Goal: Task Accomplishment & Management: Manage account settings

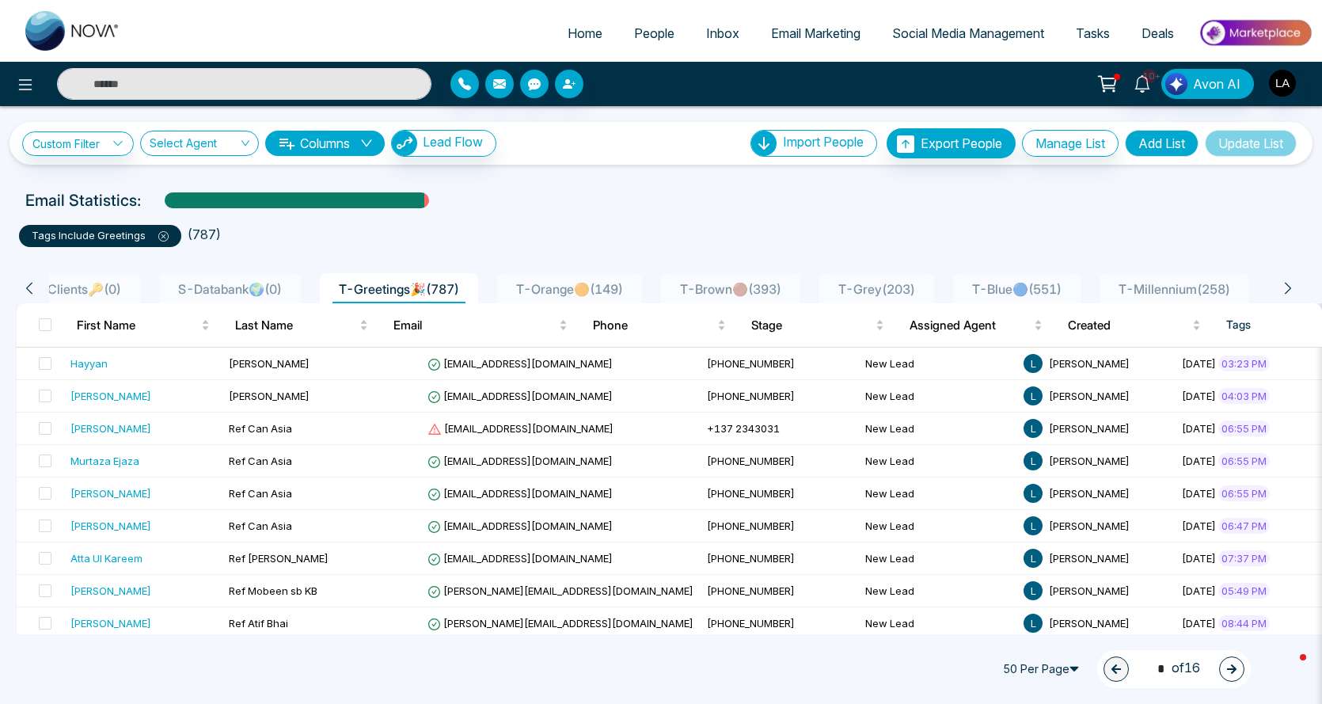
click at [31, 288] on icon at bounding box center [29, 288] width 14 height 14
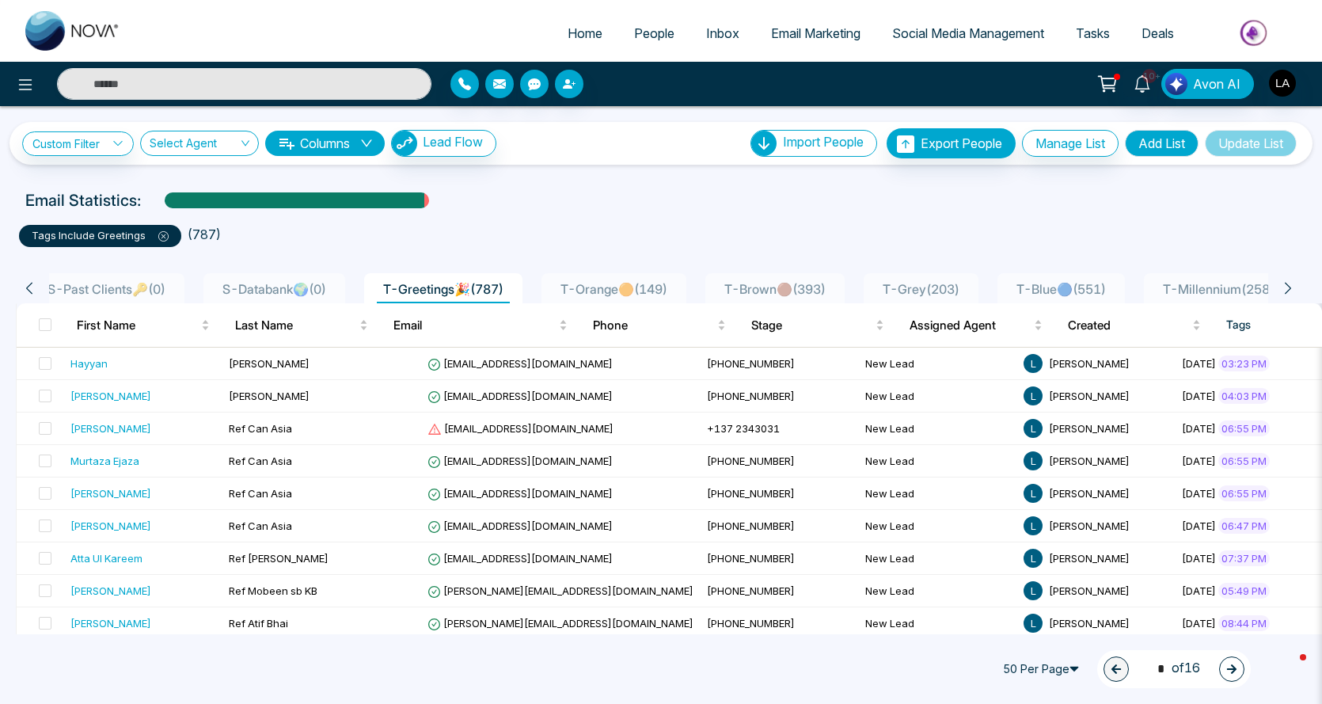
click at [31, 288] on icon at bounding box center [29, 288] width 14 height 14
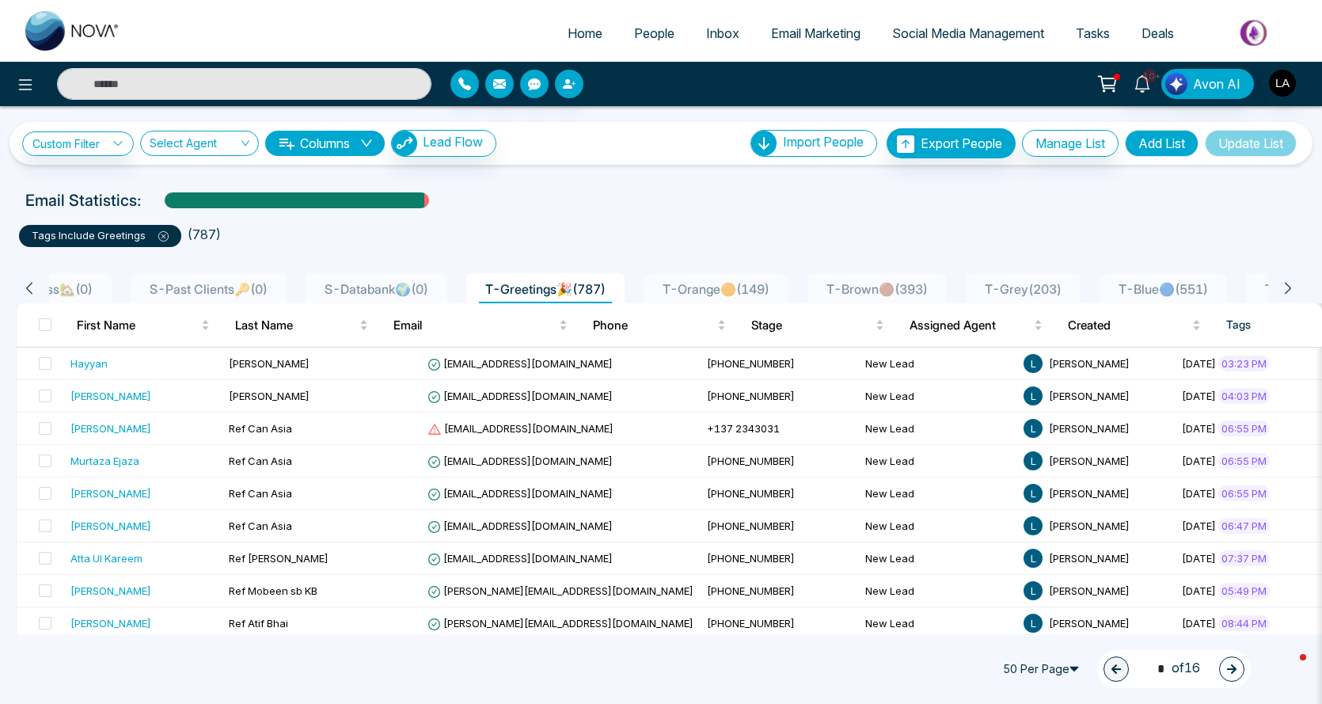
click at [31, 288] on icon at bounding box center [29, 288] width 14 height 14
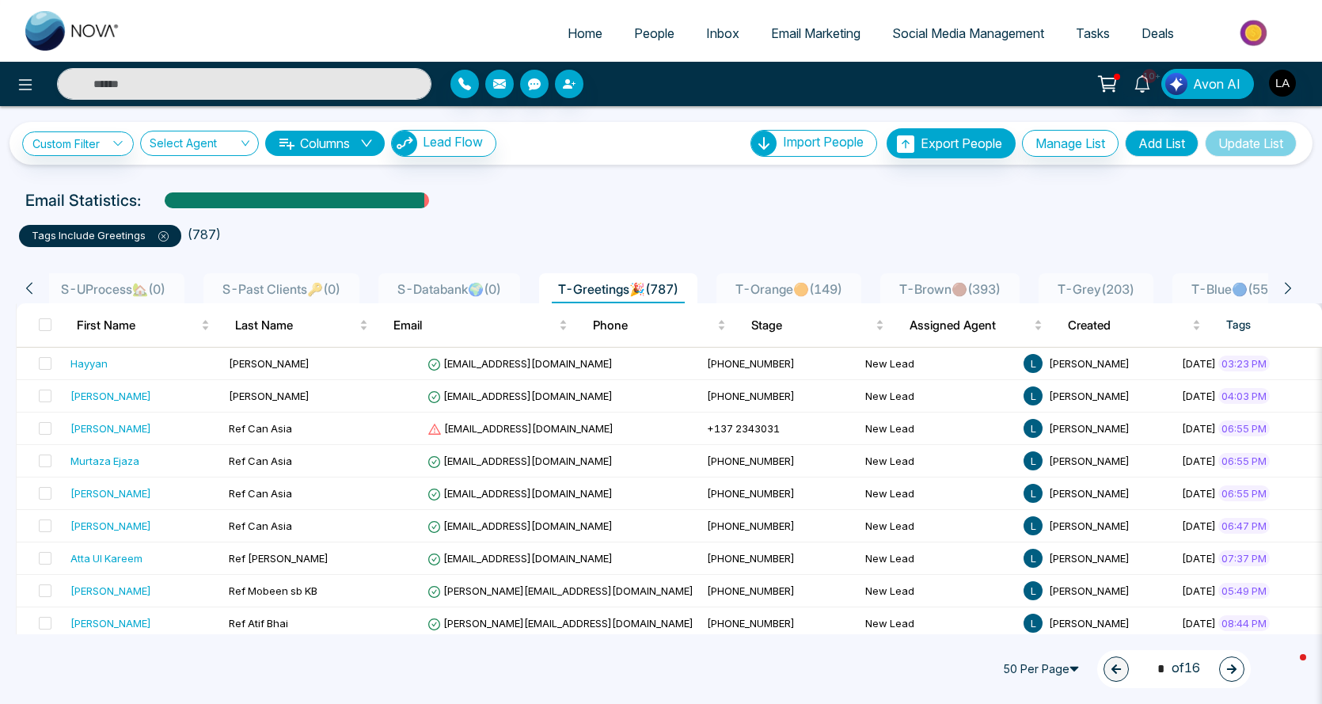
click at [31, 288] on icon at bounding box center [29, 288] width 14 height 14
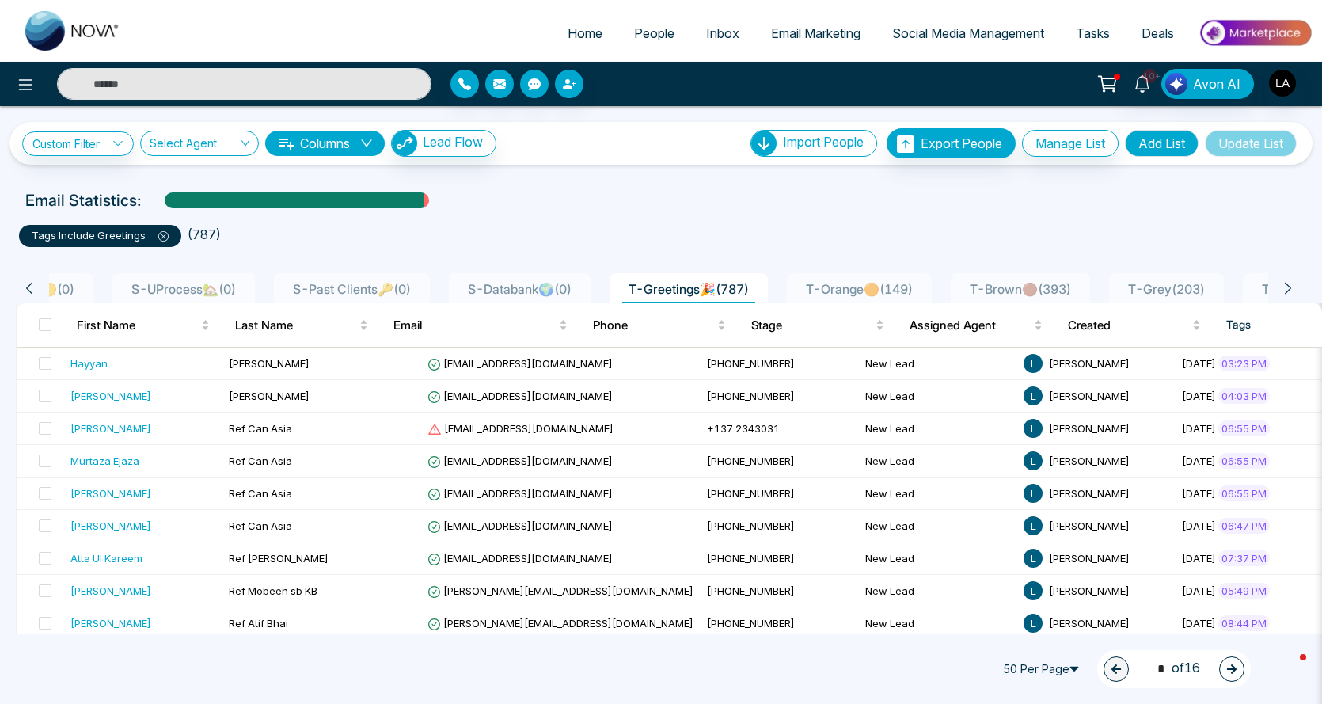
click at [31, 288] on icon at bounding box center [29, 288] width 14 height 14
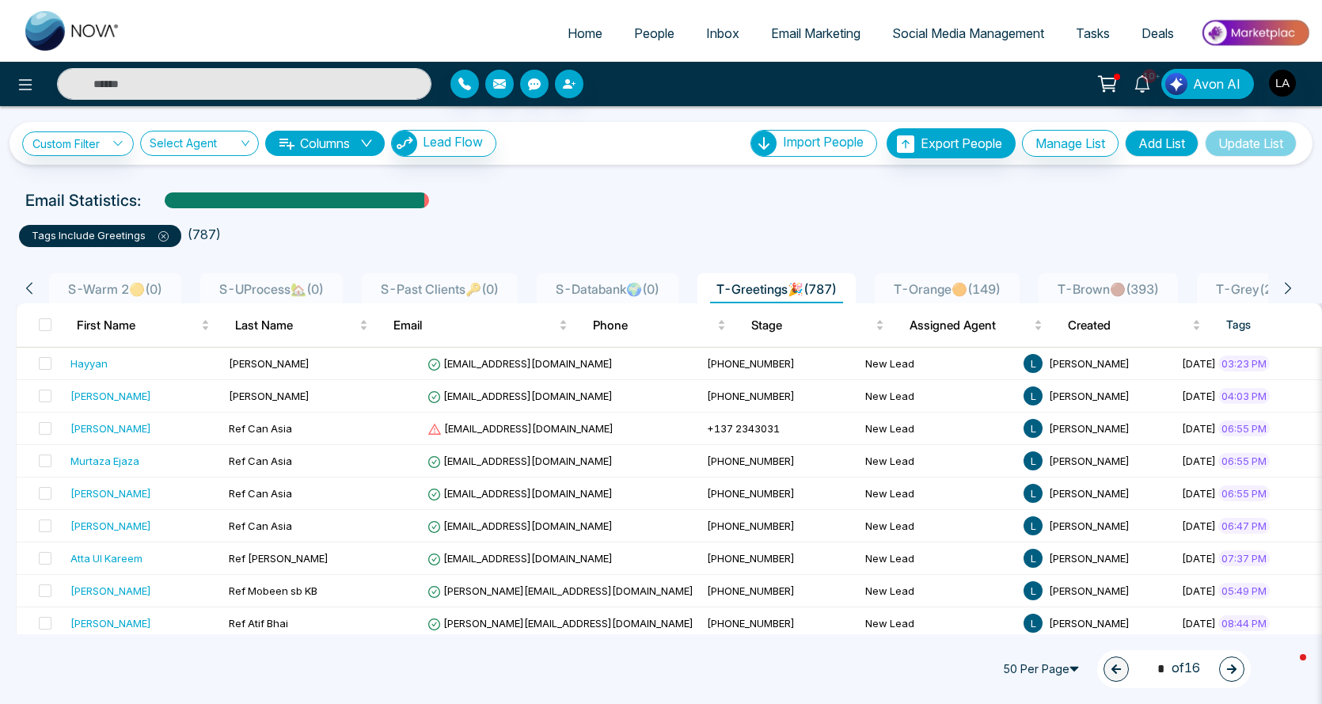
click at [31, 288] on icon at bounding box center [29, 288] width 14 height 14
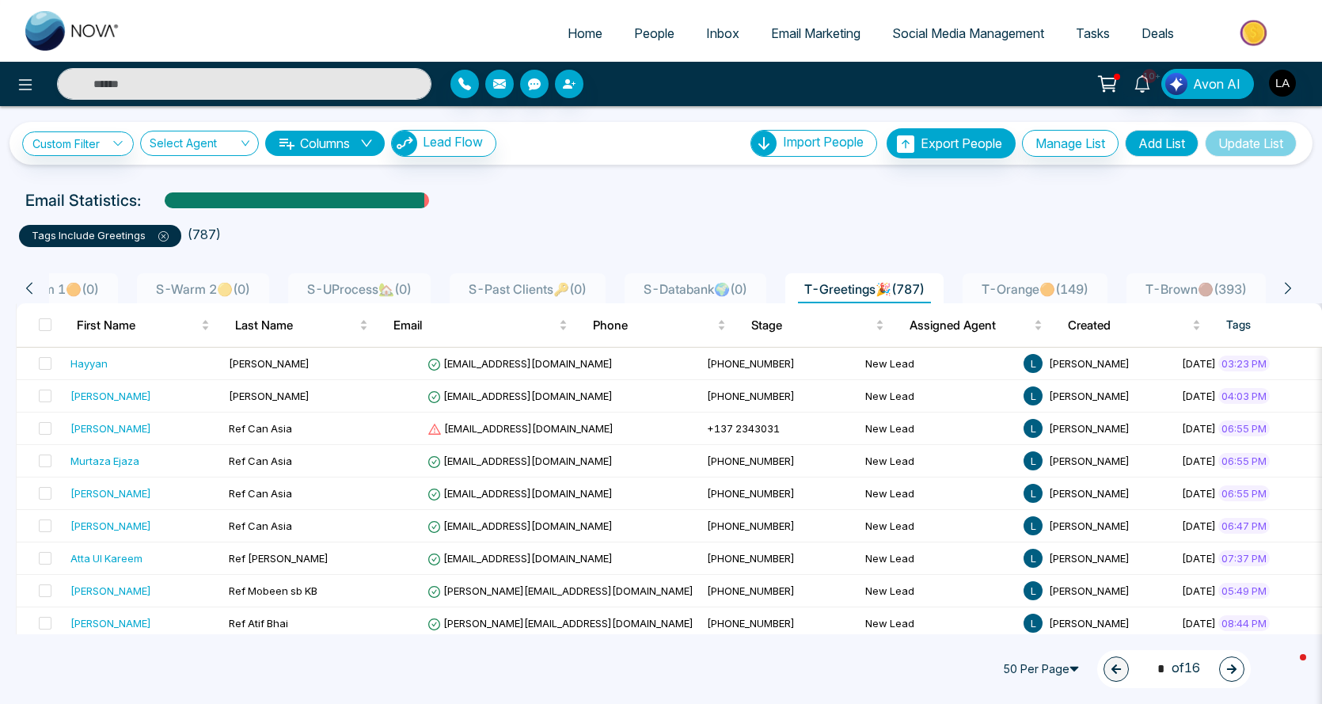
click at [31, 288] on icon at bounding box center [29, 288] width 14 height 14
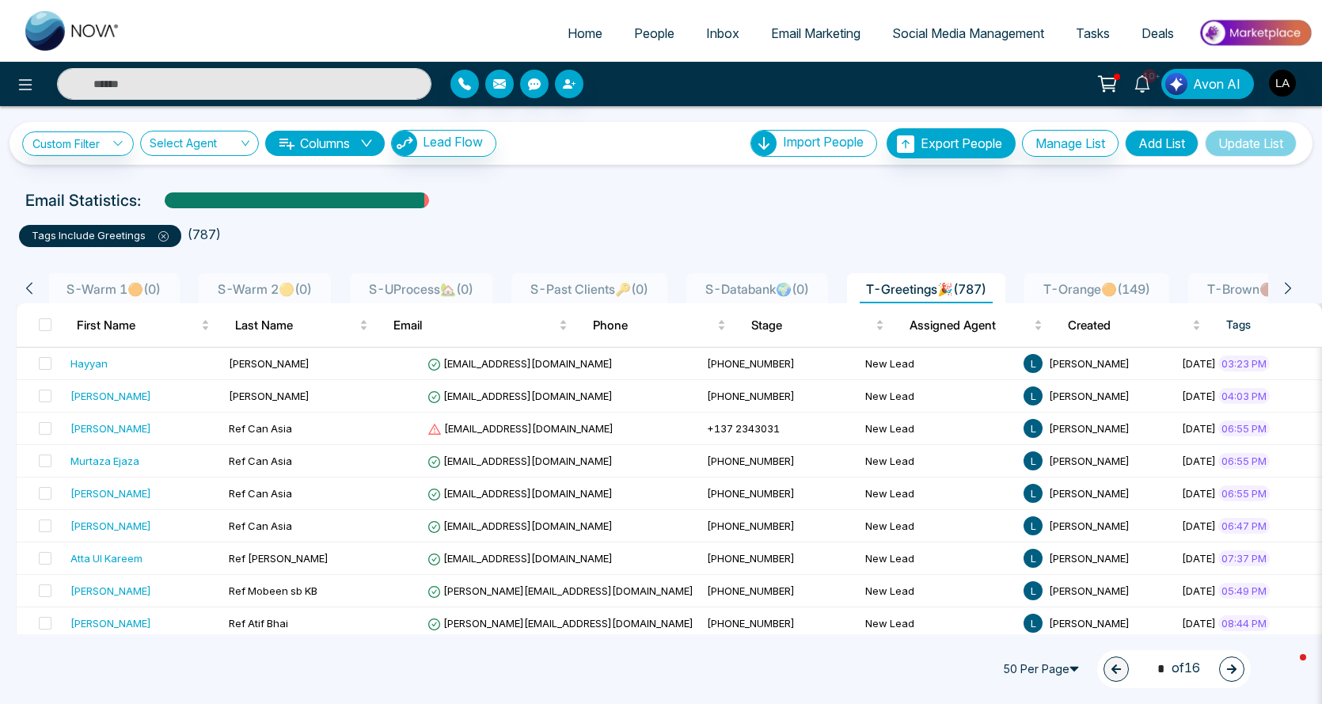
click at [31, 288] on icon at bounding box center [29, 288] width 14 height 14
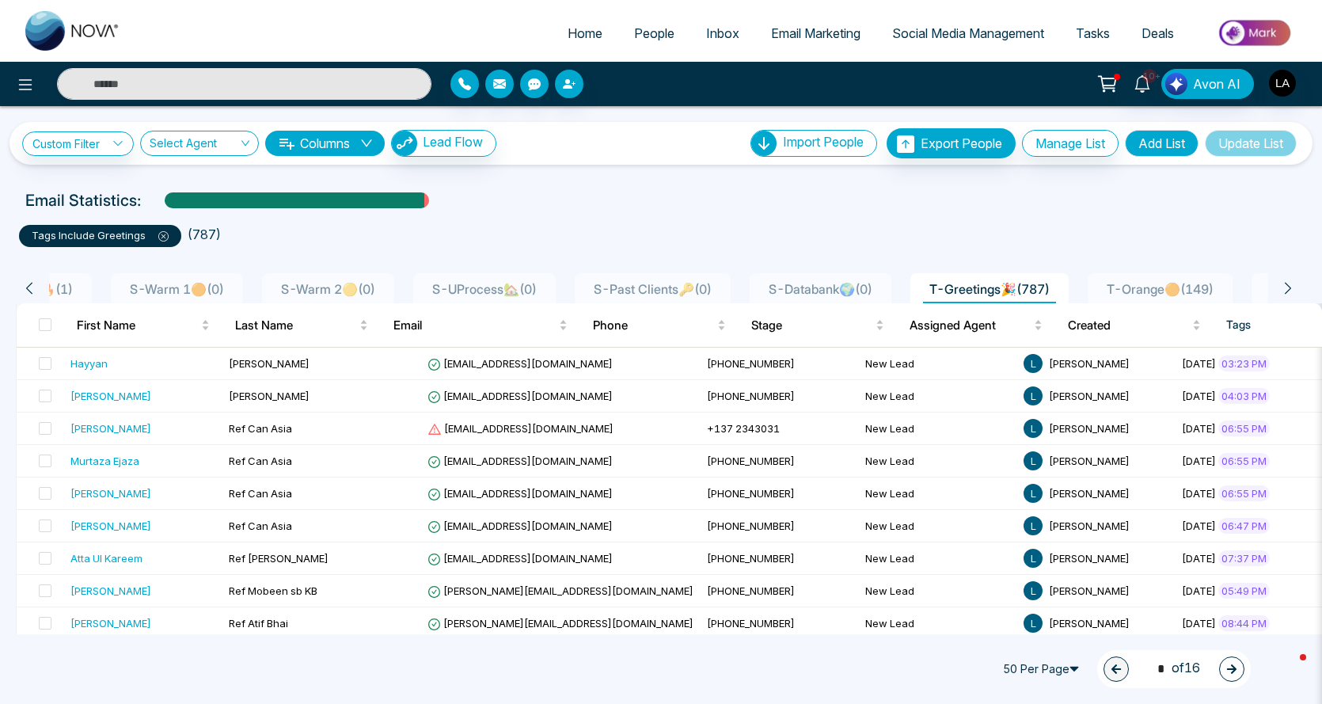
click at [31, 288] on icon at bounding box center [29, 288] width 14 height 14
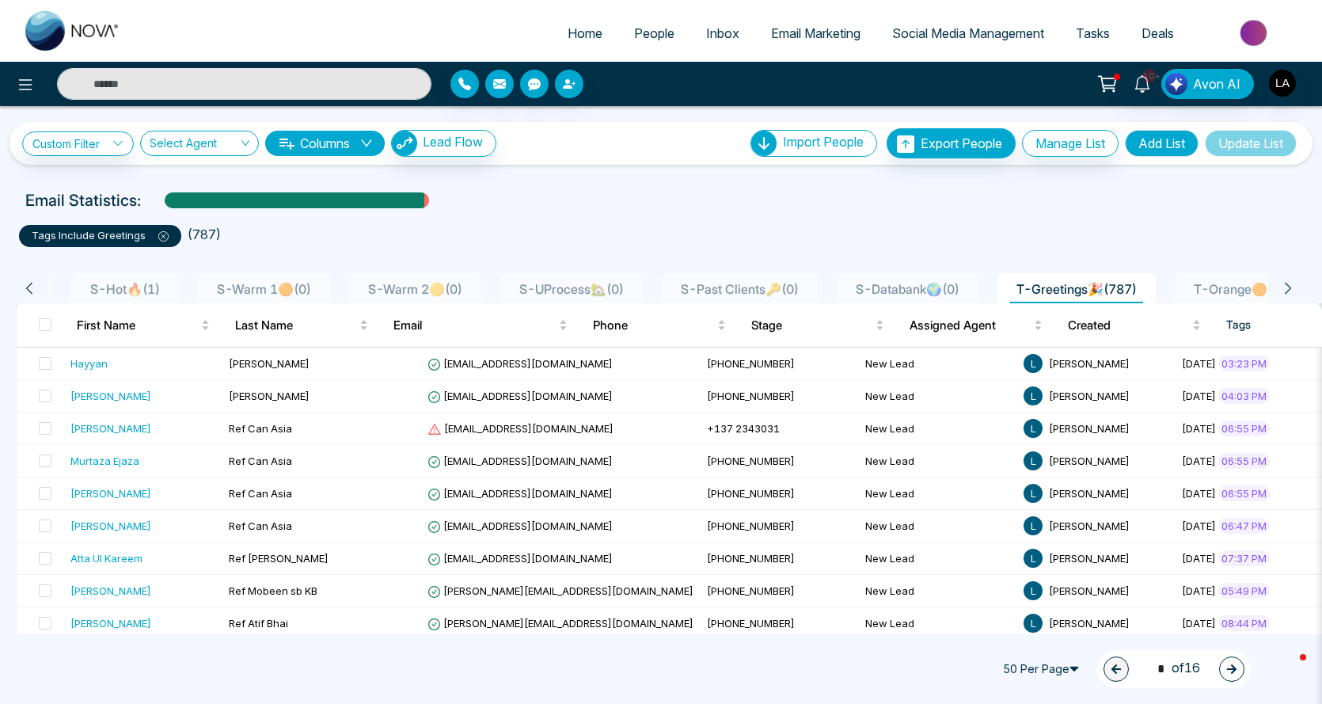
click at [31, 288] on icon at bounding box center [29, 288] width 14 height 14
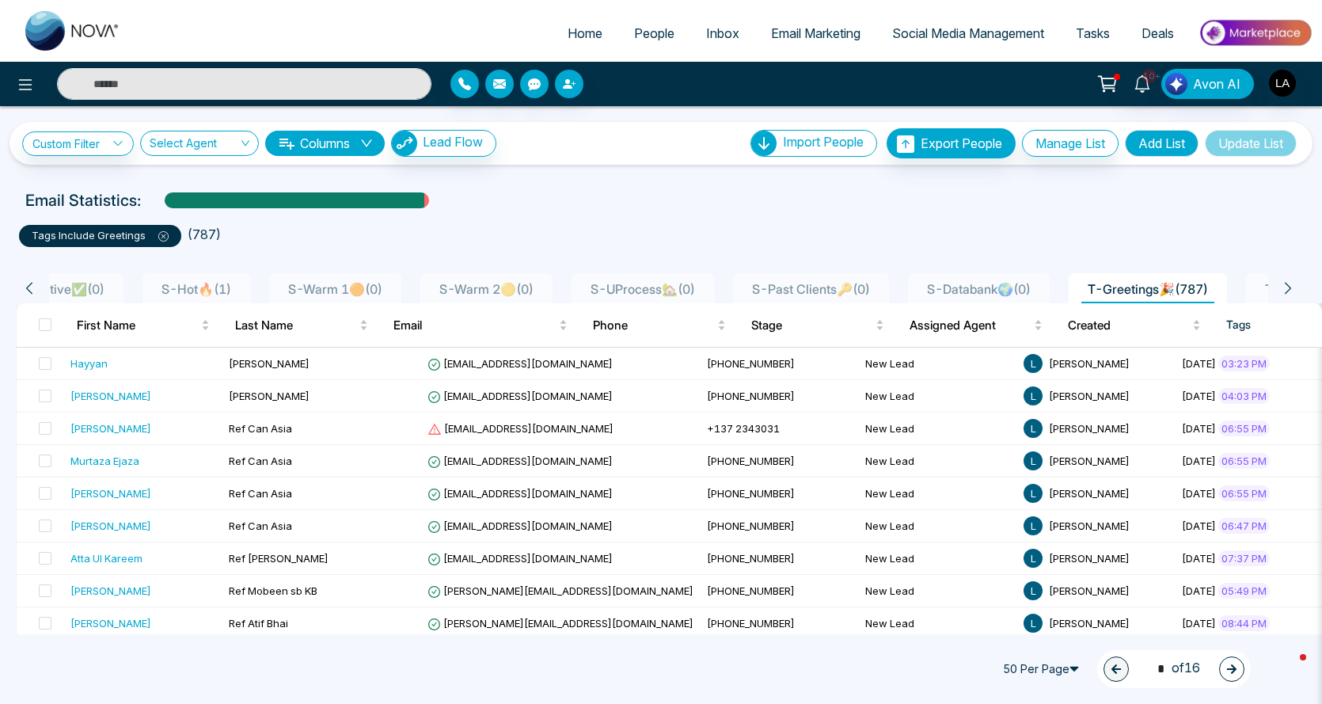
click at [31, 288] on icon at bounding box center [29, 288] width 14 height 14
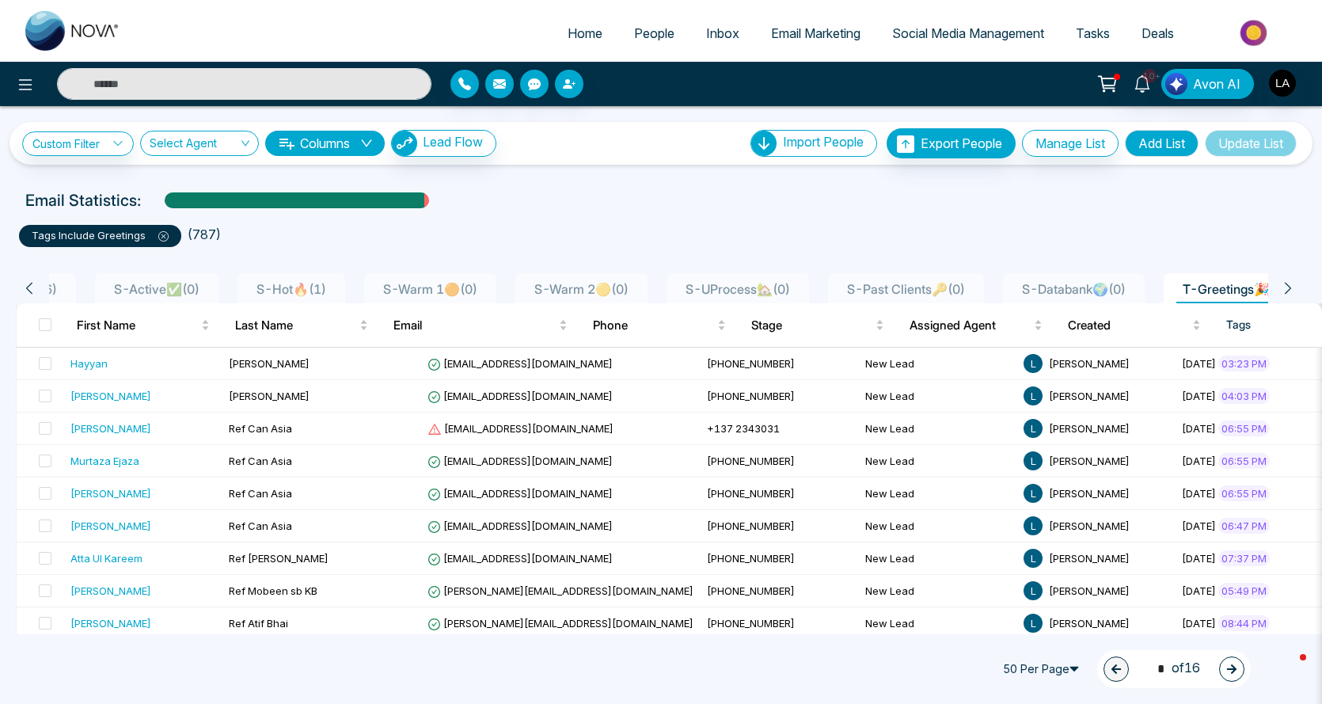
click at [31, 288] on icon at bounding box center [29, 288] width 14 height 14
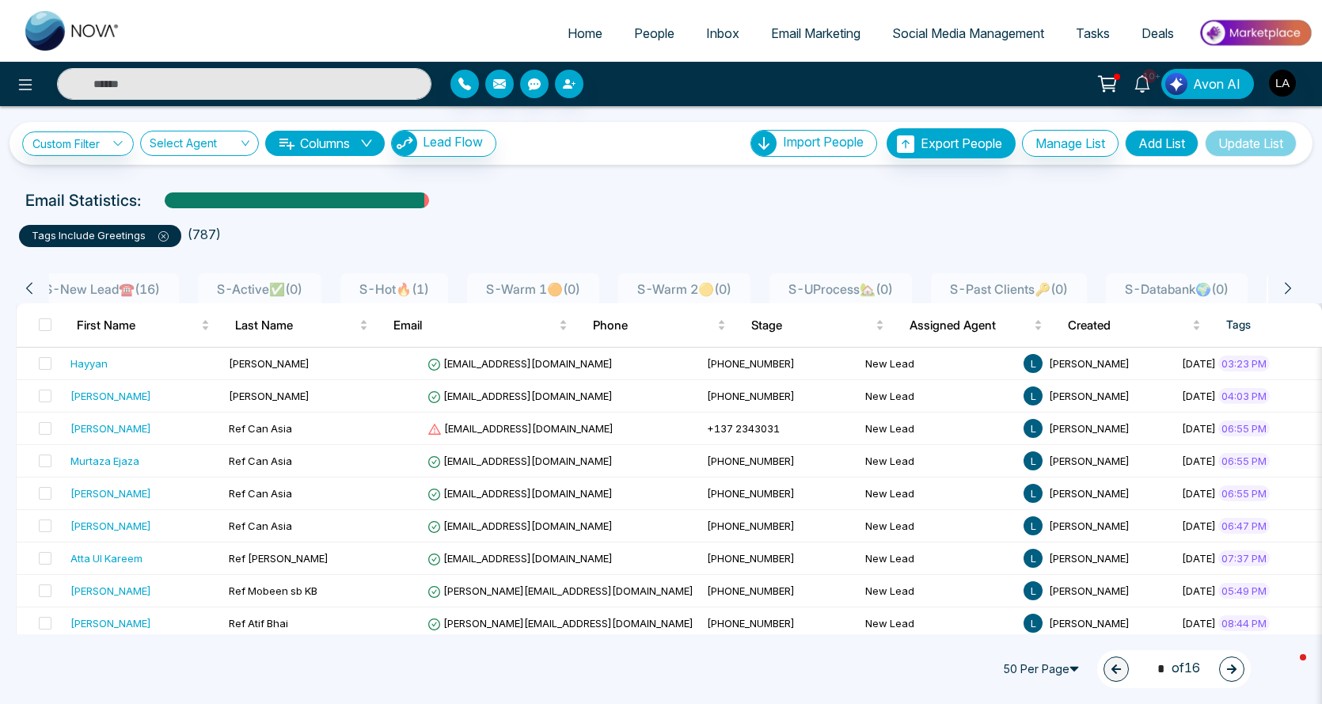
click at [31, 288] on icon at bounding box center [29, 288] width 14 height 14
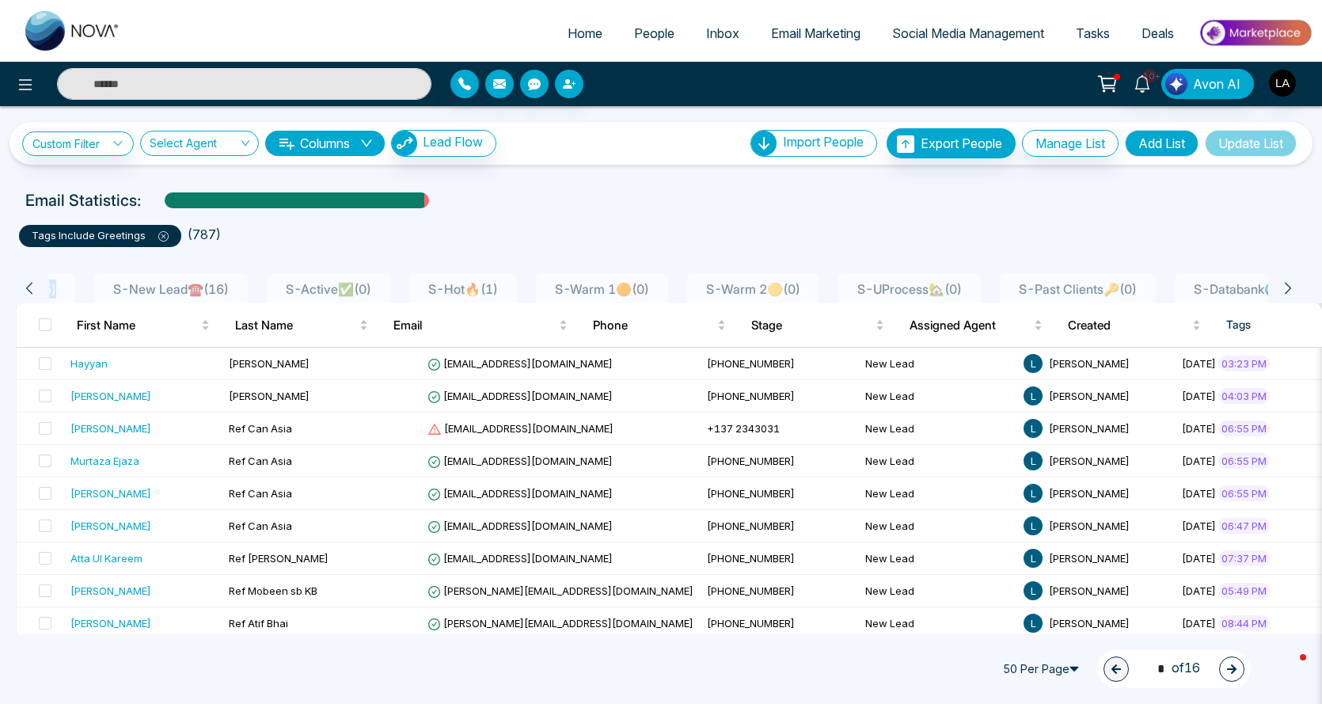
click at [31, 288] on icon at bounding box center [29, 288] width 14 height 14
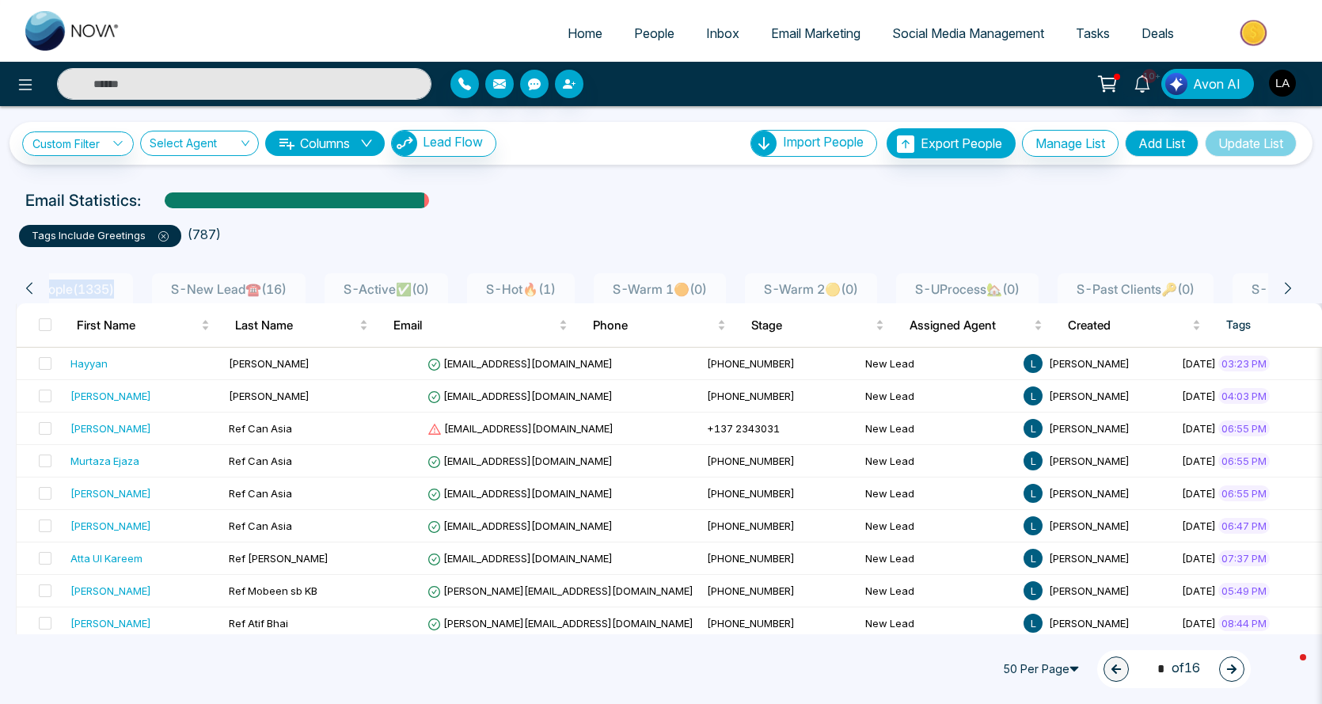
click at [31, 288] on icon at bounding box center [29, 288] width 14 height 14
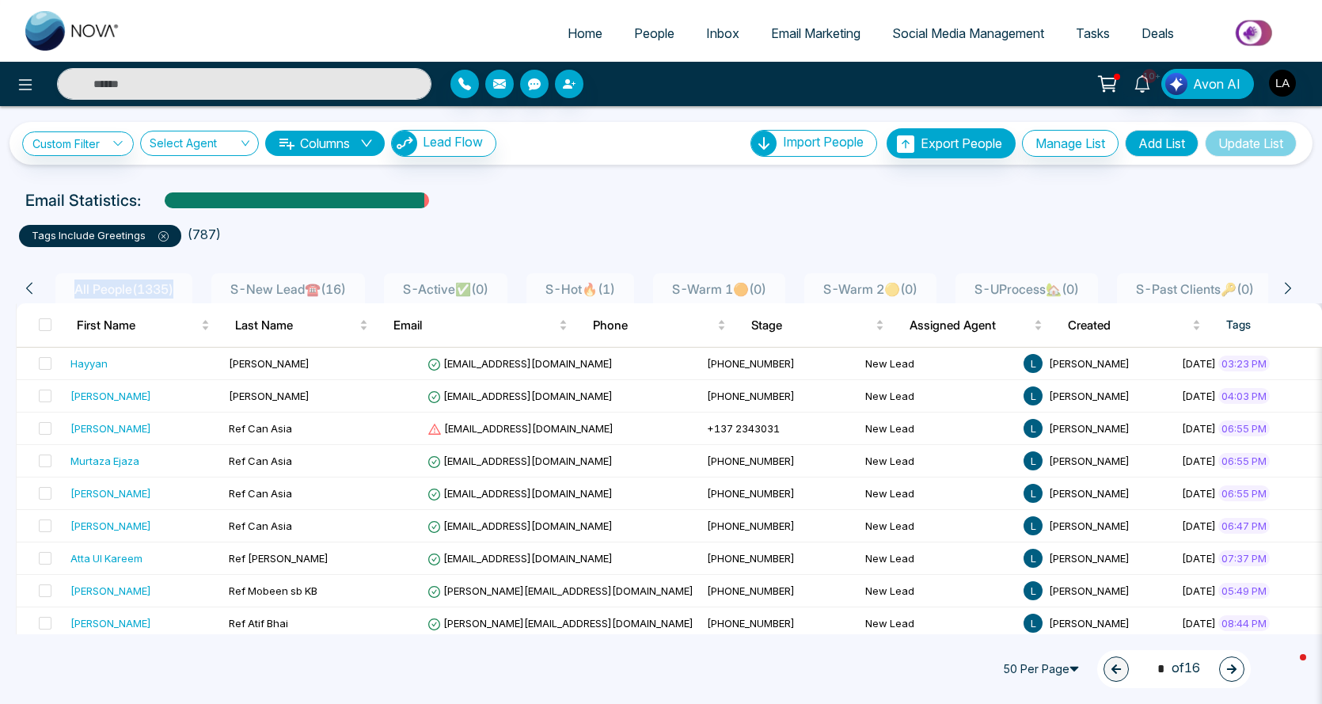
click at [31, 288] on icon at bounding box center [29, 288] width 14 height 14
click at [97, 362] on div "Hayyan" at bounding box center [88, 363] width 37 height 16
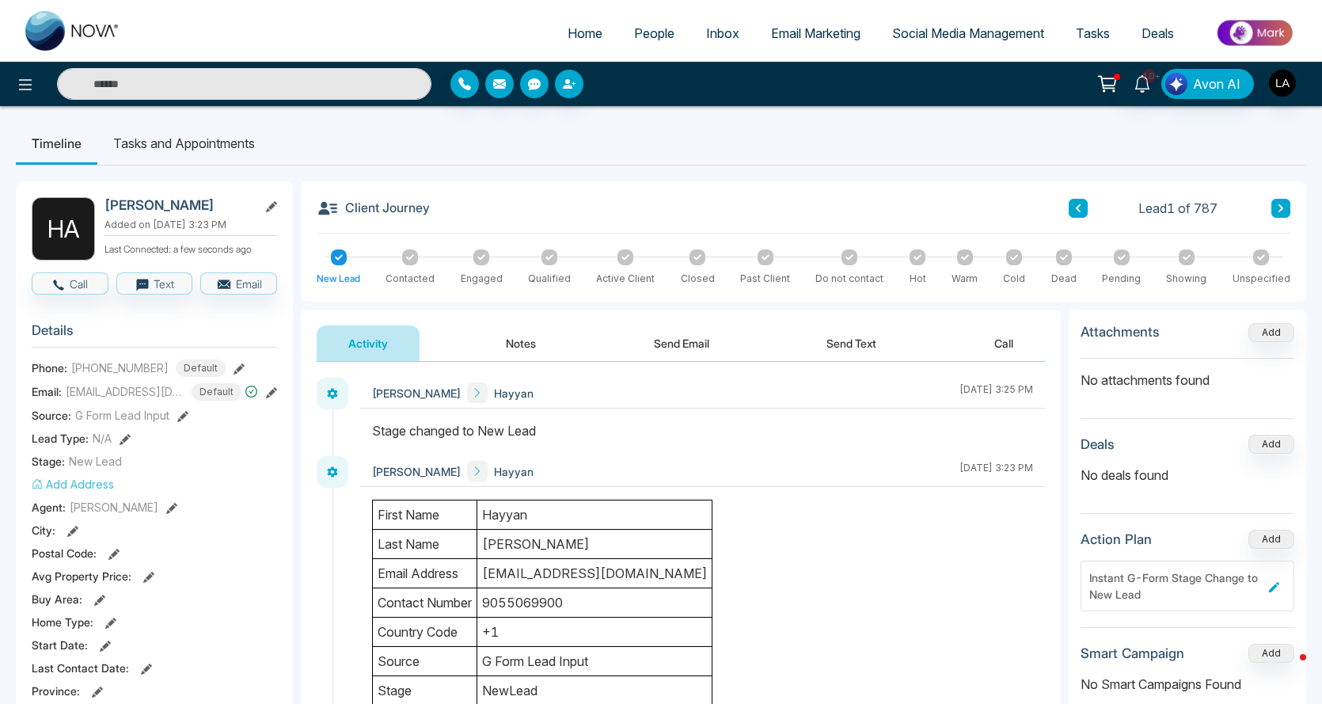
click at [666, 32] on link "People" at bounding box center [654, 33] width 72 height 30
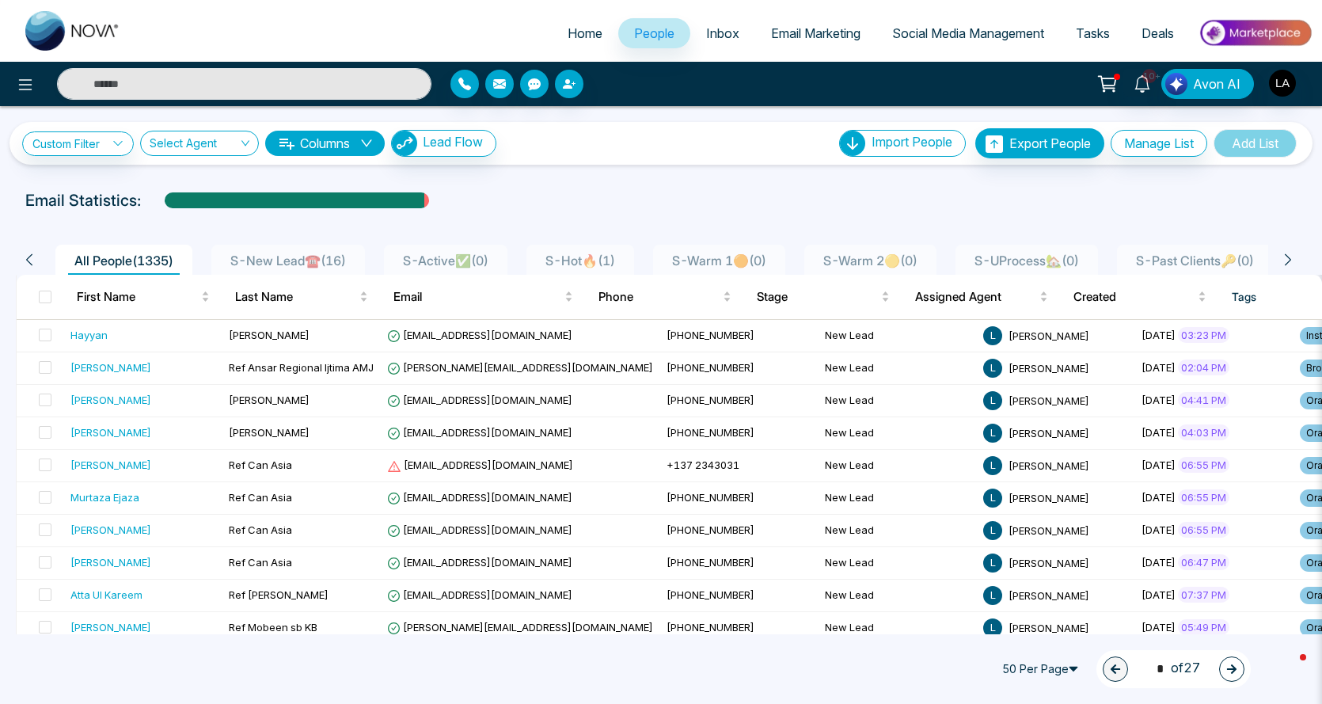
click at [1295, 260] on icon at bounding box center [1288, 259] width 14 height 14
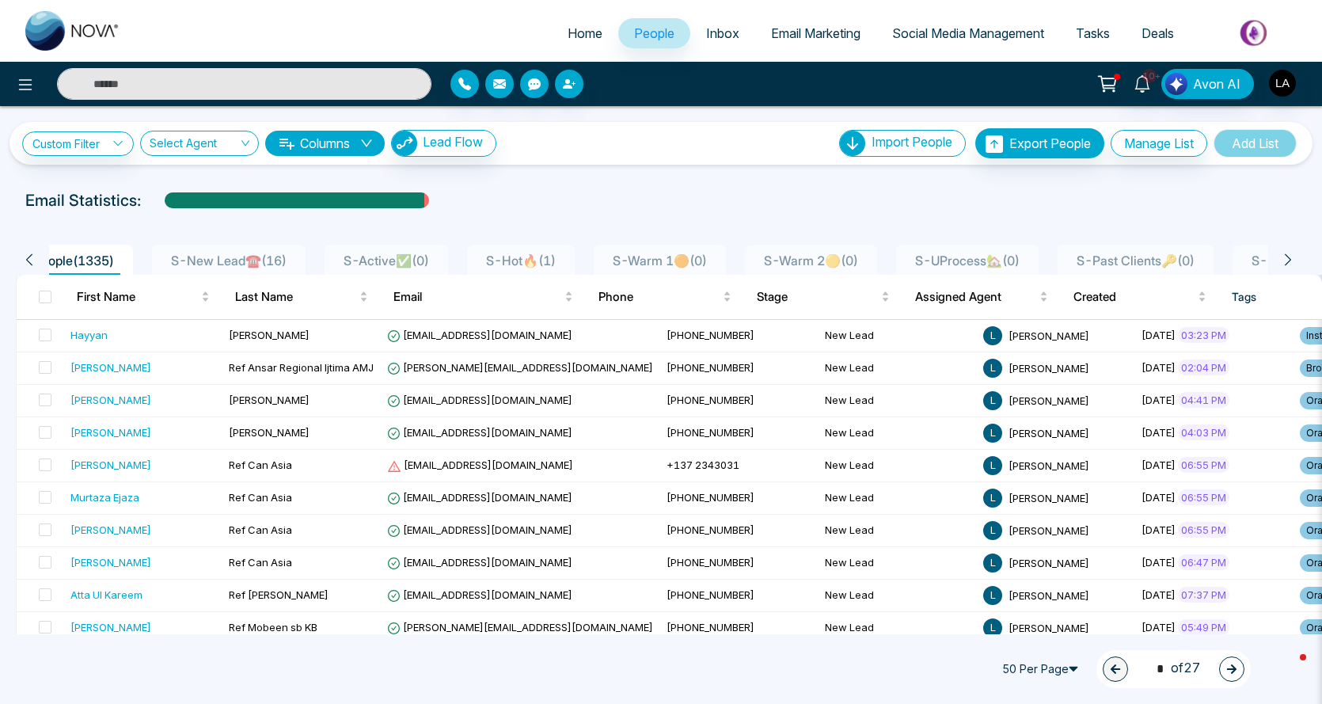
click at [1295, 260] on icon at bounding box center [1288, 259] width 14 height 14
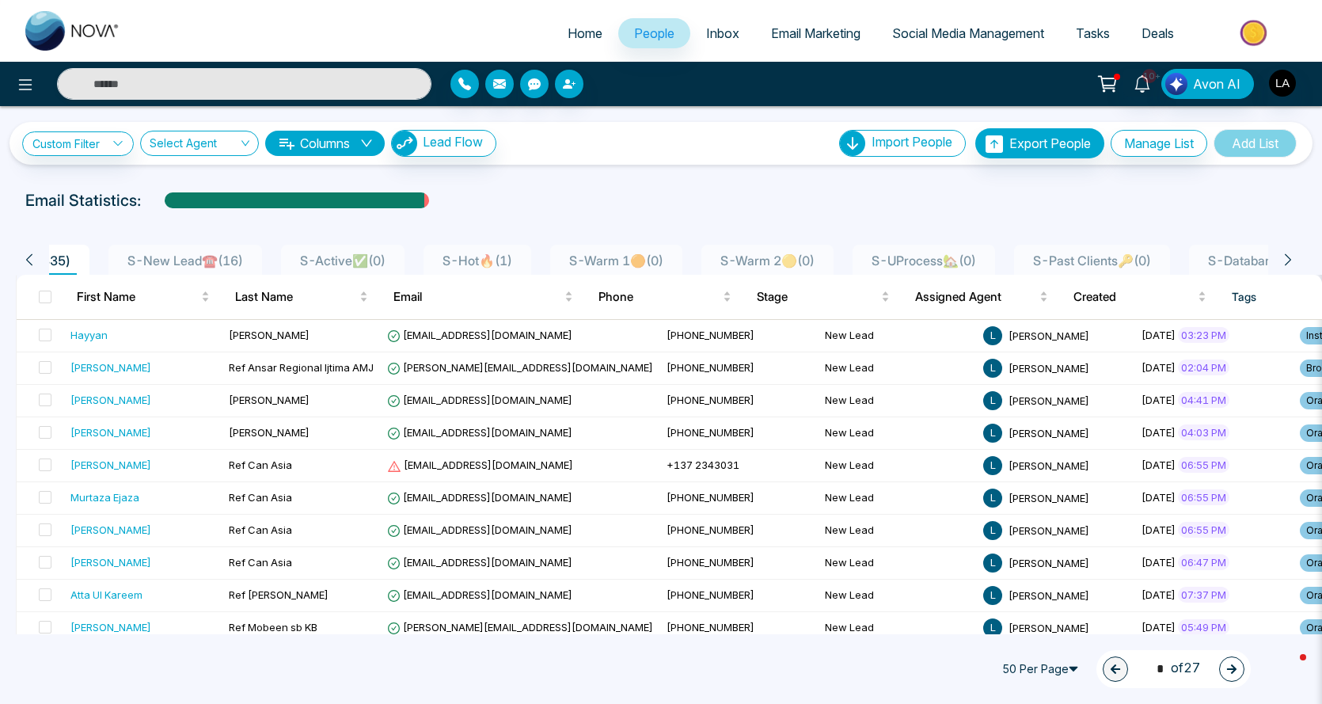
click at [1295, 260] on icon at bounding box center [1288, 259] width 14 height 14
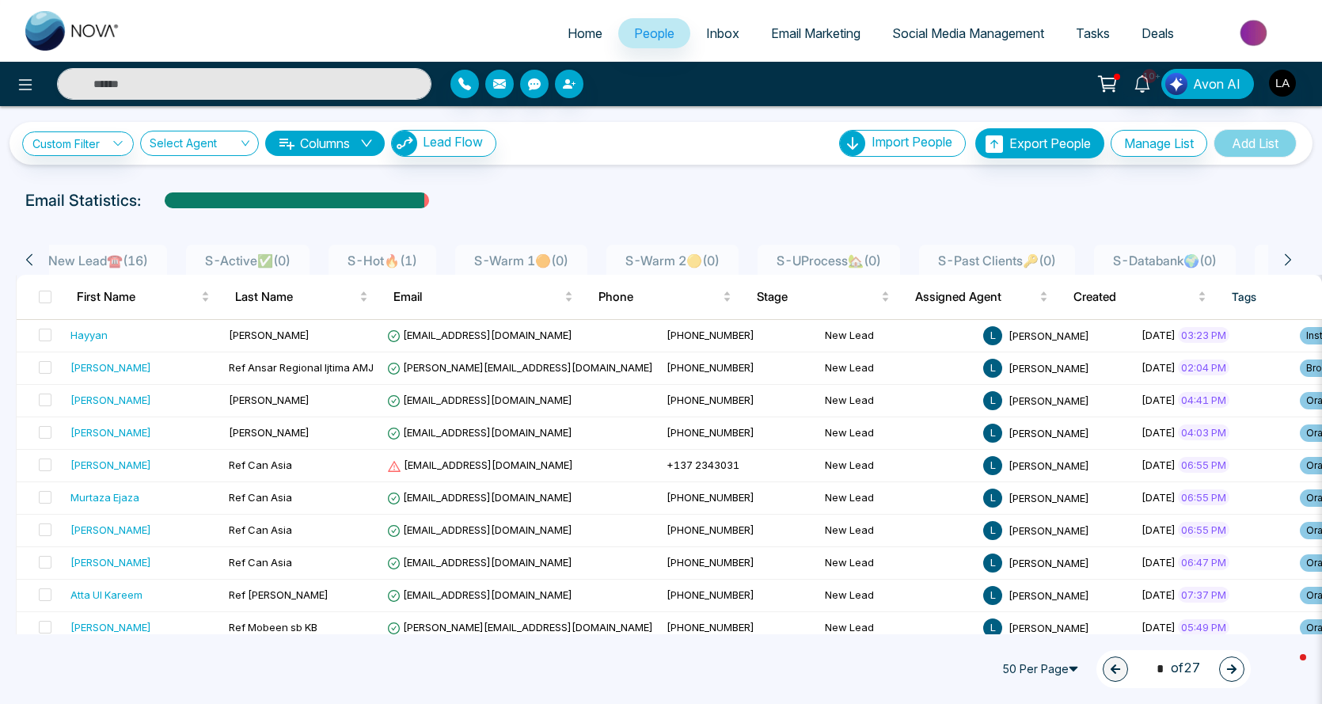
click at [1295, 260] on icon at bounding box center [1288, 259] width 14 height 14
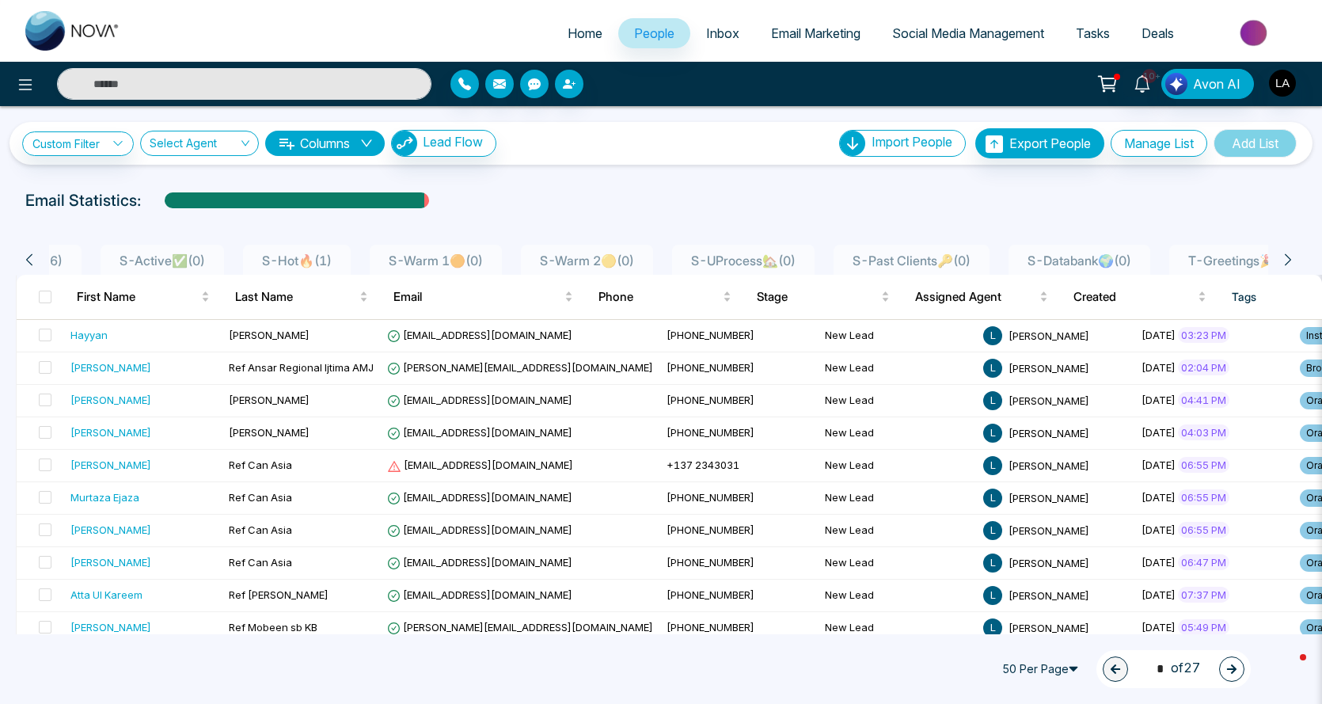
click at [1295, 260] on icon at bounding box center [1288, 259] width 14 height 14
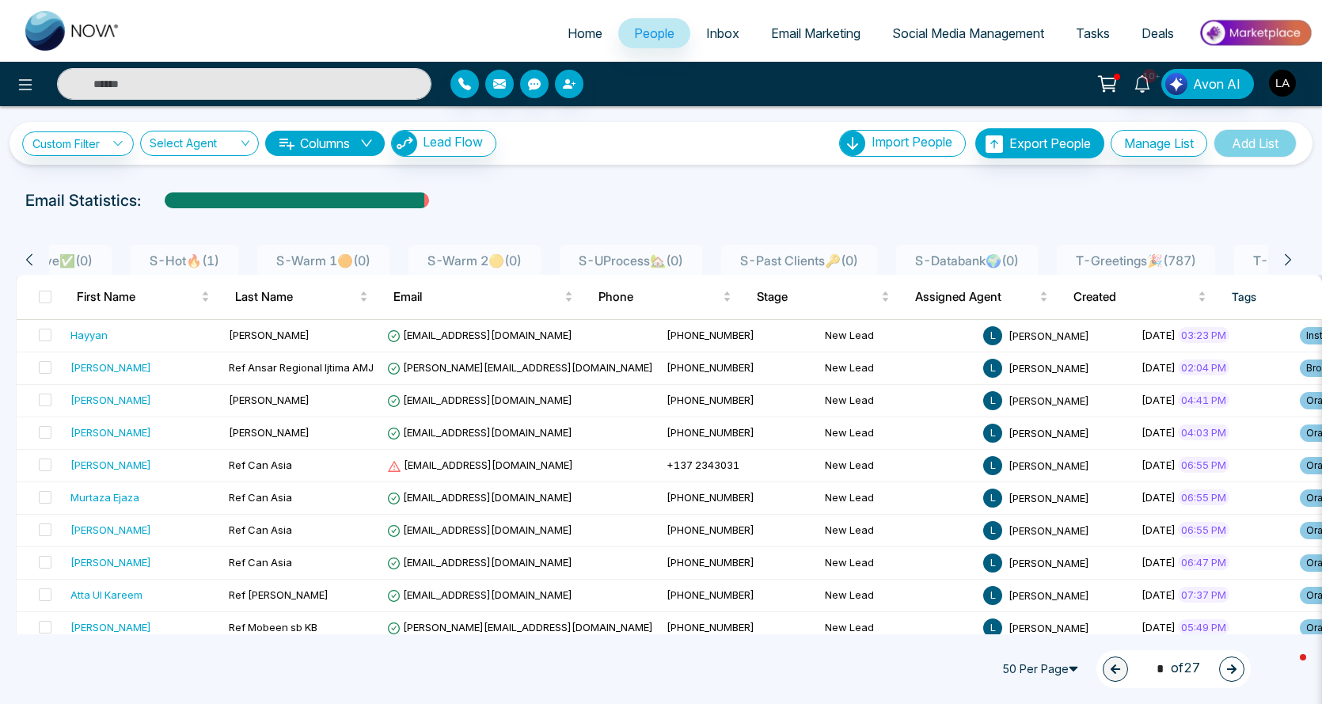
click at [1295, 264] on icon at bounding box center [1288, 259] width 14 height 14
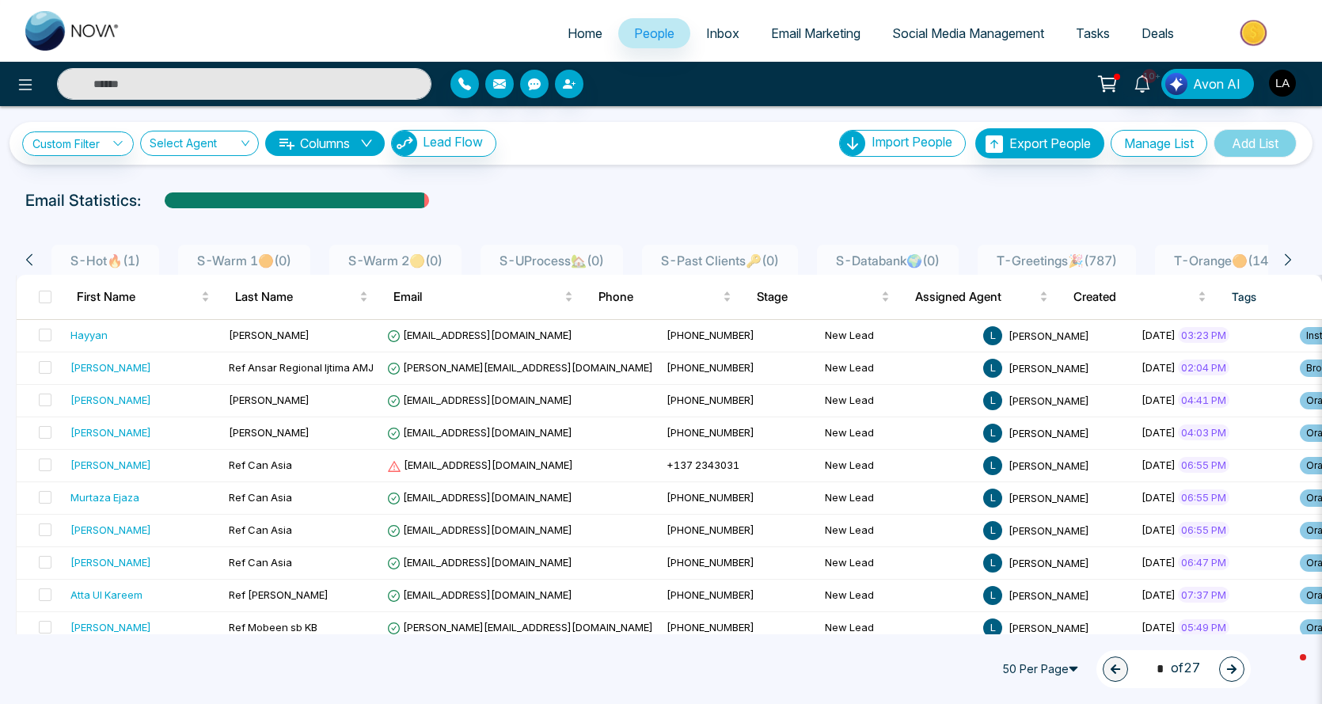
click at [1295, 264] on icon at bounding box center [1288, 259] width 14 height 14
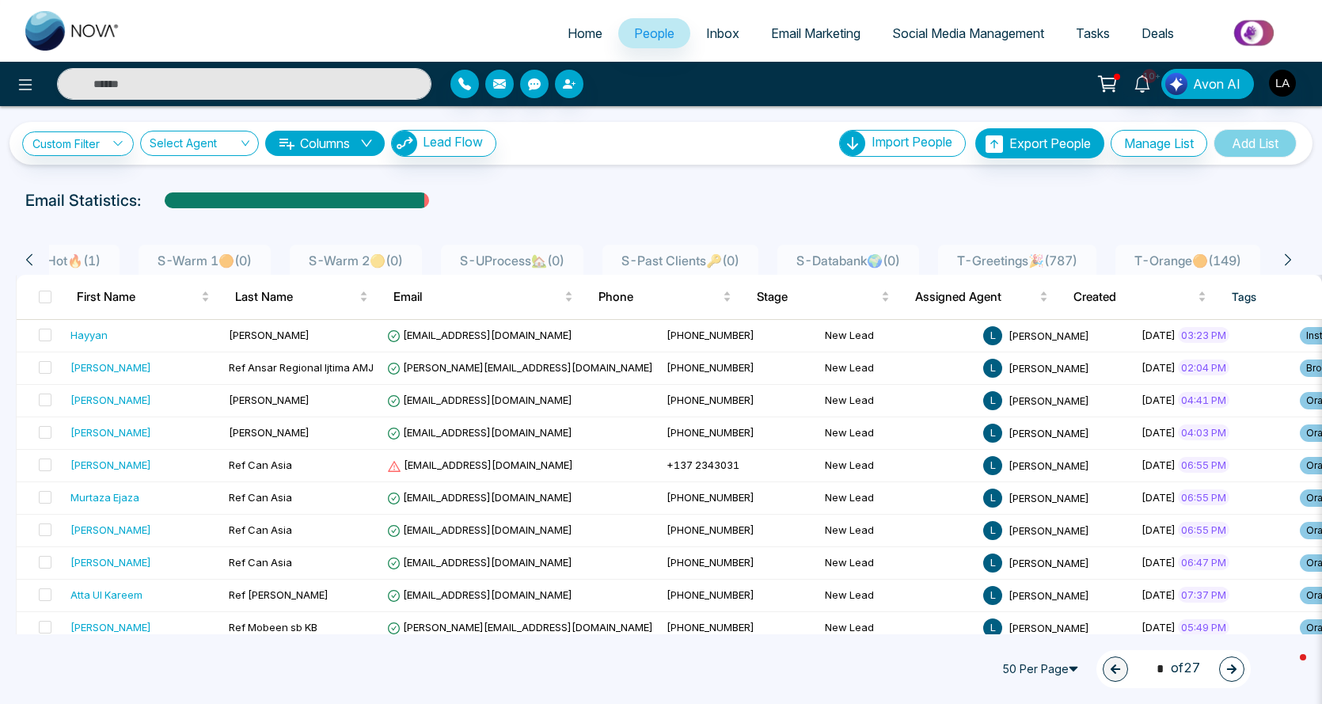
click at [1295, 264] on icon at bounding box center [1288, 259] width 14 height 14
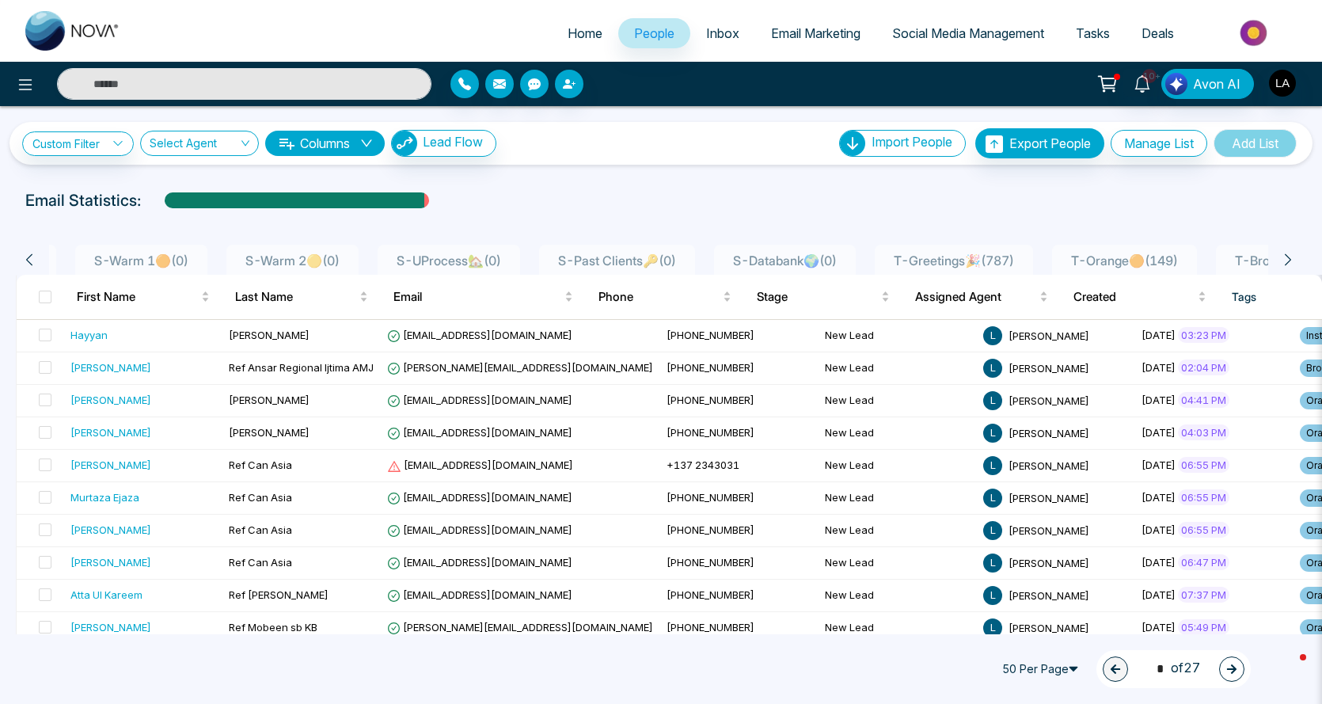
click at [1295, 264] on icon at bounding box center [1288, 259] width 14 height 14
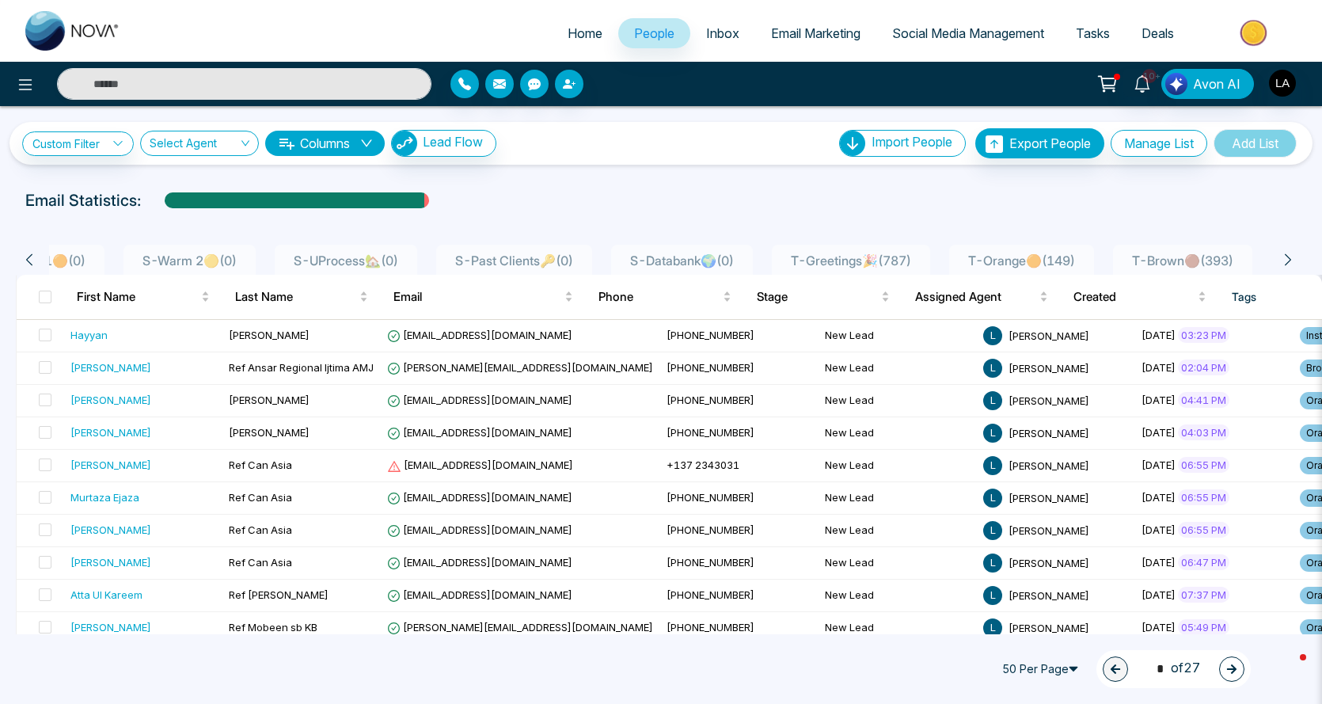
click at [1295, 264] on icon at bounding box center [1288, 259] width 14 height 14
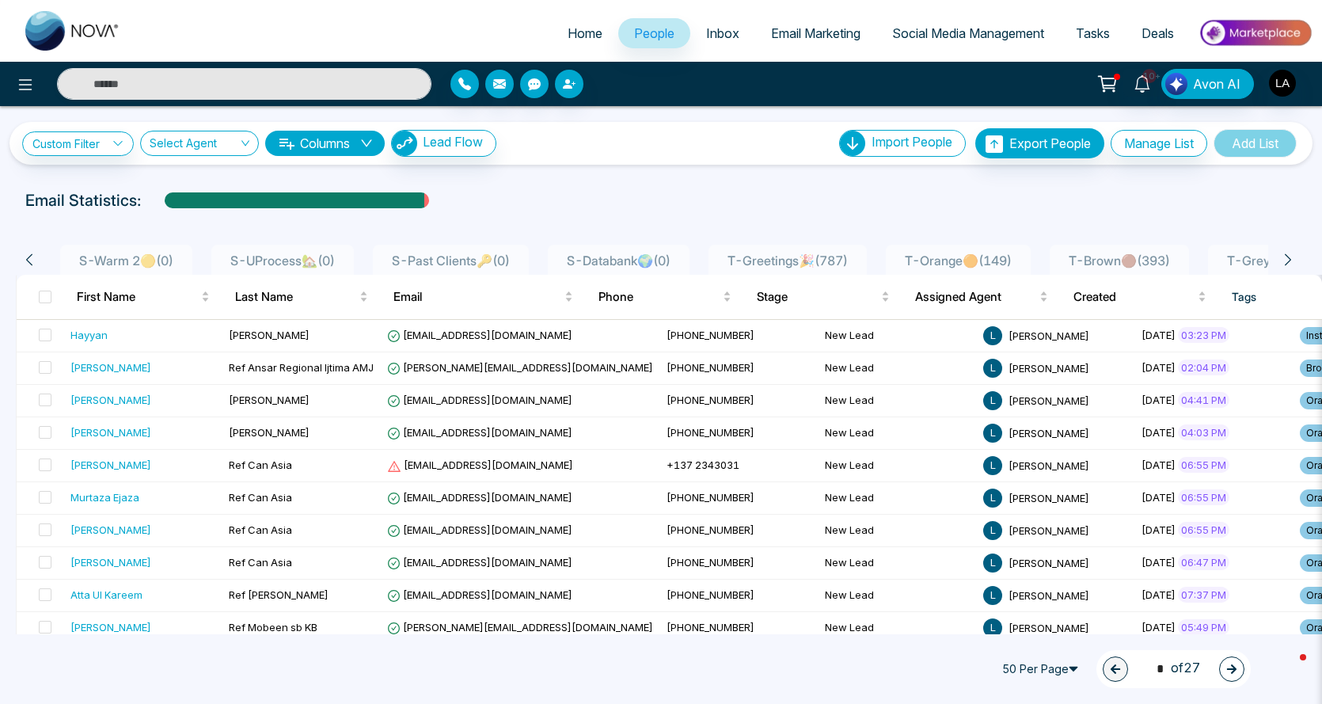
click at [1295, 264] on icon at bounding box center [1288, 259] width 14 height 14
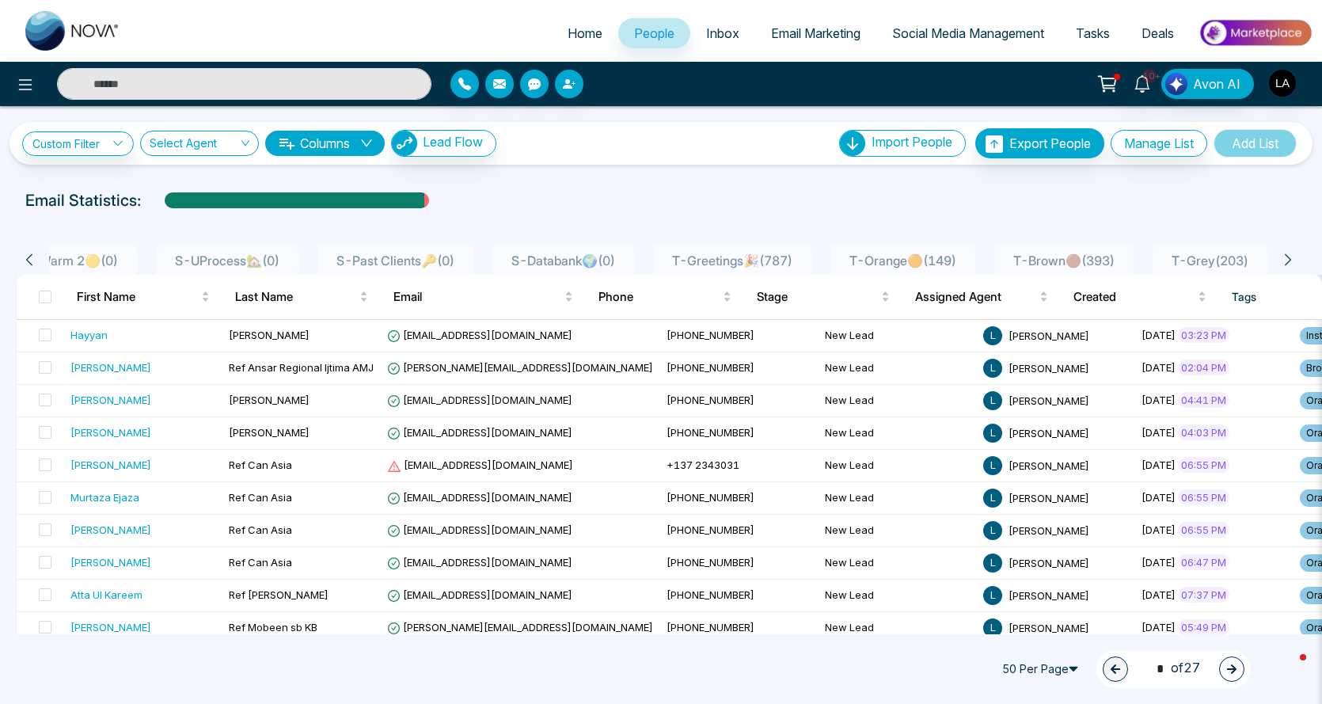
click at [1295, 264] on icon at bounding box center [1288, 259] width 14 height 14
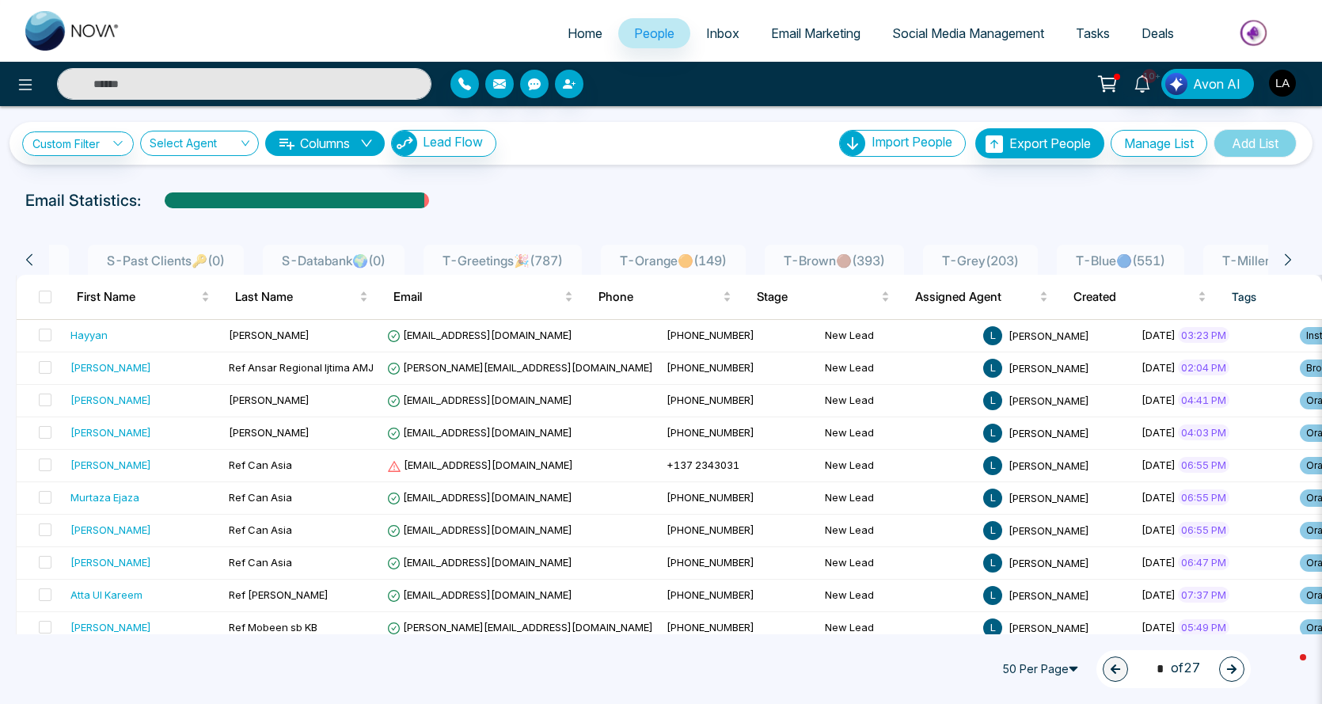
click at [33, 256] on icon at bounding box center [29, 259] width 14 height 14
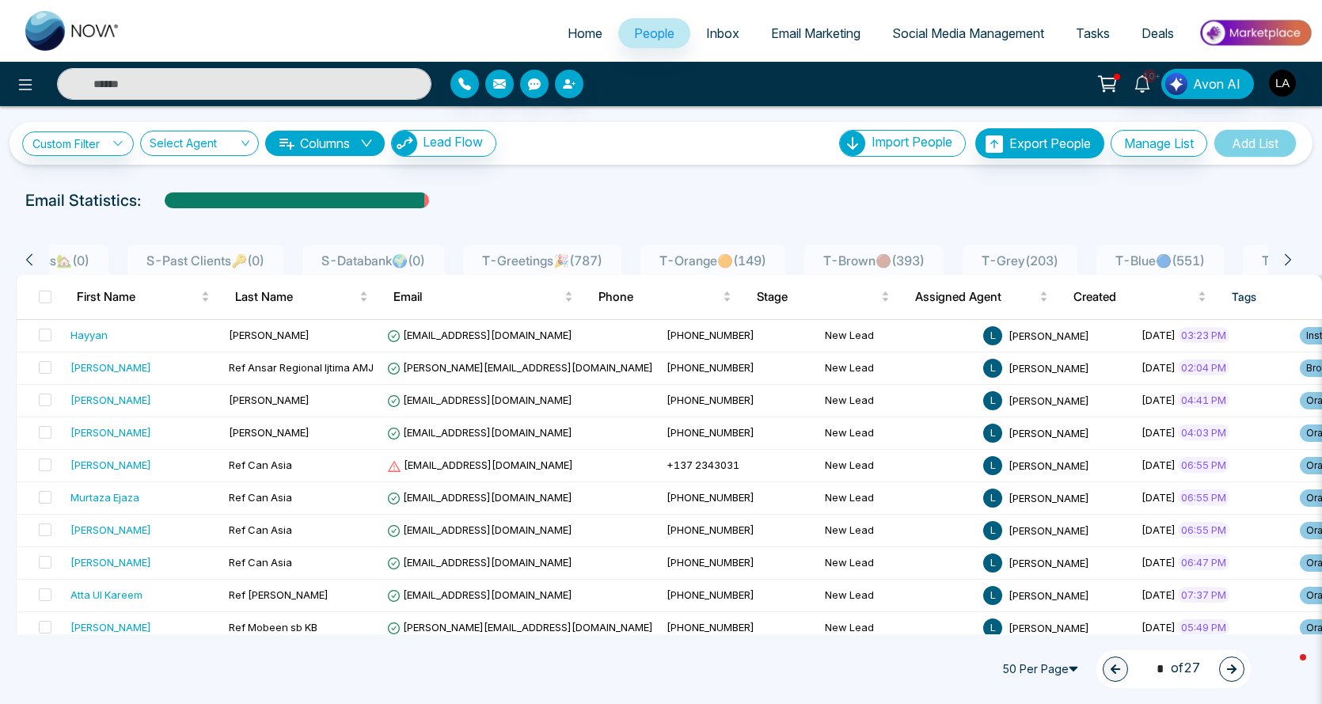
click at [33, 256] on icon at bounding box center [29, 259] width 14 height 14
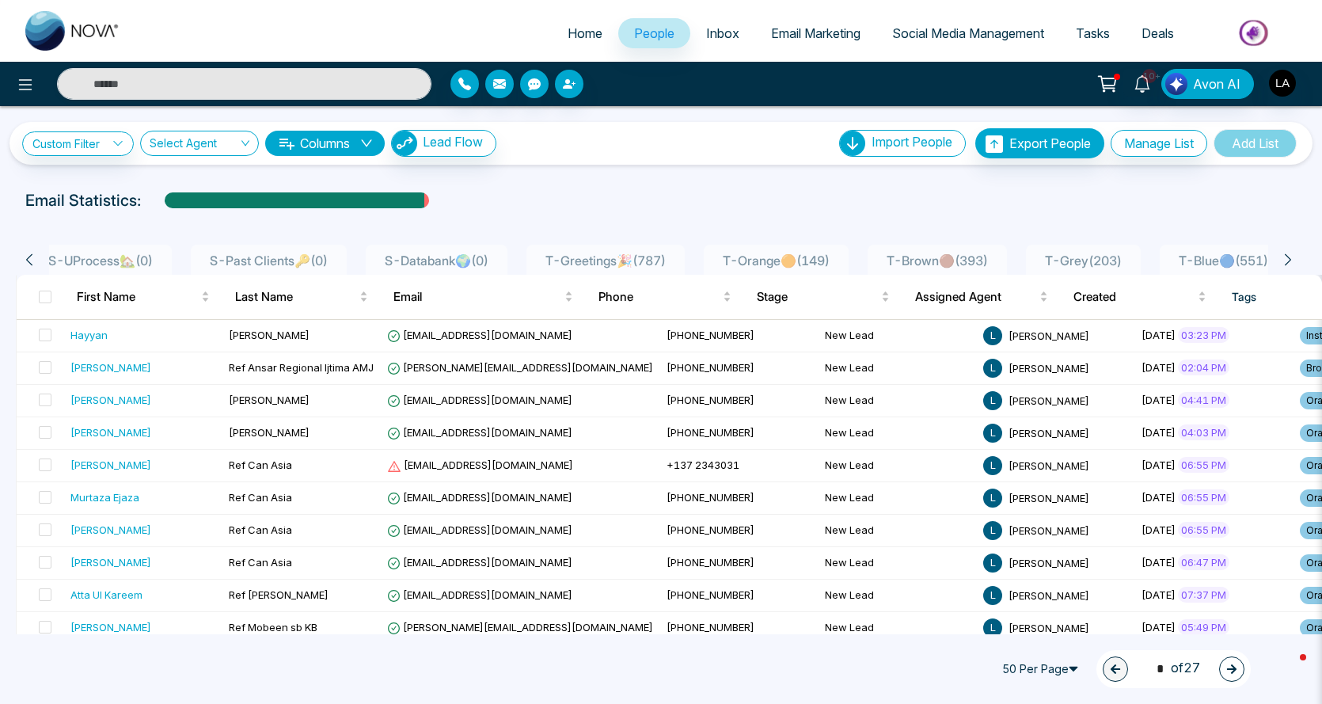
click at [33, 256] on icon at bounding box center [29, 259] width 14 height 14
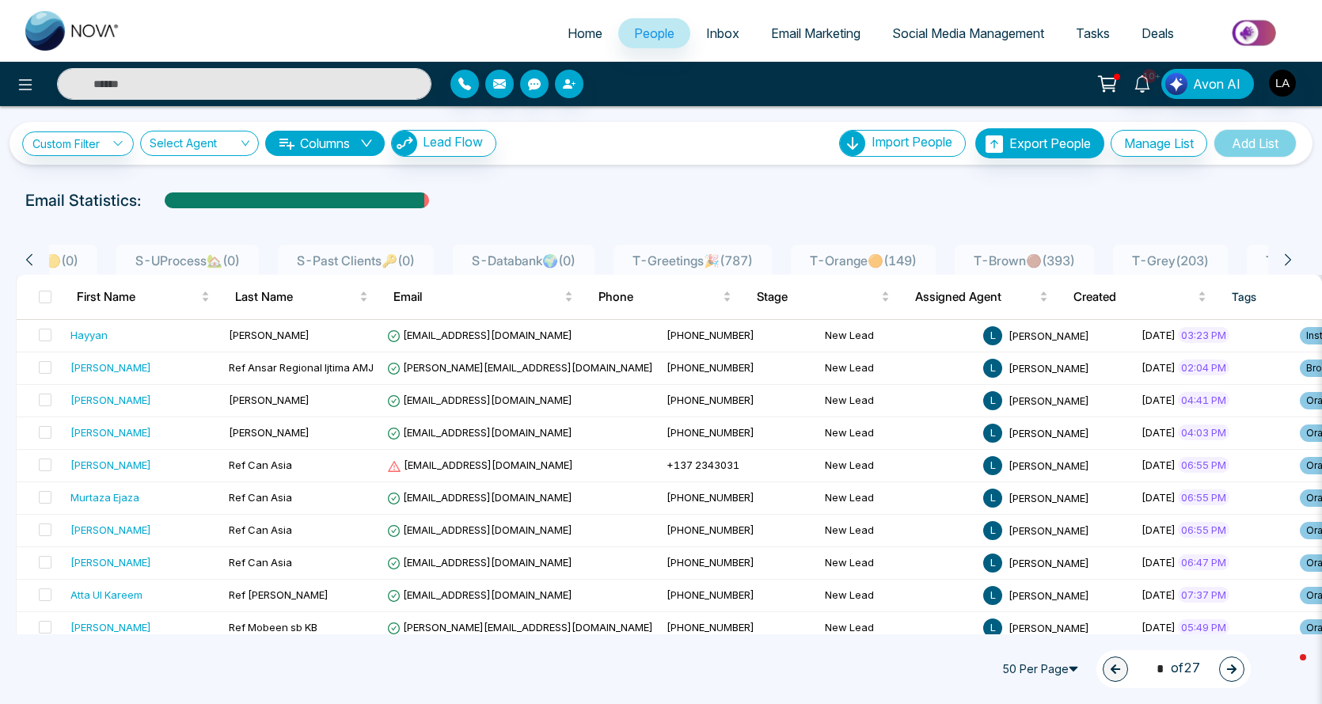
click at [33, 256] on icon at bounding box center [29, 259] width 14 height 14
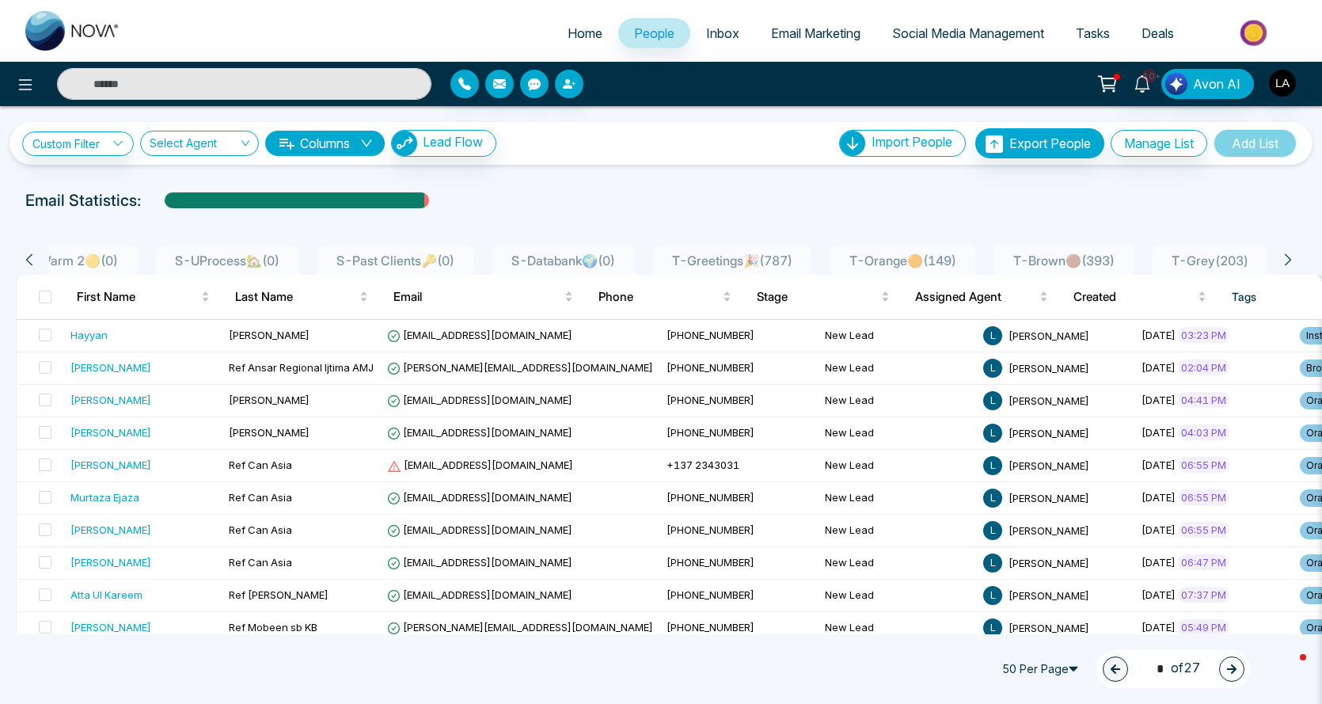
click at [33, 256] on icon at bounding box center [29, 259] width 14 height 14
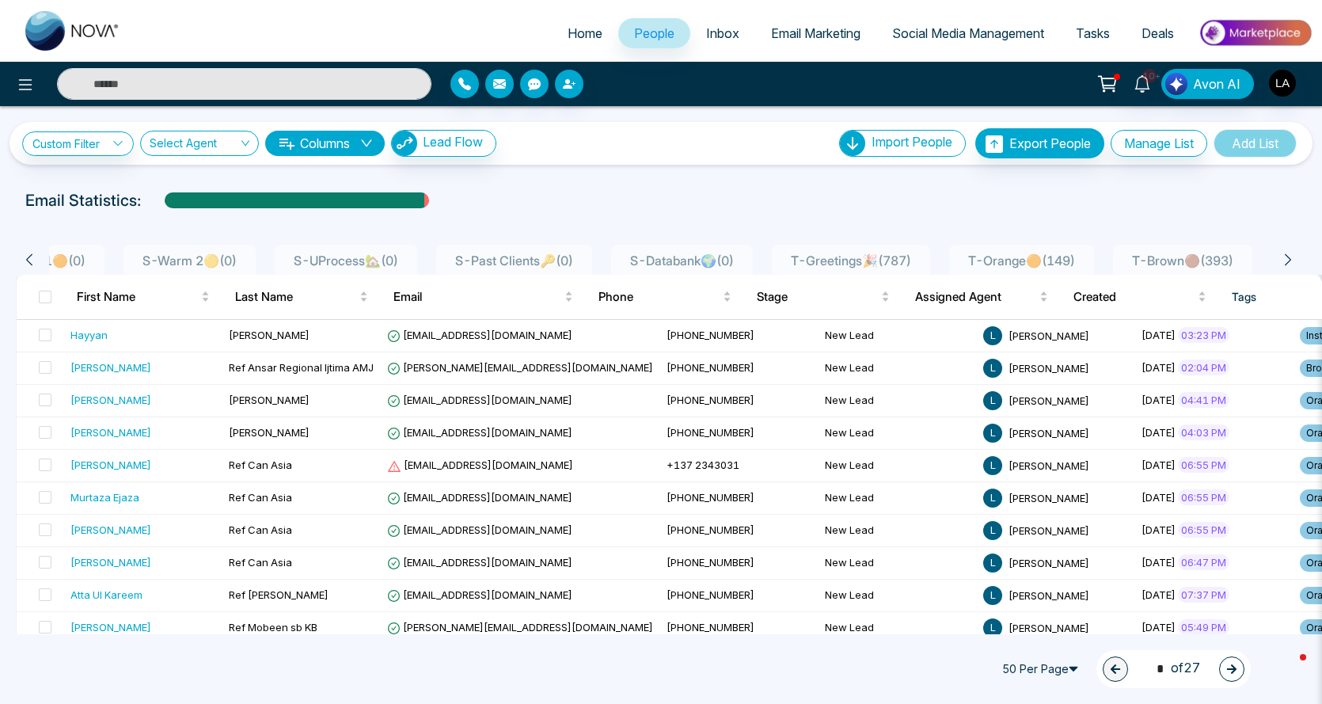
click at [33, 256] on icon at bounding box center [29, 259] width 14 height 14
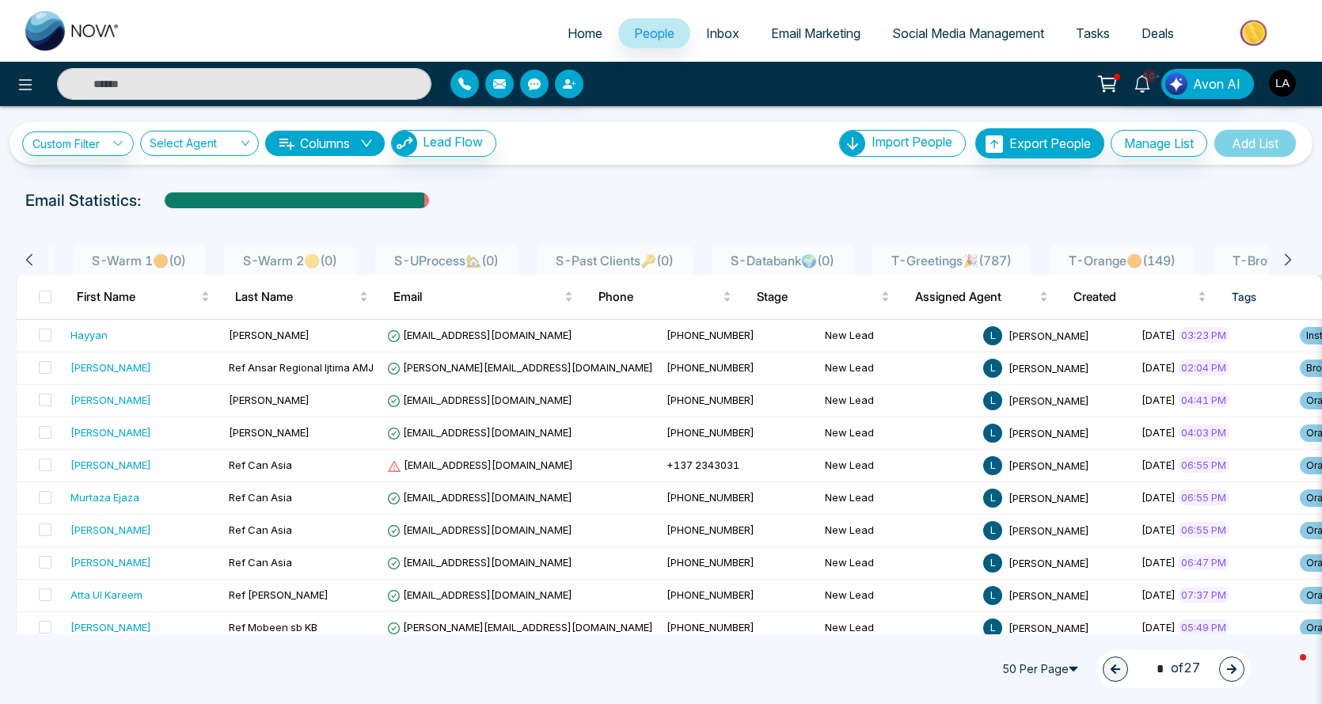
click at [33, 256] on icon at bounding box center [29, 259] width 14 height 14
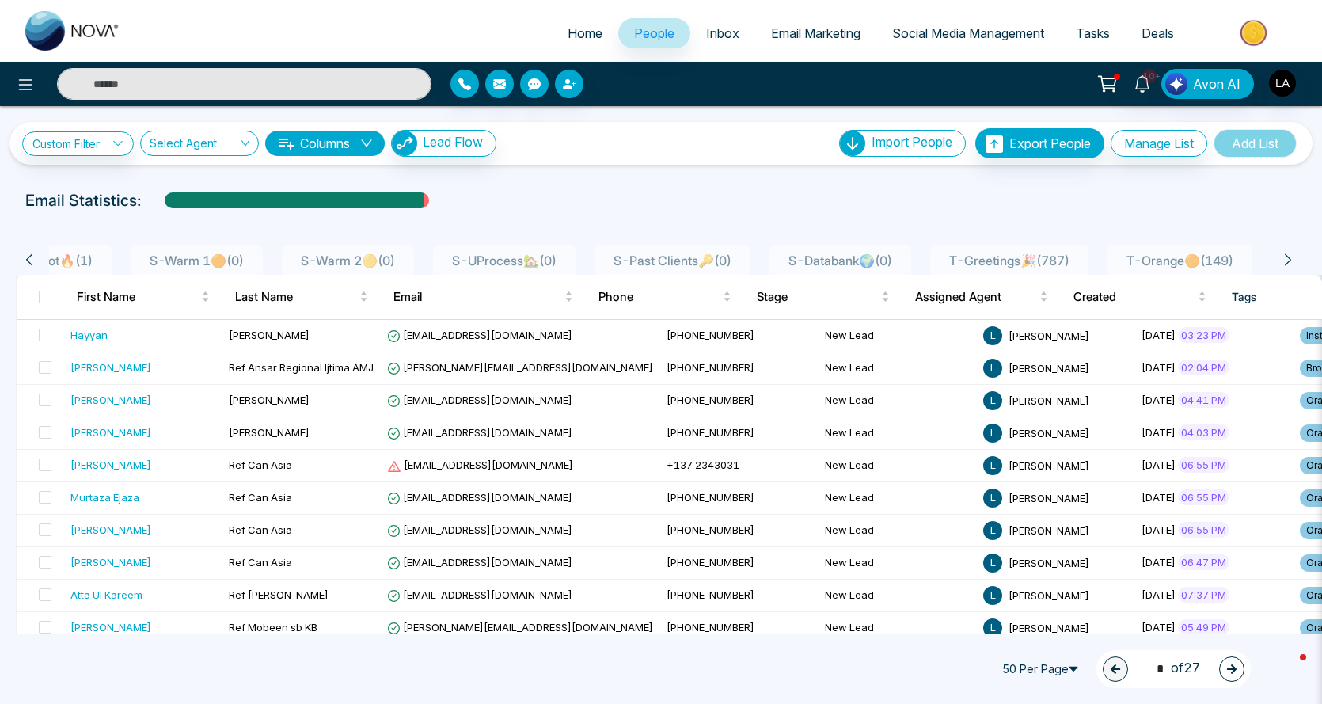
click at [33, 256] on icon at bounding box center [29, 259] width 14 height 14
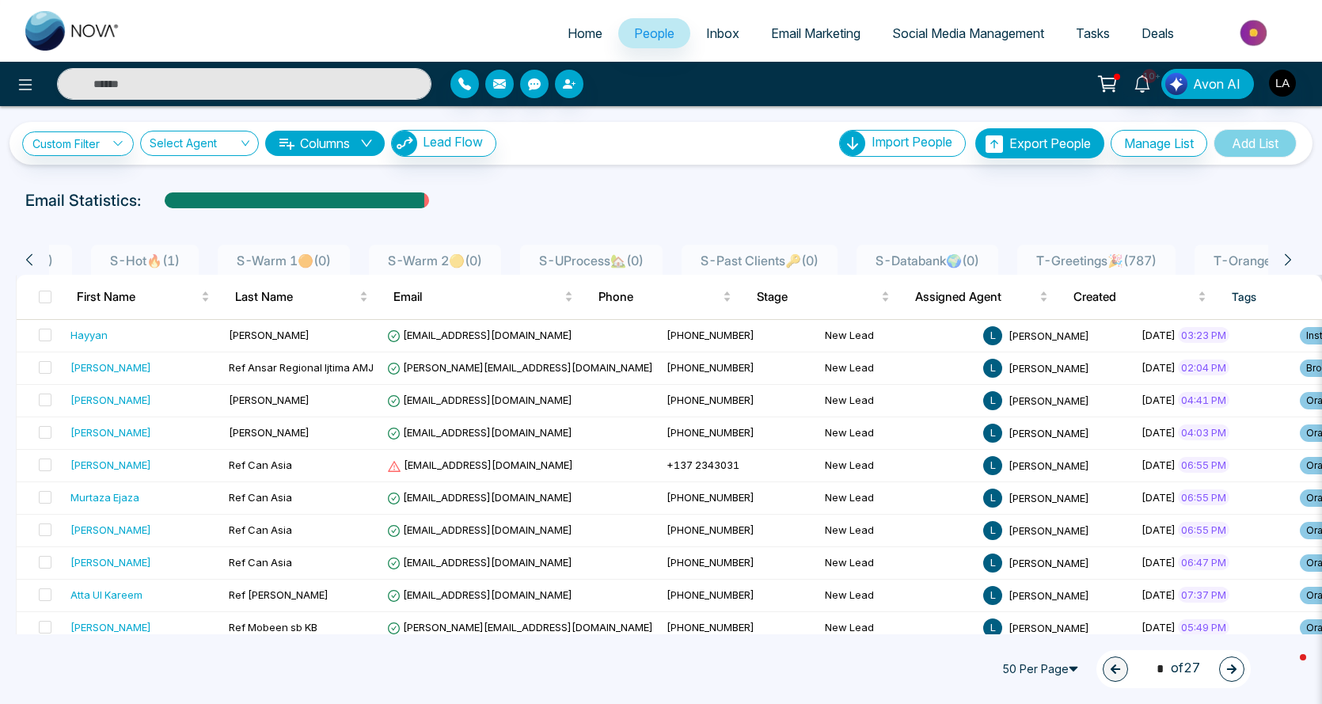
click at [33, 256] on icon at bounding box center [29, 259] width 14 height 14
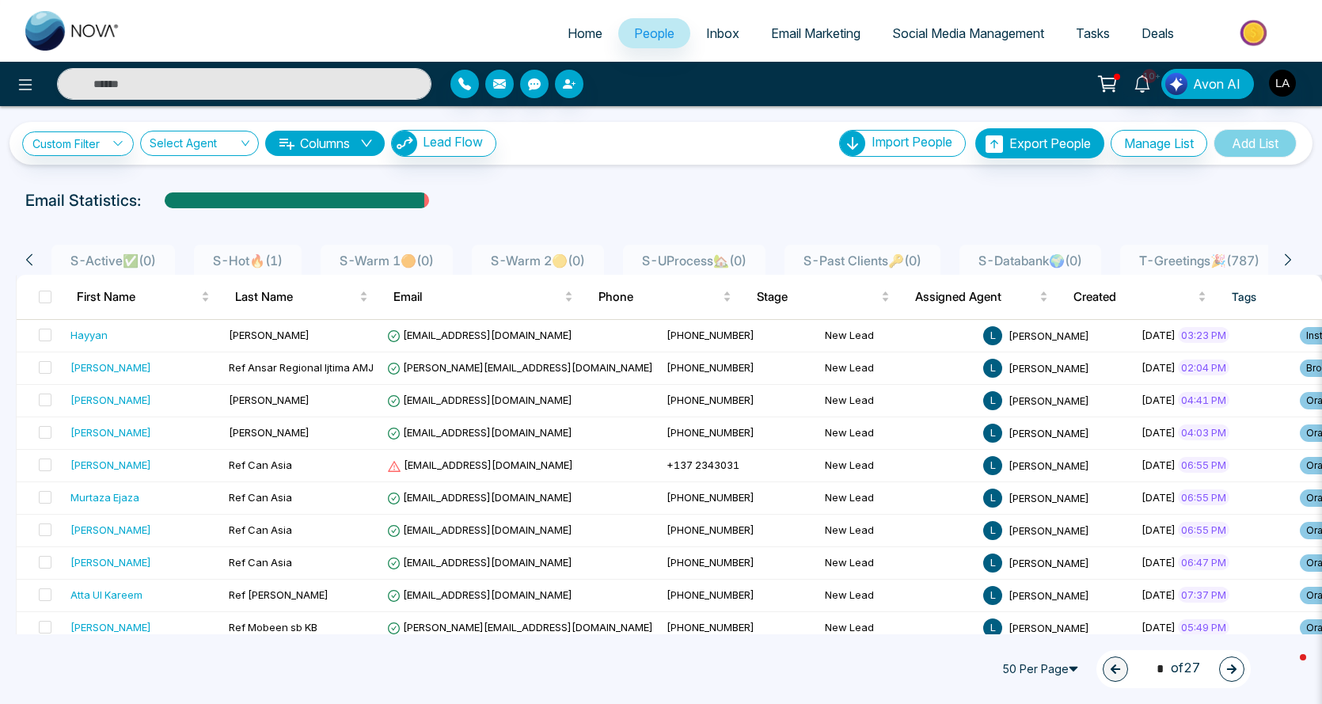
click at [33, 256] on icon at bounding box center [29, 259] width 14 height 14
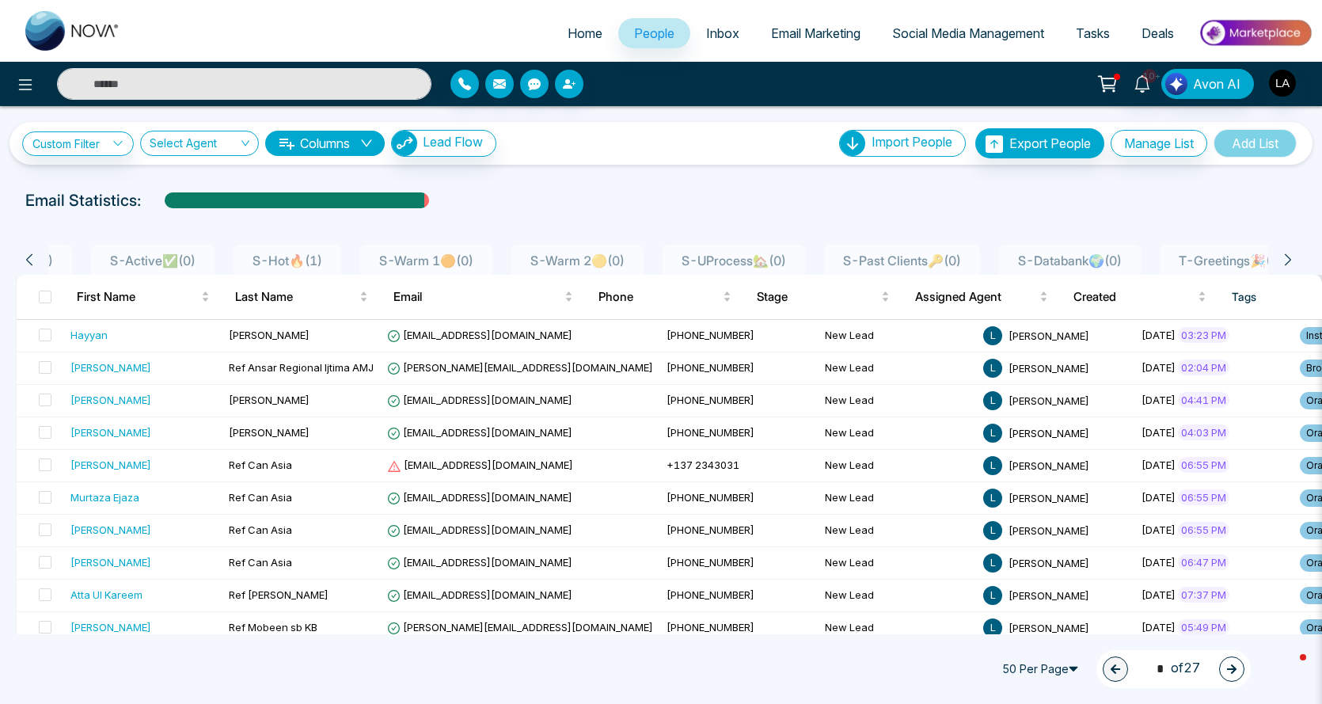
click at [33, 256] on icon at bounding box center [29, 259] width 14 height 14
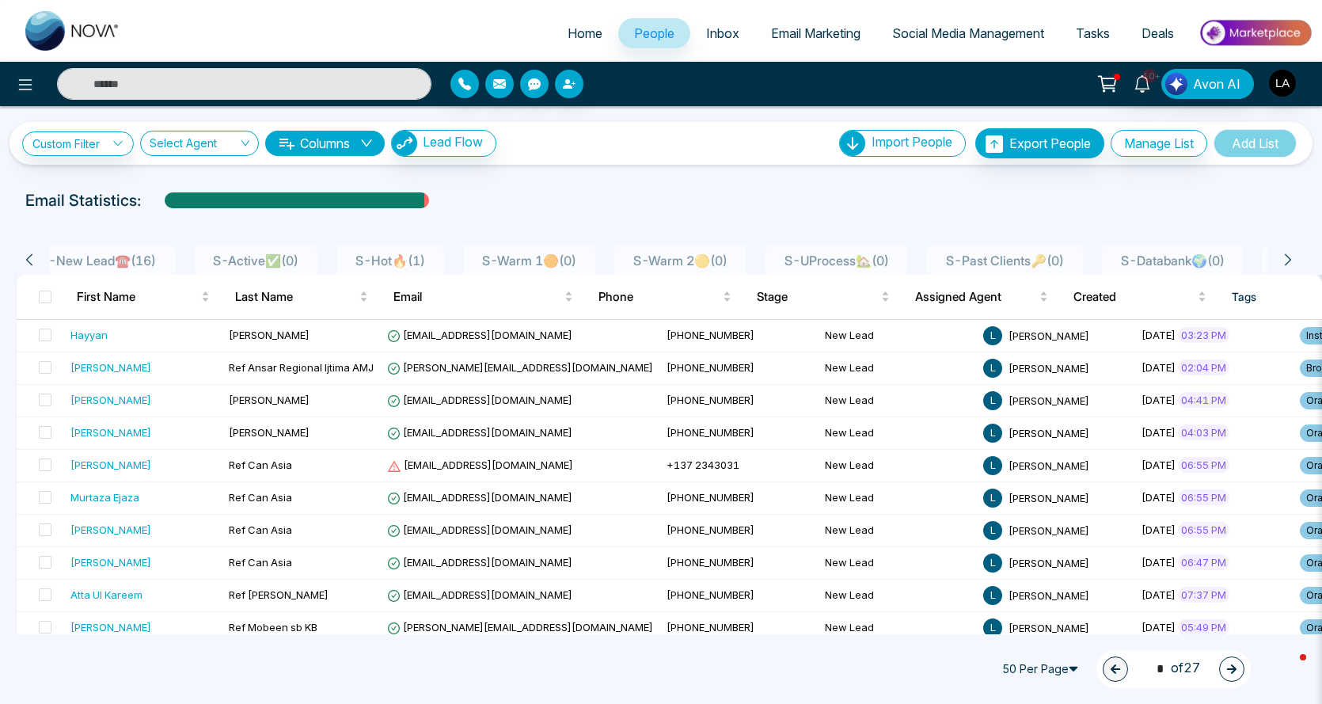
click at [33, 256] on icon at bounding box center [29, 259] width 14 height 14
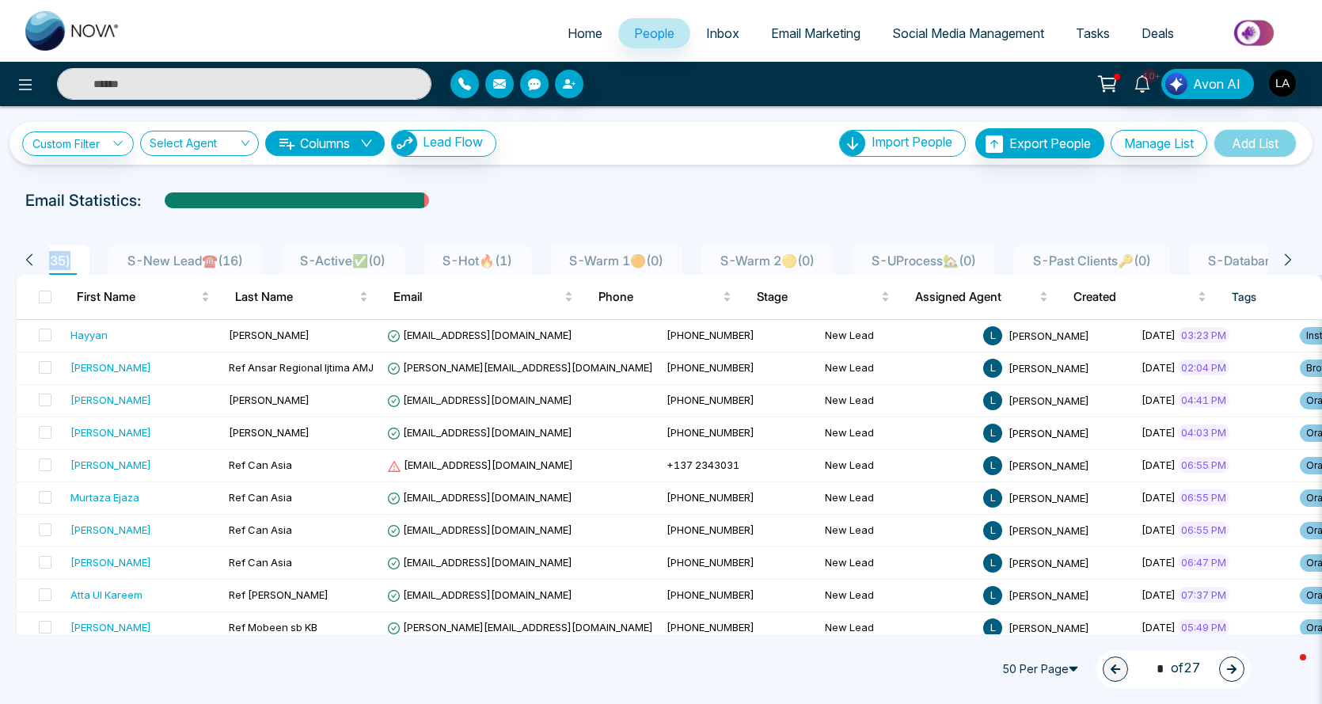
click at [33, 256] on icon at bounding box center [29, 259] width 14 height 14
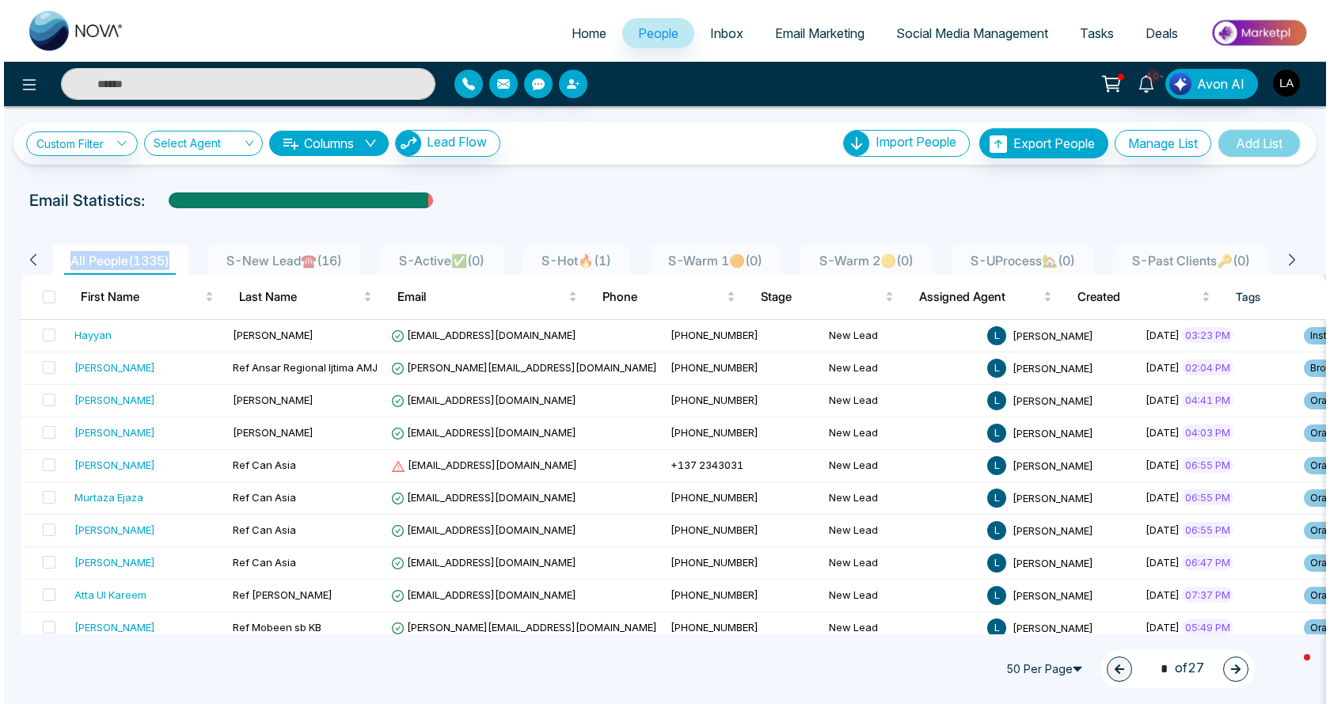
scroll to position [0, 0]
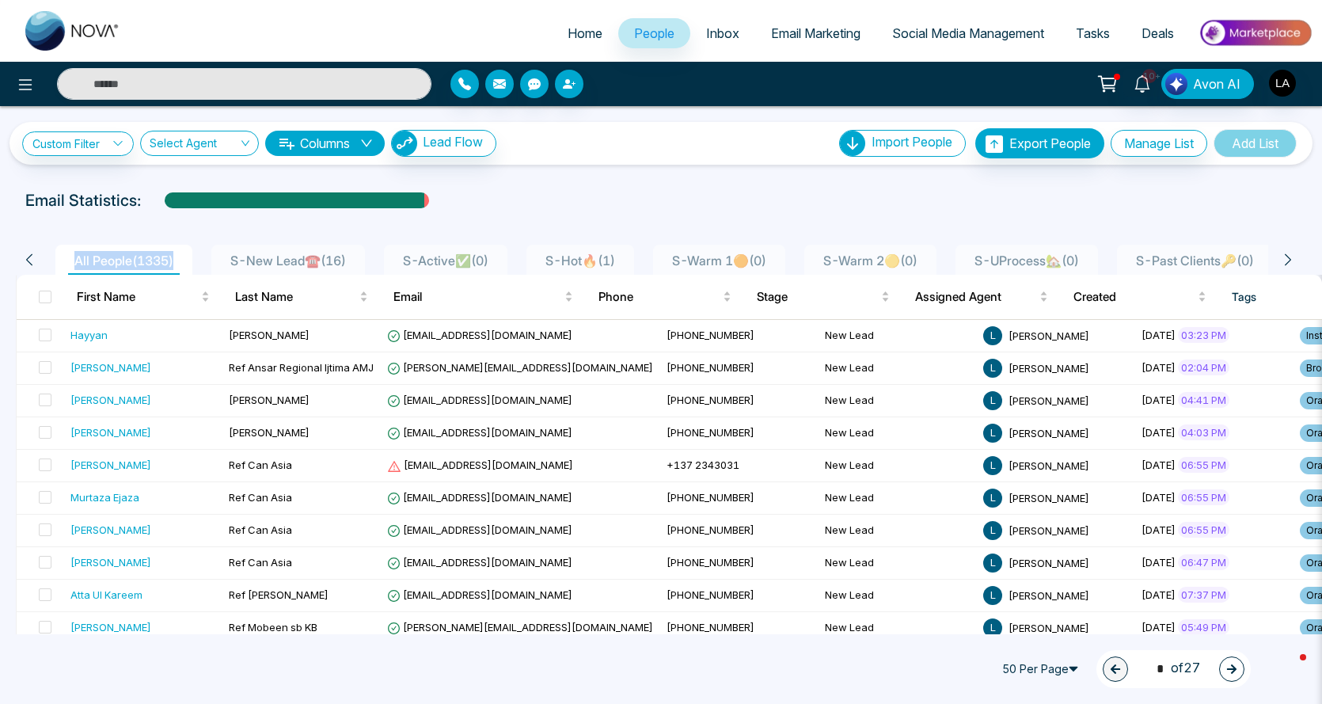
click at [33, 256] on icon at bounding box center [29, 259] width 14 height 14
drag, startPoint x: 530, startPoint y: 214, endPoint x: 481, endPoint y: 236, distance: 53.5
click at [529, 214] on div at bounding box center [660, 215] width 1303 height 6
click at [337, 261] on span "S-New Lead☎️ ( 16 )" at bounding box center [288, 260] width 128 height 16
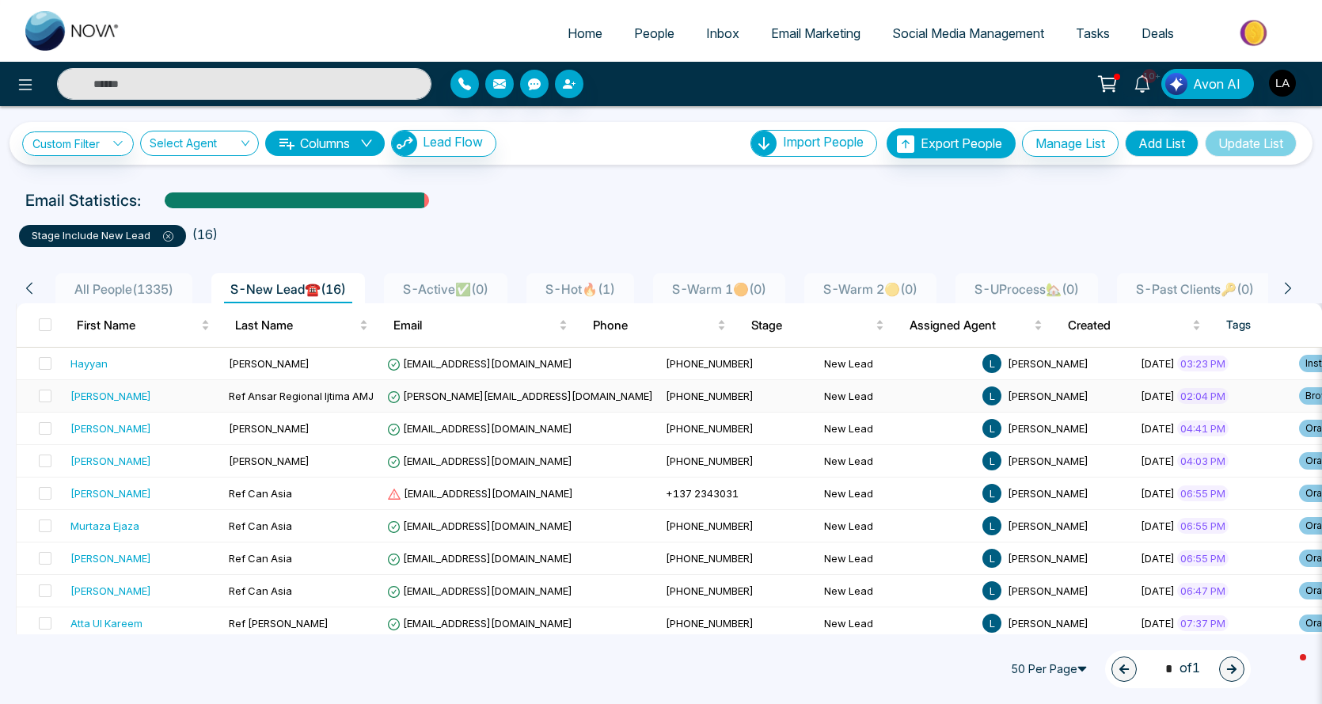
click at [182, 404] on div "[PERSON_NAME]" at bounding box center [143, 396] width 146 height 16
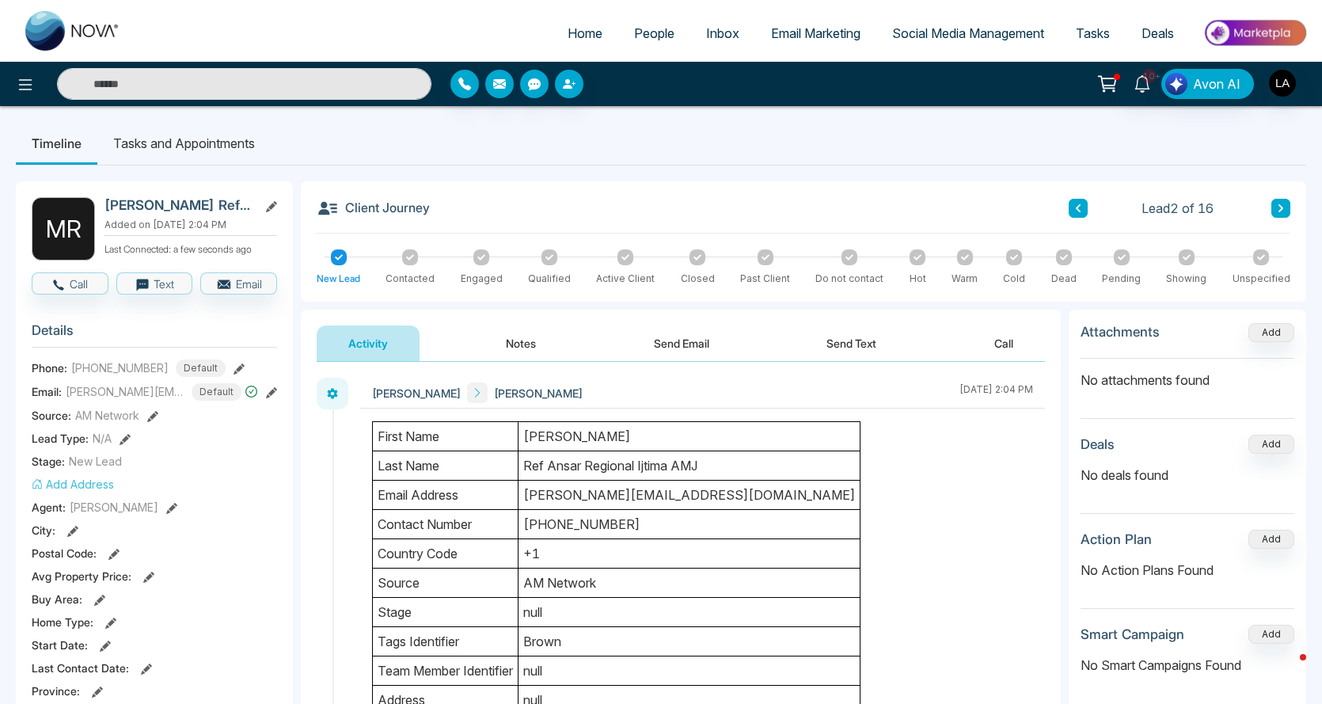
click at [666, 45] on link "People" at bounding box center [654, 33] width 72 height 30
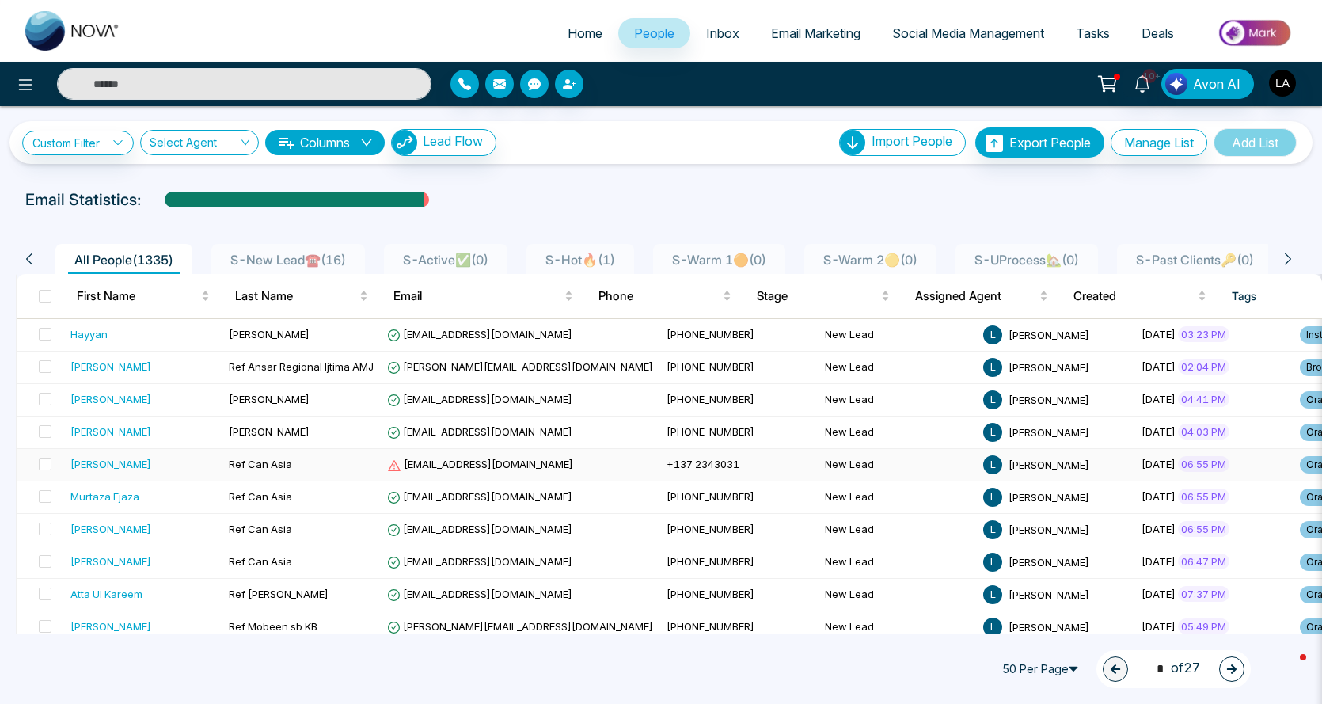
scroll to position [237, 0]
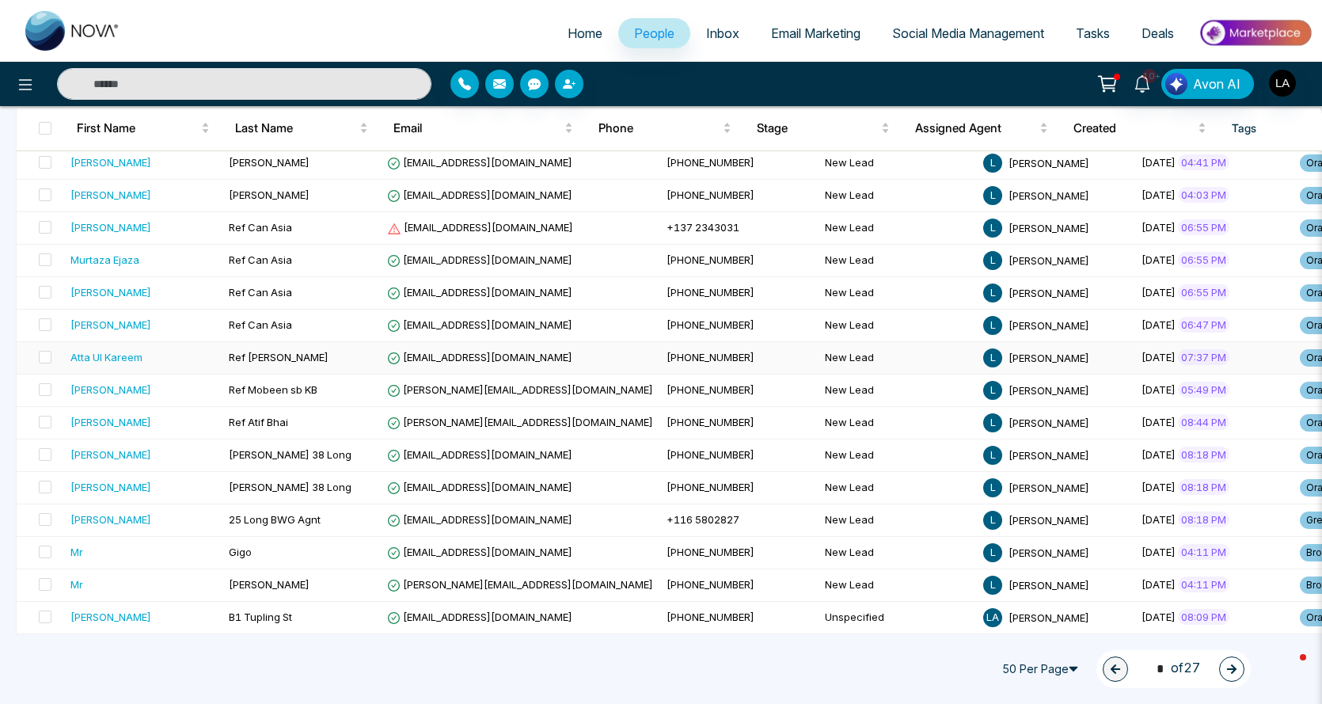
click at [131, 351] on div "Atta Ul Kareem" at bounding box center [106, 357] width 72 height 16
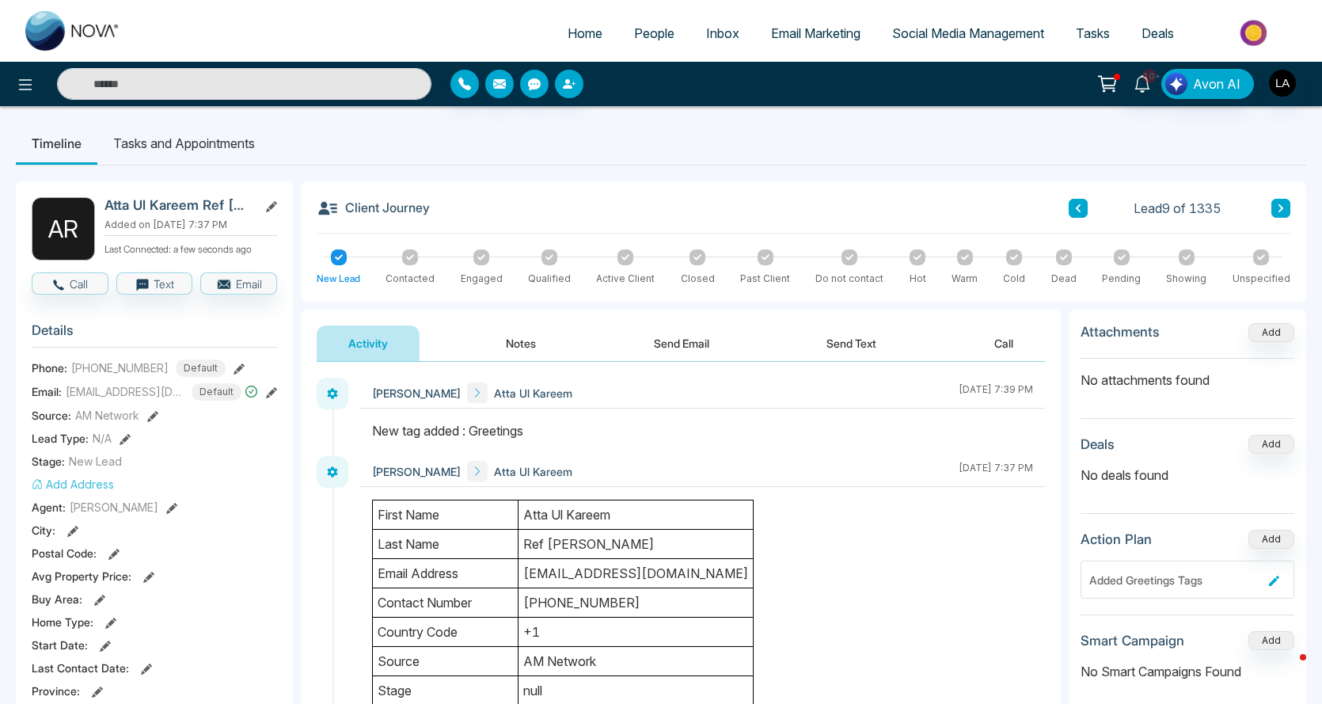
click at [634, 37] on span "People" at bounding box center [654, 33] width 40 height 16
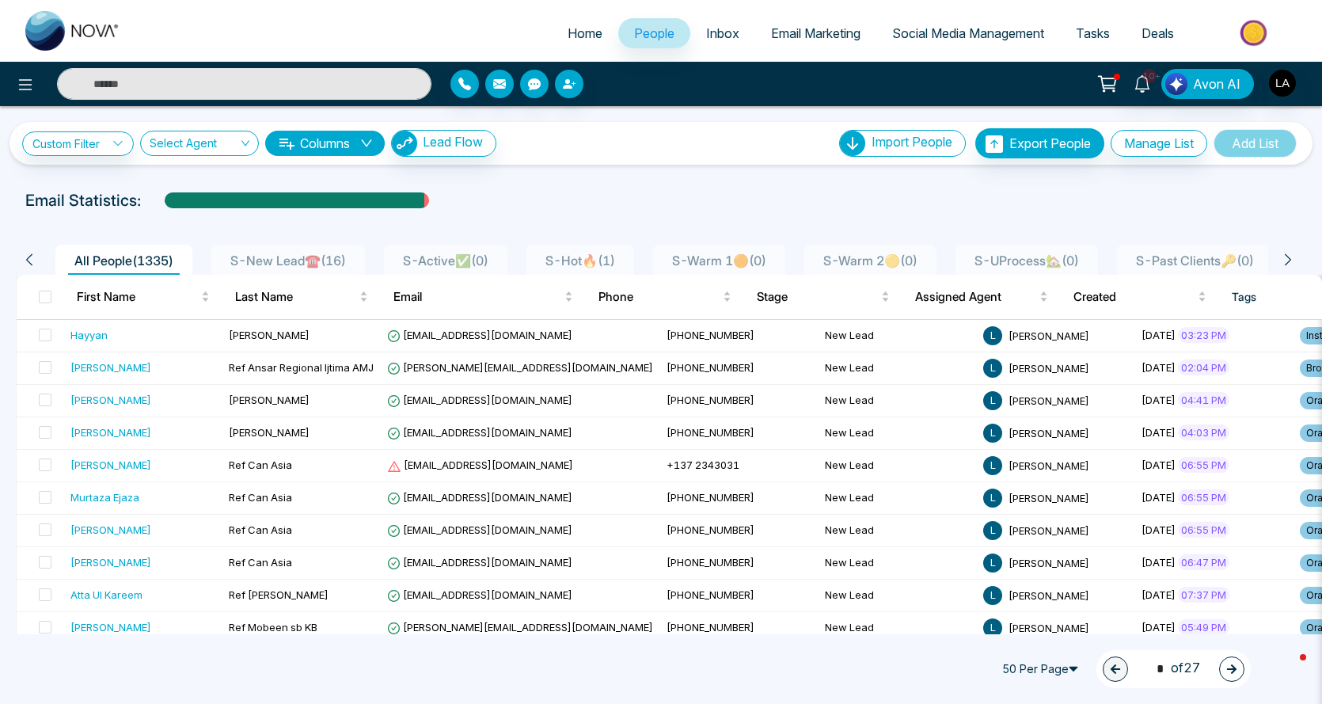
click at [529, 202] on div "Email Statistics:" at bounding box center [660, 200] width 1271 height 24
drag, startPoint x: 1154, startPoint y: 143, endPoint x: 288, endPoint y: 171, distance: 866.3
click at [1154, 144] on button "Manage List" at bounding box center [1158, 143] width 97 height 27
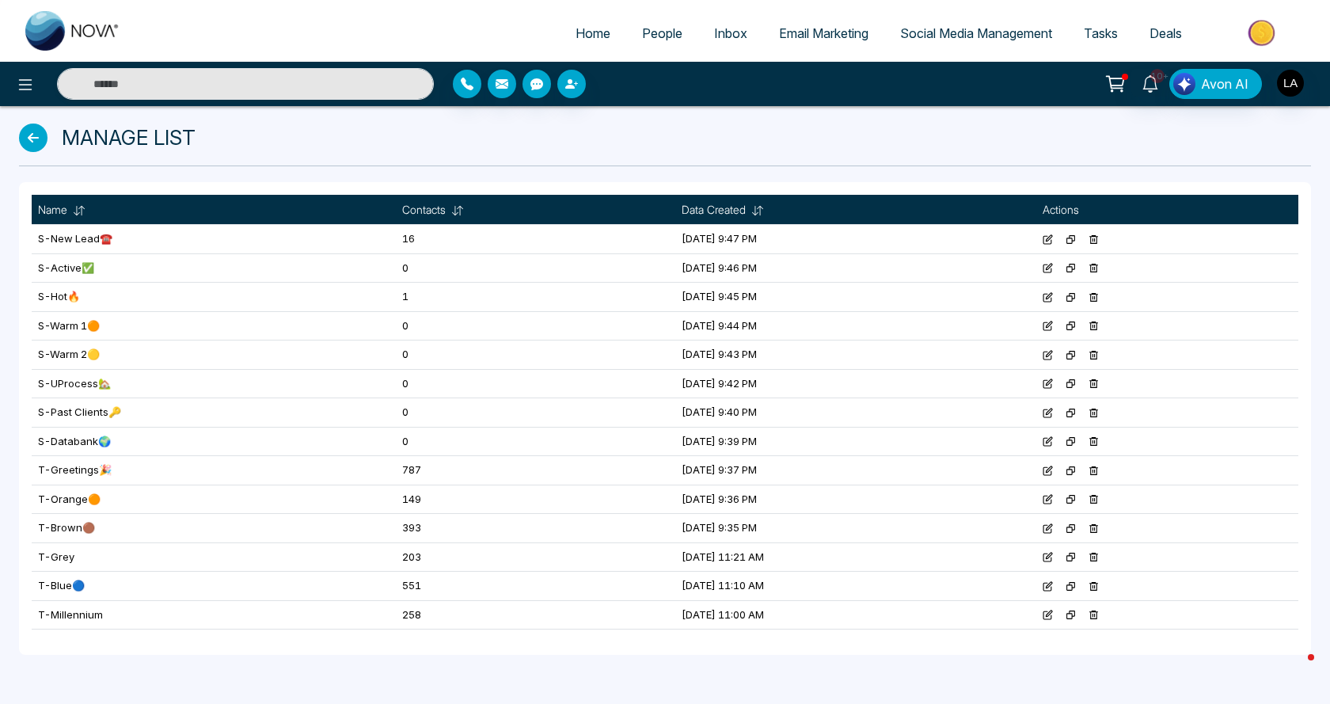
click at [1053, 265] on icon at bounding box center [1047, 268] width 10 height 10
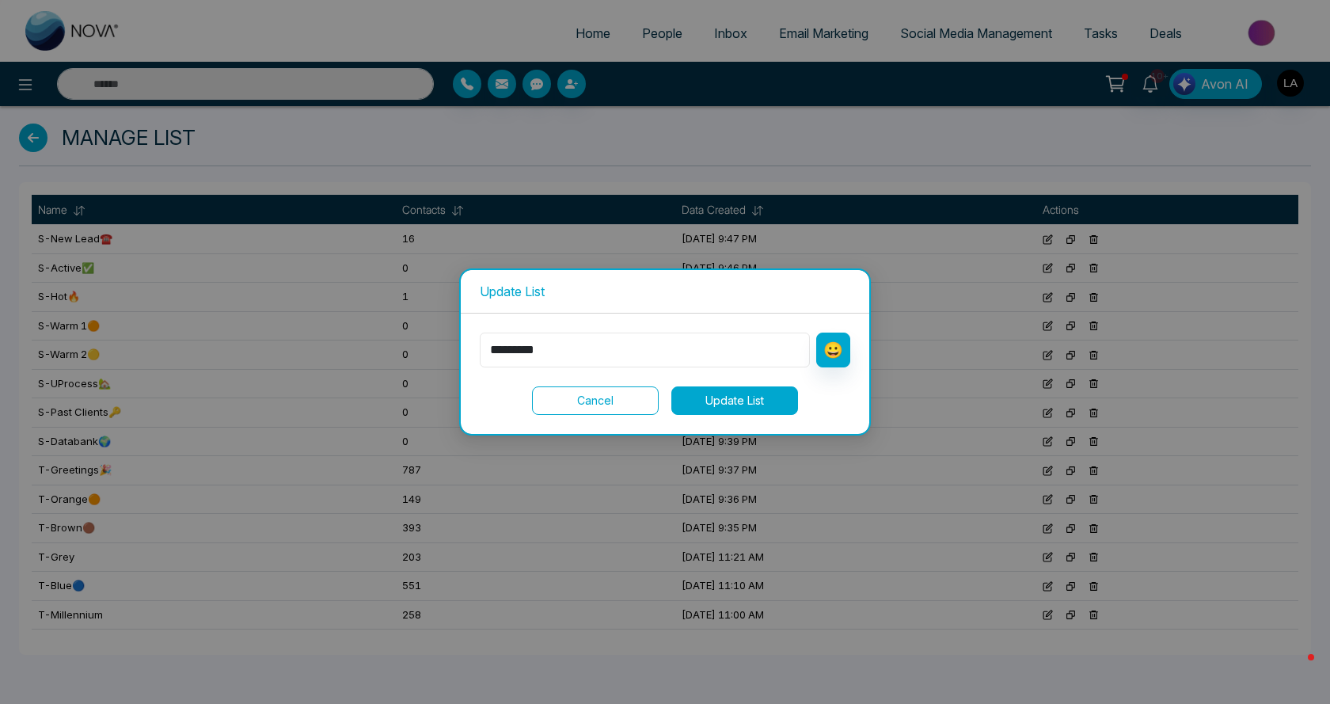
drag, startPoint x: 567, startPoint y: 347, endPoint x: 546, endPoint y: 346, distance: 21.4
click at [546, 346] on input "*********" at bounding box center [645, 349] width 330 height 35
click at [573, 396] on button "Cancel" at bounding box center [595, 400] width 127 height 28
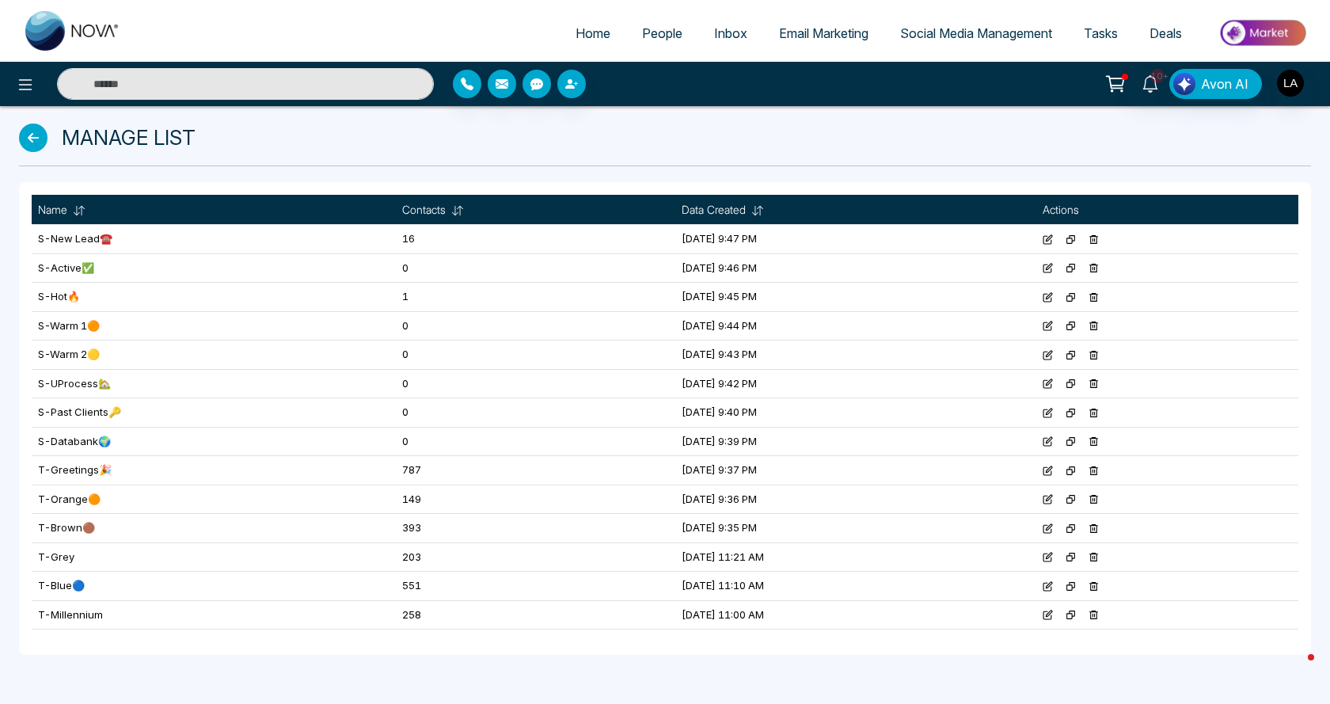
click at [1053, 241] on icon at bounding box center [1047, 239] width 10 height 10
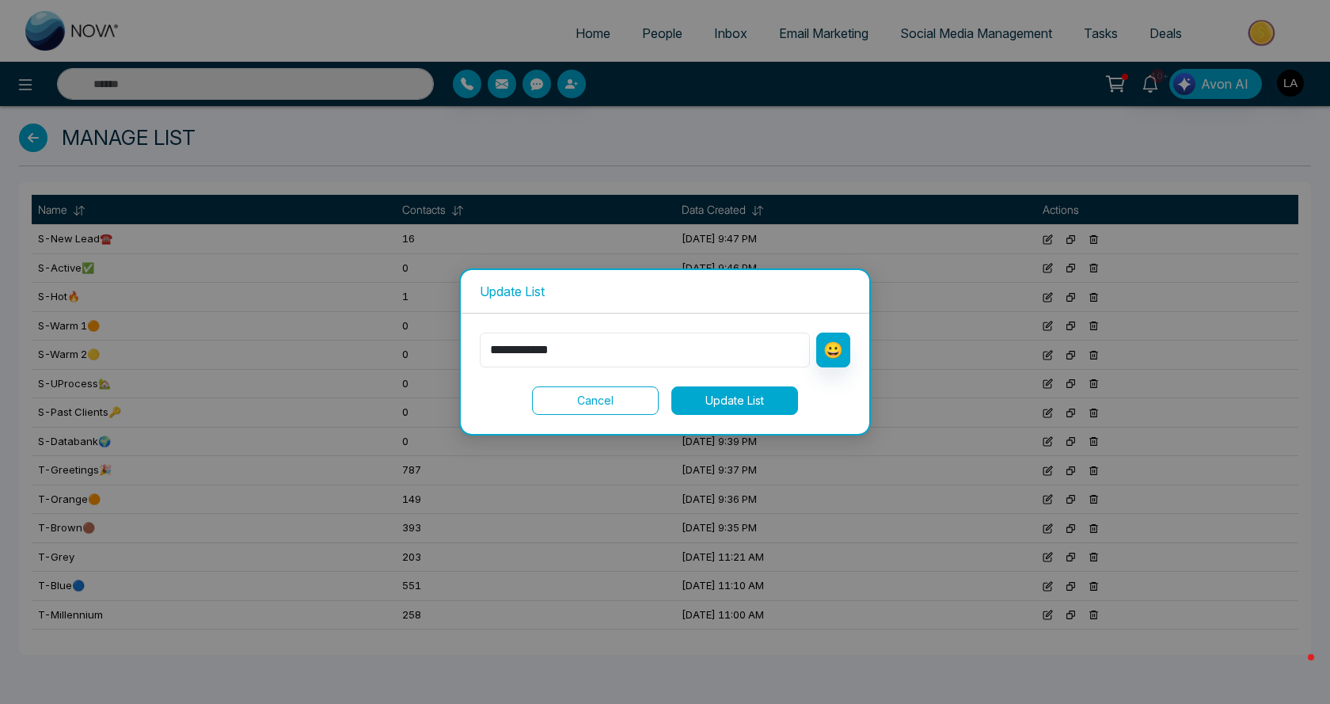
drag, startPoint x: 596, startPoint y: 342, endPoint x: 568, endPoint y: 352, distance: 29.5
click at [568, 352] on input "**********" at bounding box center [645, 349] width 330 height 35
click at [454, 163] on div "**********" at bounding box center [665, 352] width 1330 height 704
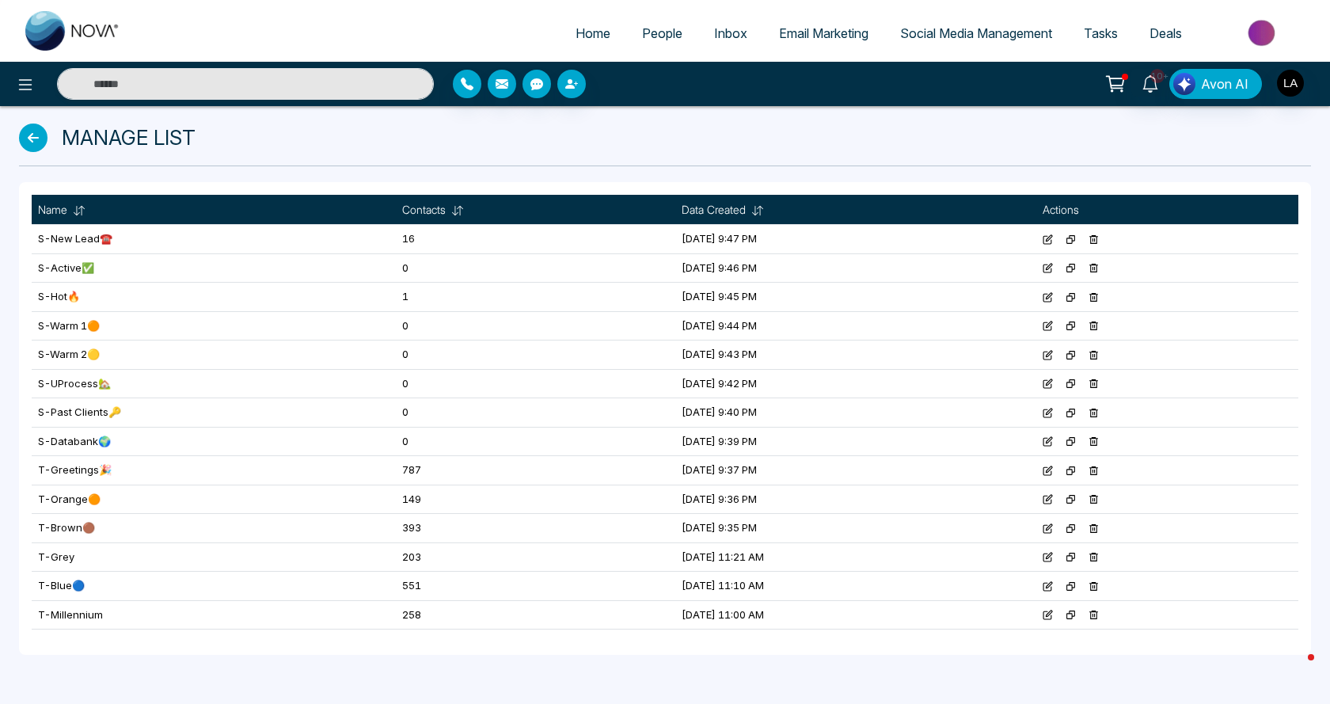
click at [662, 35] on span "People" at bounding box center [662, 33] width 40 height 16
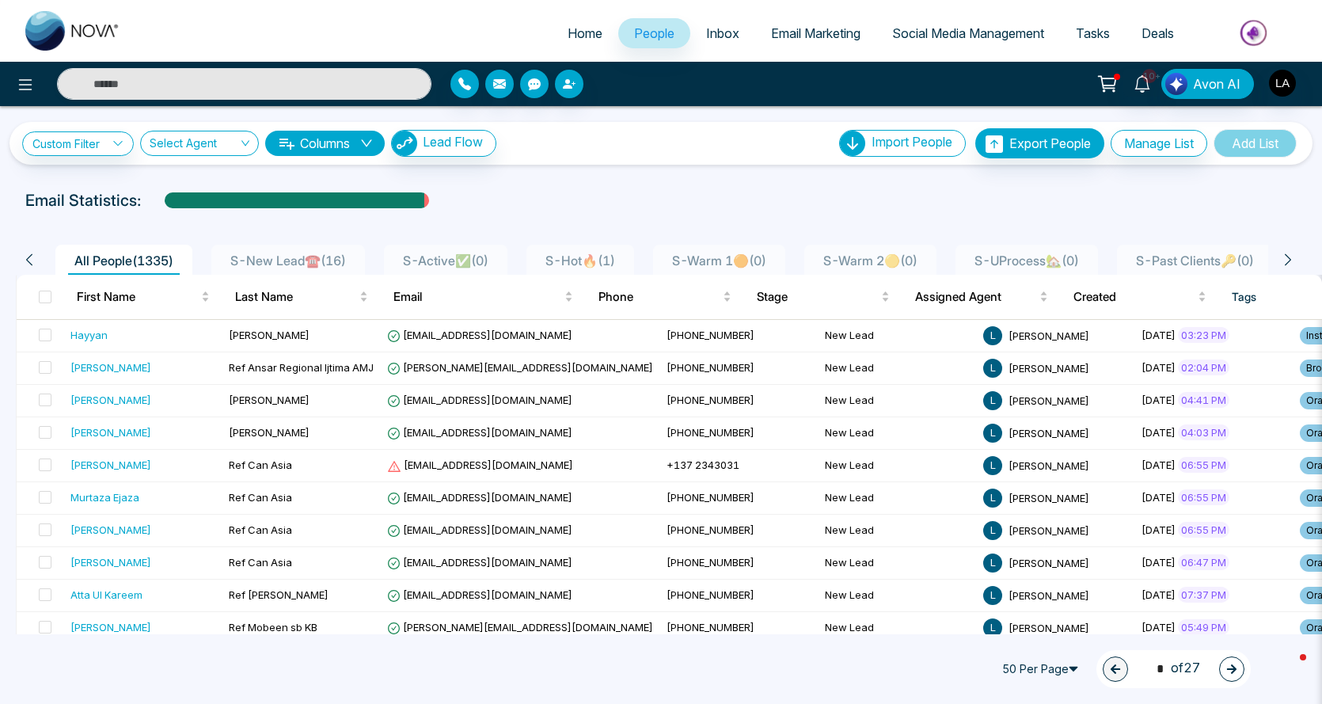
click at [576, 249] on li "S-Hot🔥 ( 1 )" at bounding box center [580, 260] width 108 height 30
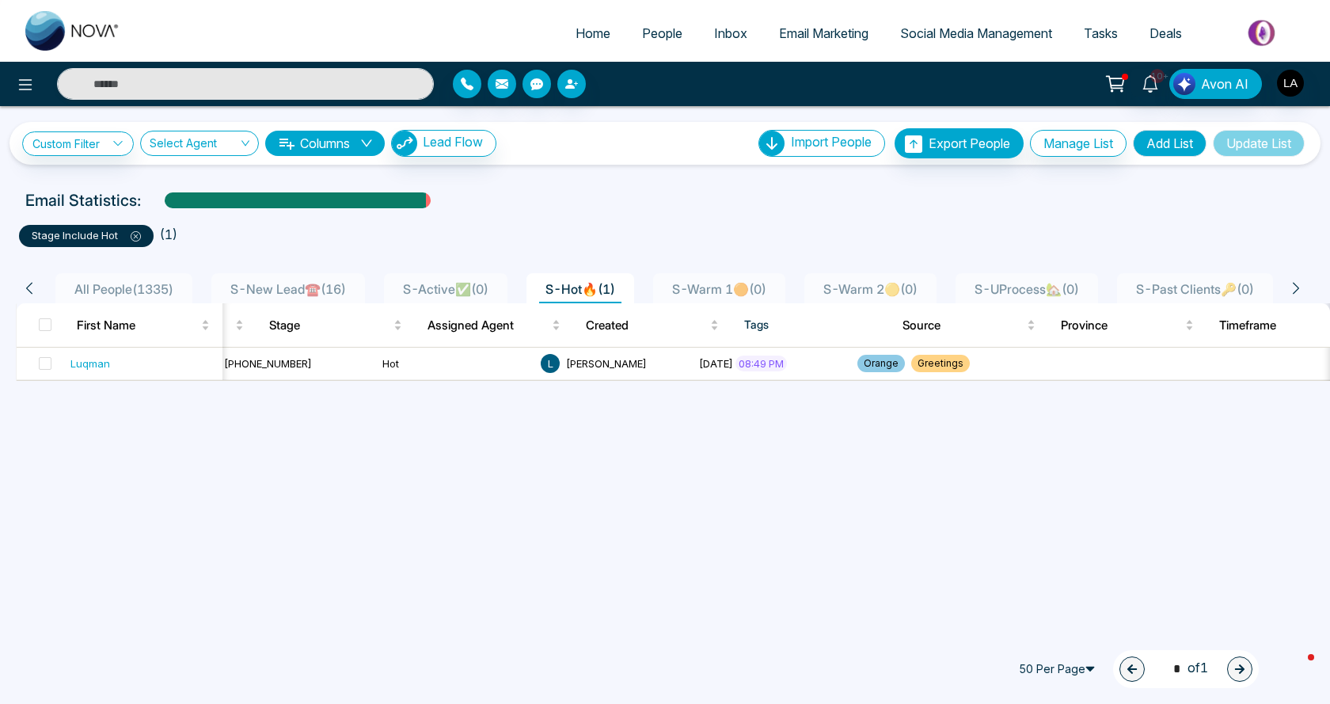
scroll to position [0, 291]
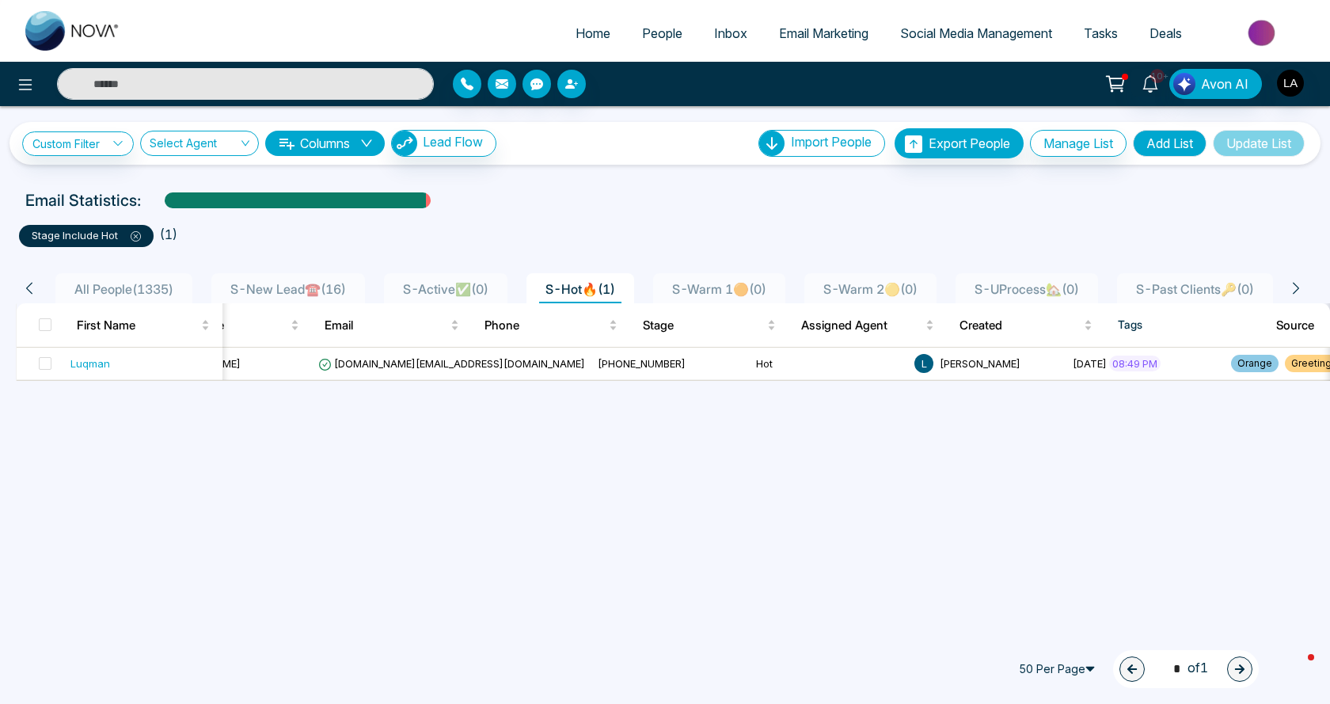
click at [1298, 283] on icon at bounding box center [1295, 288] width 14 height 14
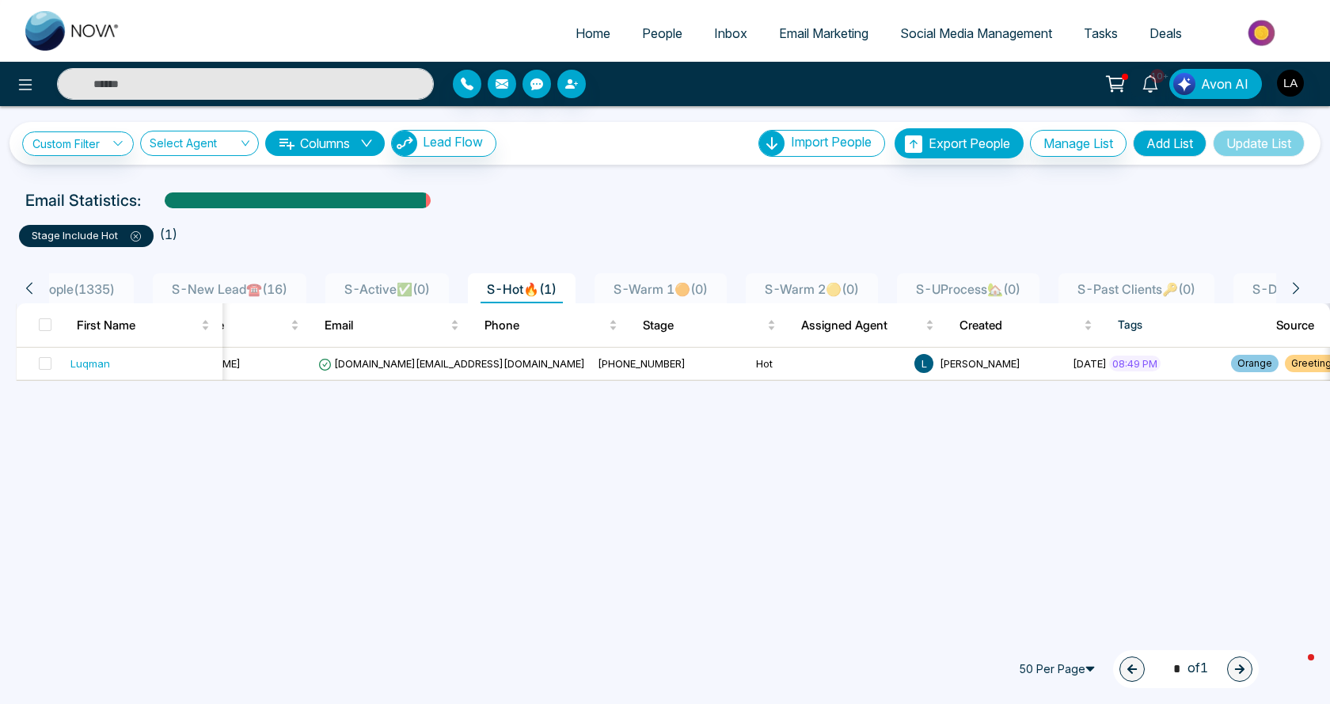
click at [1298, 283] on icon at bounding box center [1295, 288] width 14 height 14
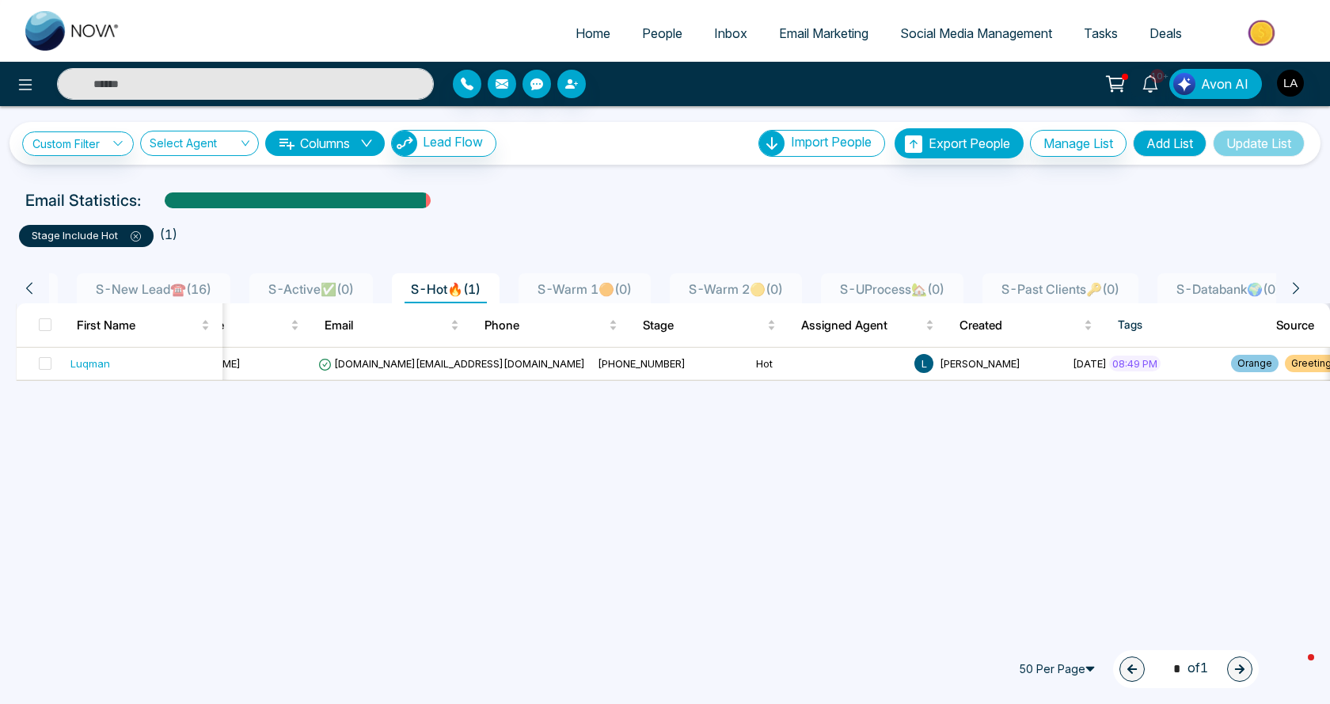
click at [1298, 283] on icon at bounding box center [1295, 288] width 14 height 14
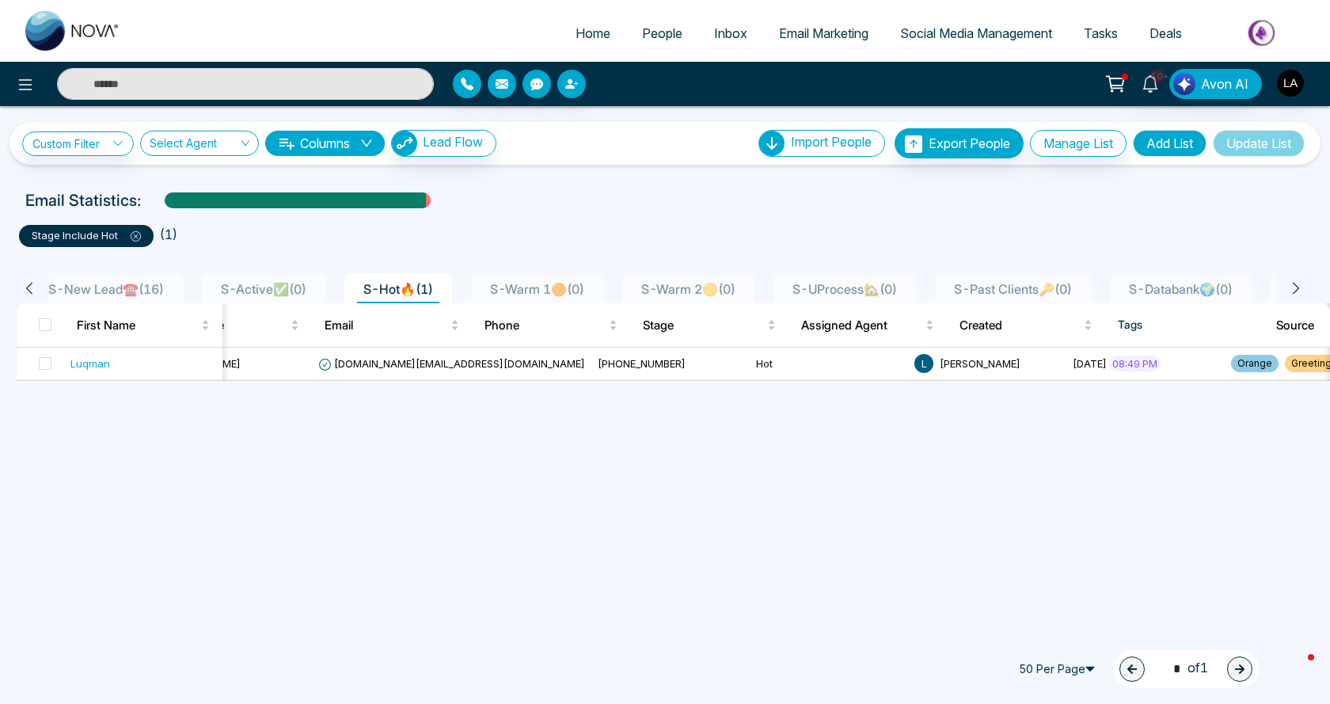
click at [1298, 283] on icon at bounding box center [1295, 288] width 14 height 14
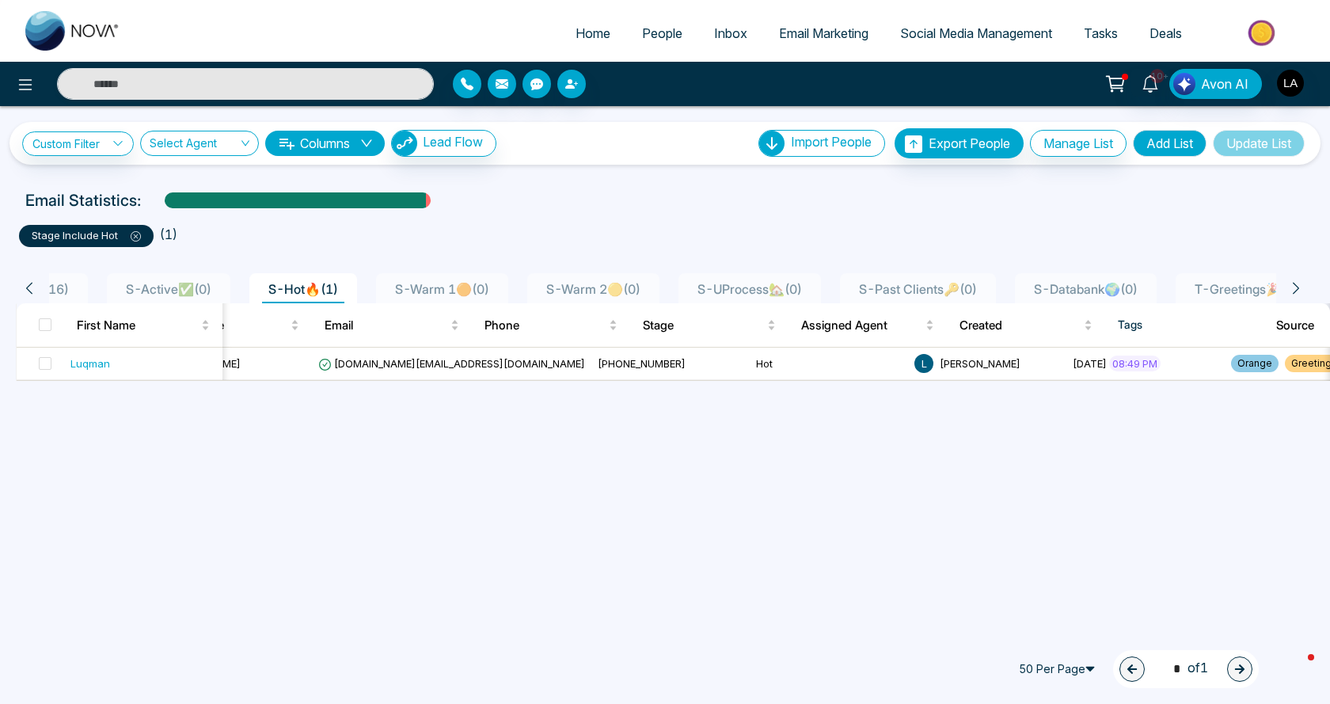
click at [1298, 283] on icon at bounding box center [1295, 288] width 14 height 14
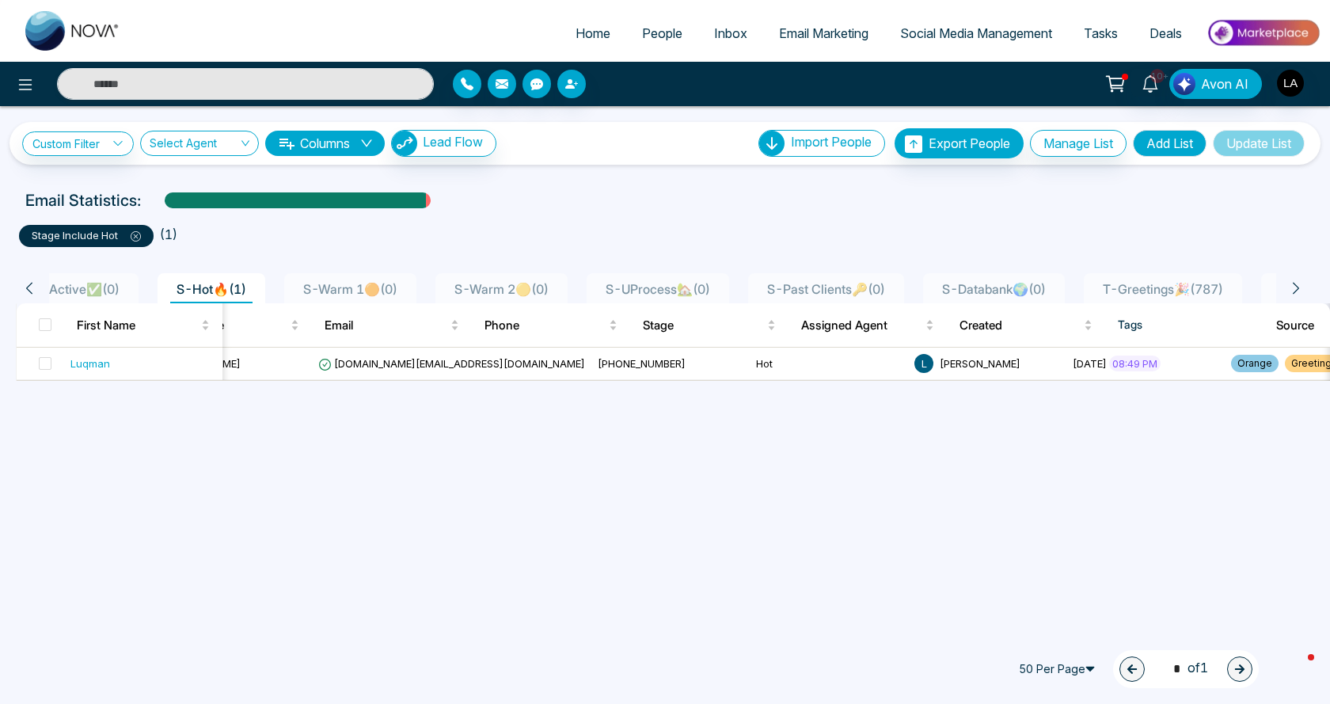
click at [1298, 283] on icon at bounding box center [1295, 288] width 14 height 14
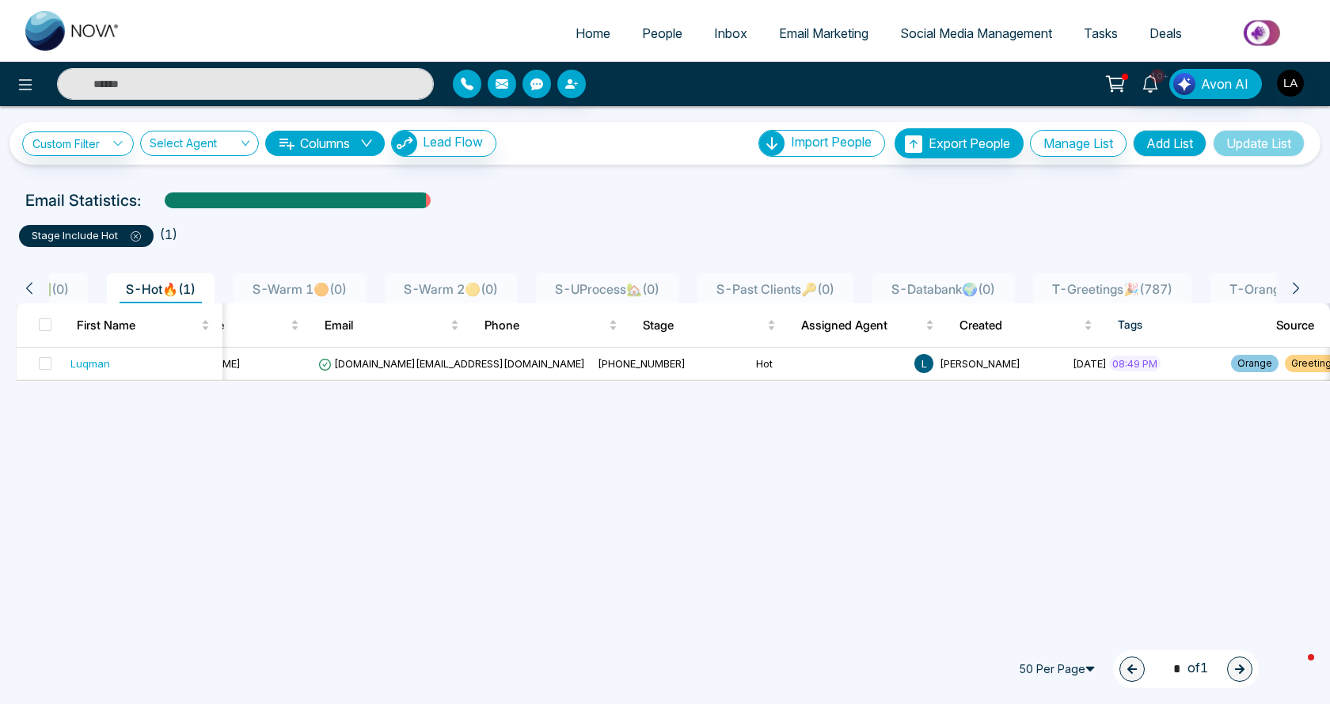
click at [1298, 283] on icon at bounding box center [1295, 288] width 14 height 14
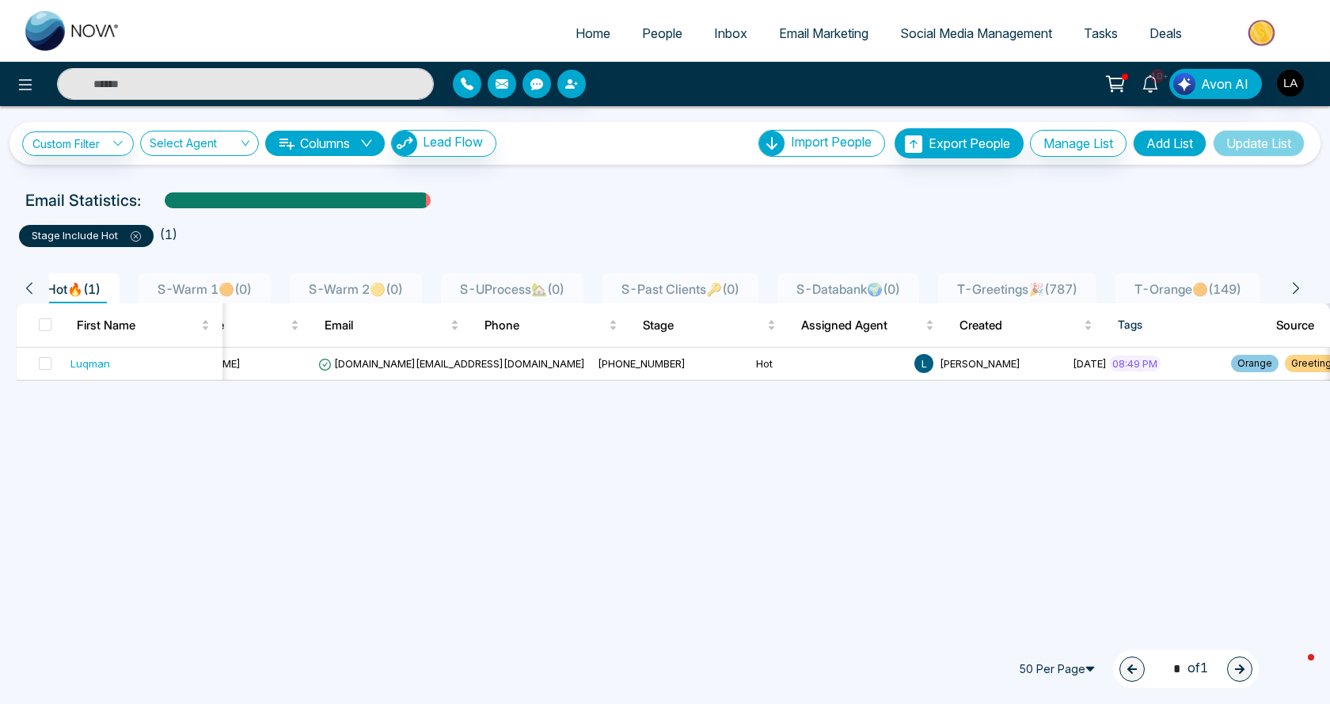
click at [1298, 283] on icon at bounding box center [1295, 288] width 14 height 14
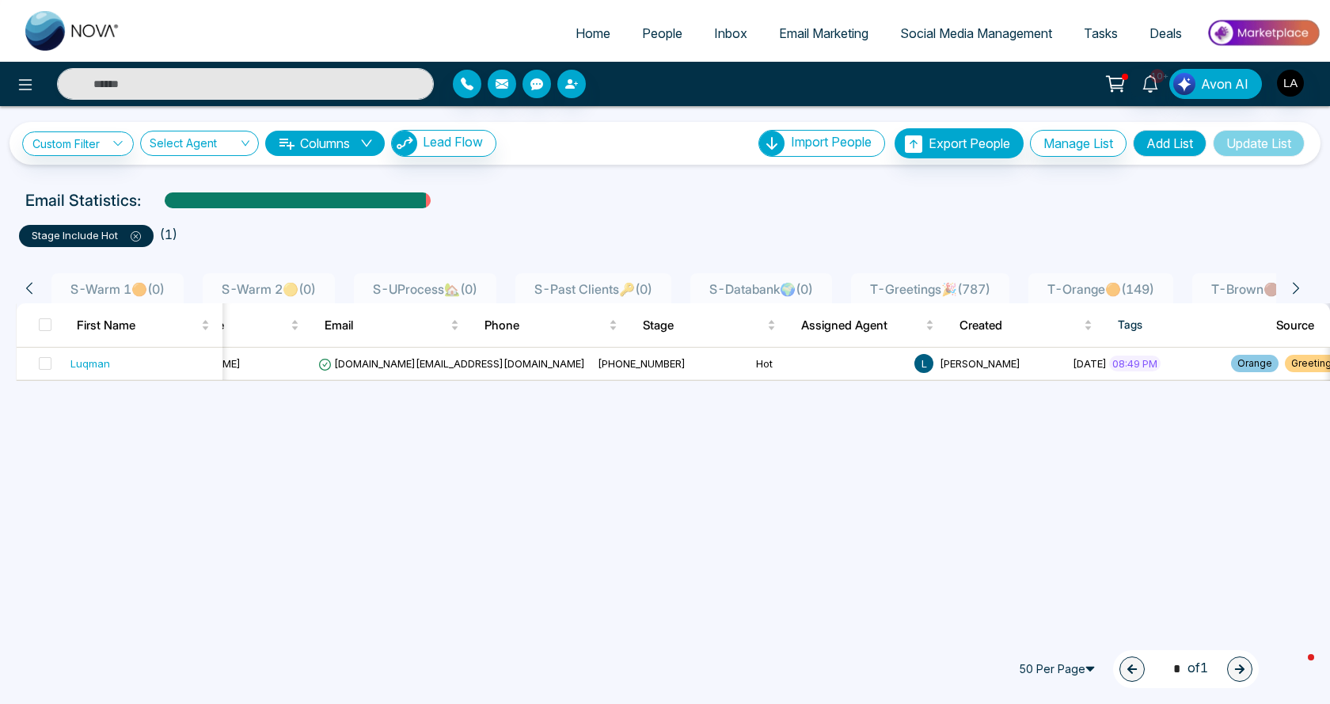
scroll to position [0, 633]
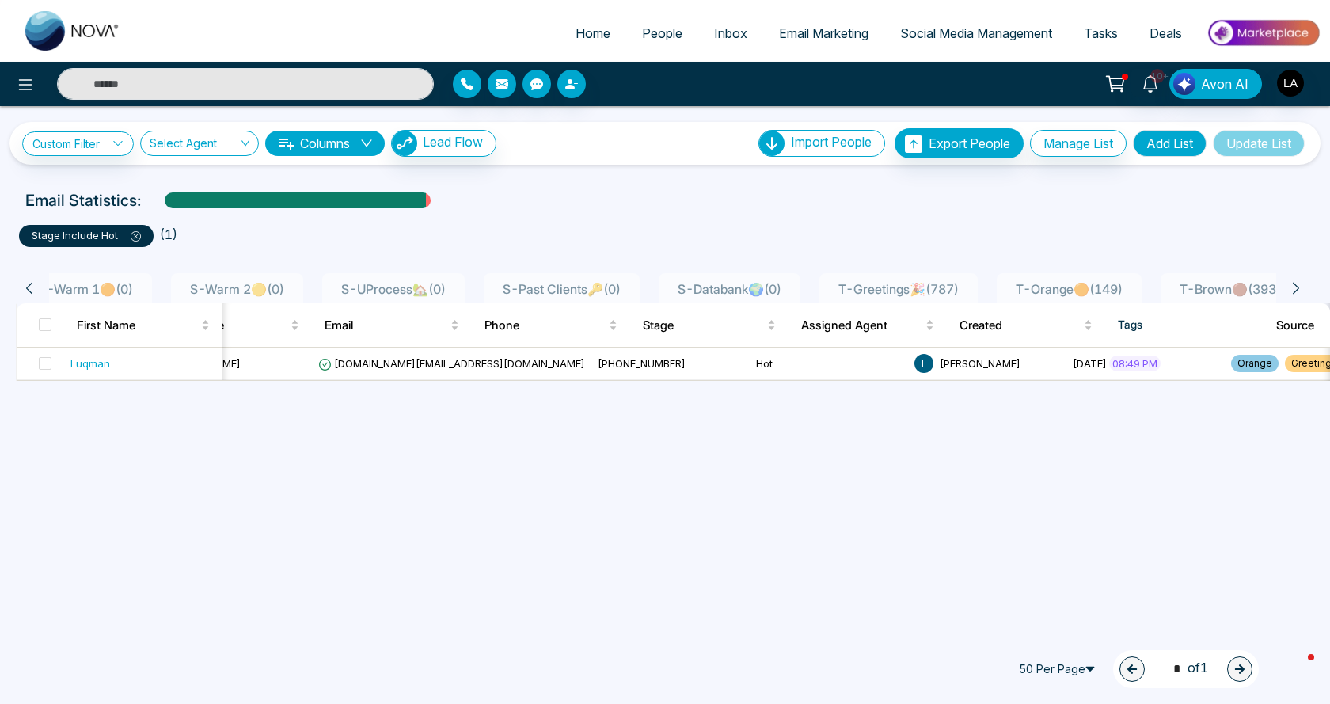
click at [1212, 241] on ul "stage include Hot ( 1 )" at bounding box center [665, 232] width 1292 height 28
drag, startPoint x: 612, startPoint y: 389, endPoint x: 685, endPoint y: 388, distance: 72.8
click at [685, 388] on div "All People ( 1335 ) S-New Lead☎️ ( 16 ) S-Active✅ ( 0 ) S-Hot🔥 ( 1 ) S-Warm 1🟠 …" at bounding box center [664, 357] width 1311 height 188
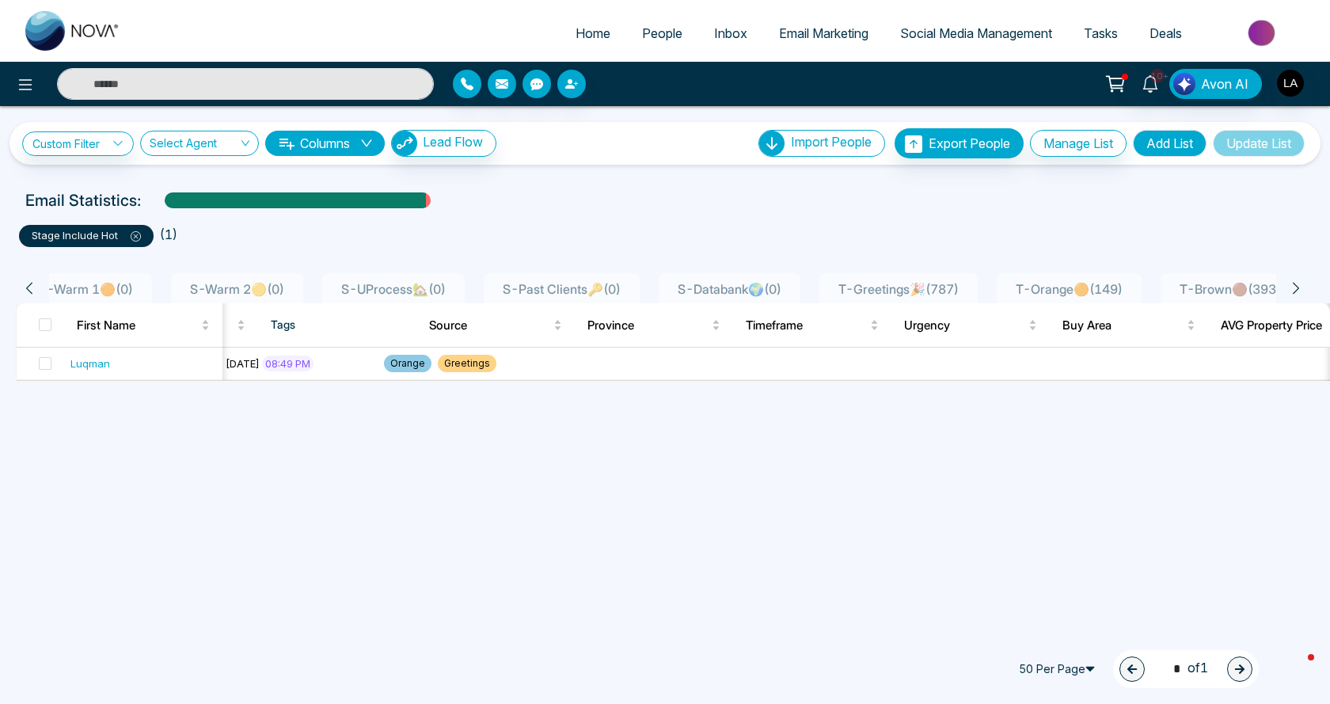
scroll to position [0, 137]
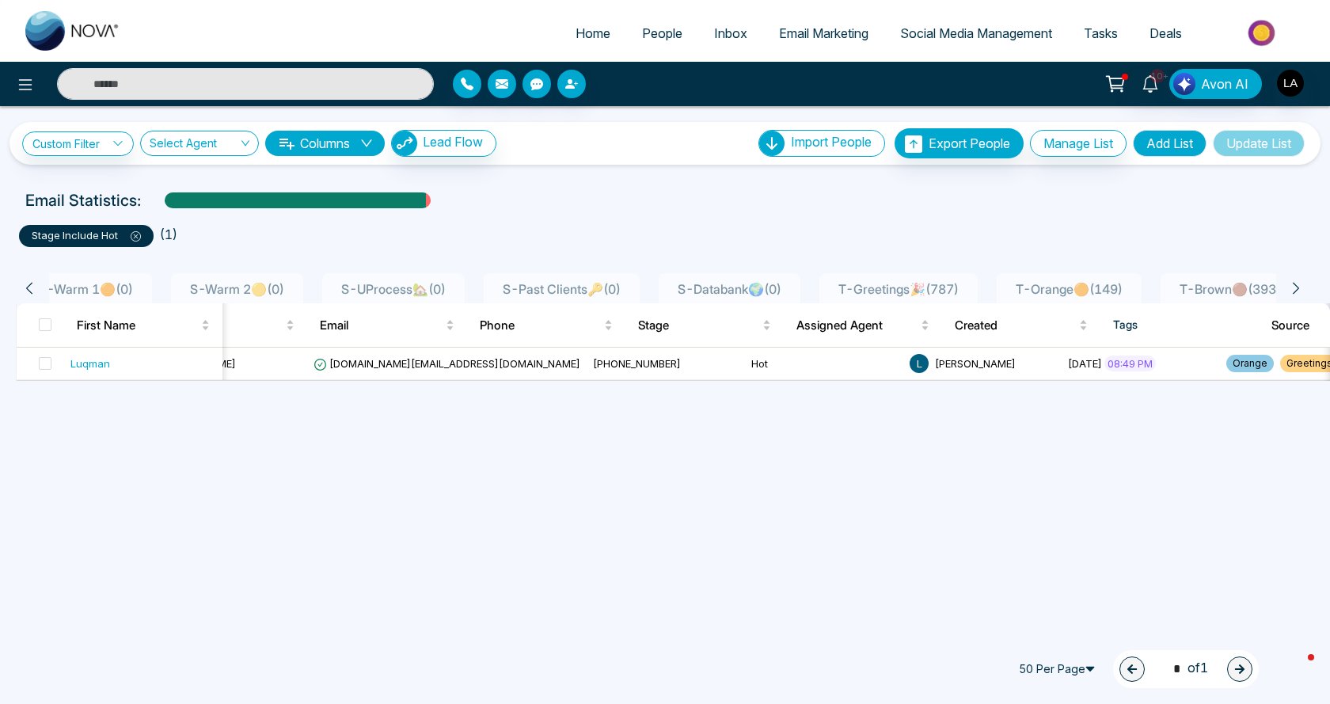
click at [1300, 286] on icon at bounding box center [1295, 288] width 14 height 14
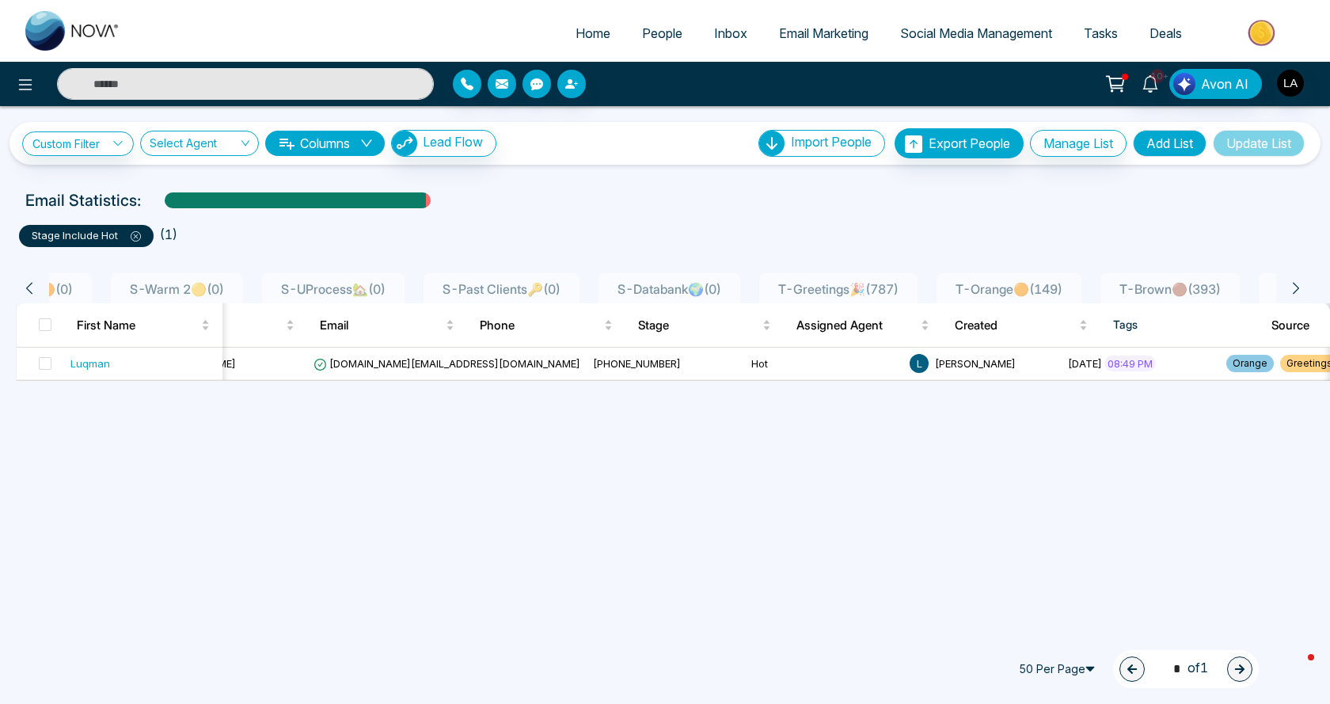
click at [1300, 286] on icon at bounding box center [1295, 288] width 14 height 14
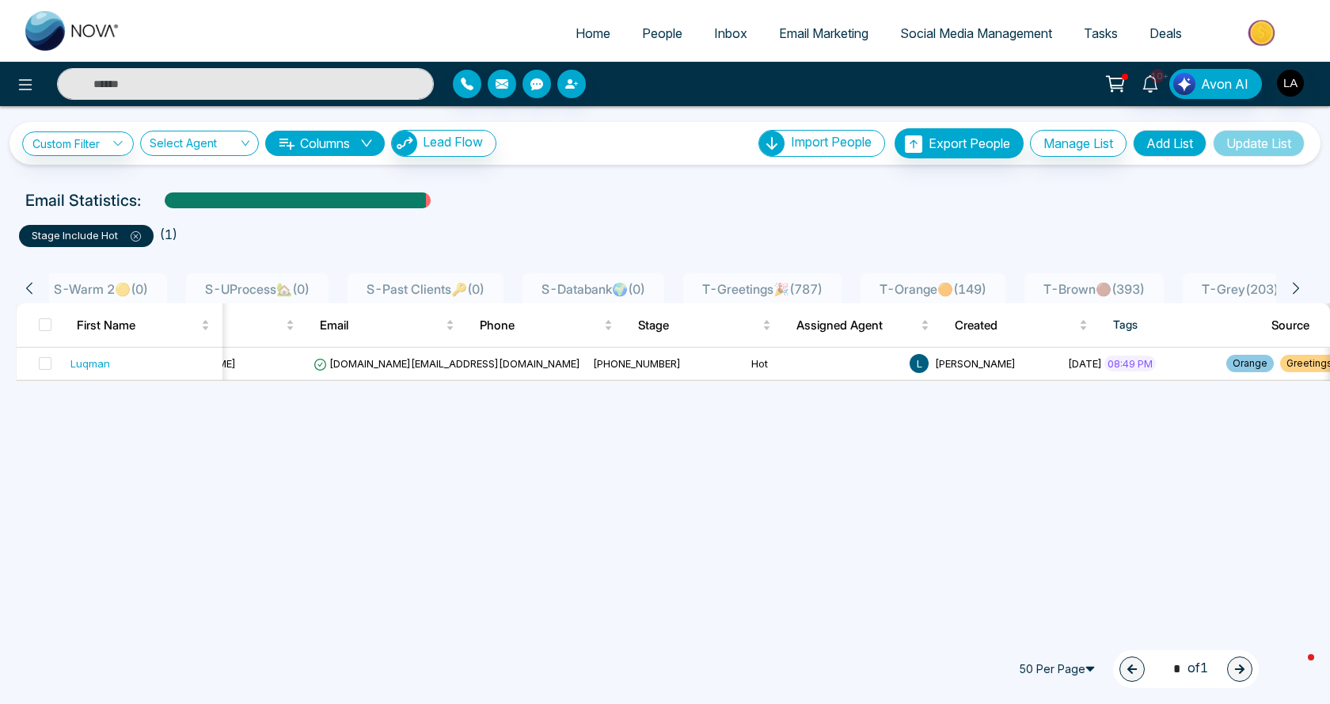
click at [1300, 286] on icon at bounding box center [1295, 288] width 14 height 14
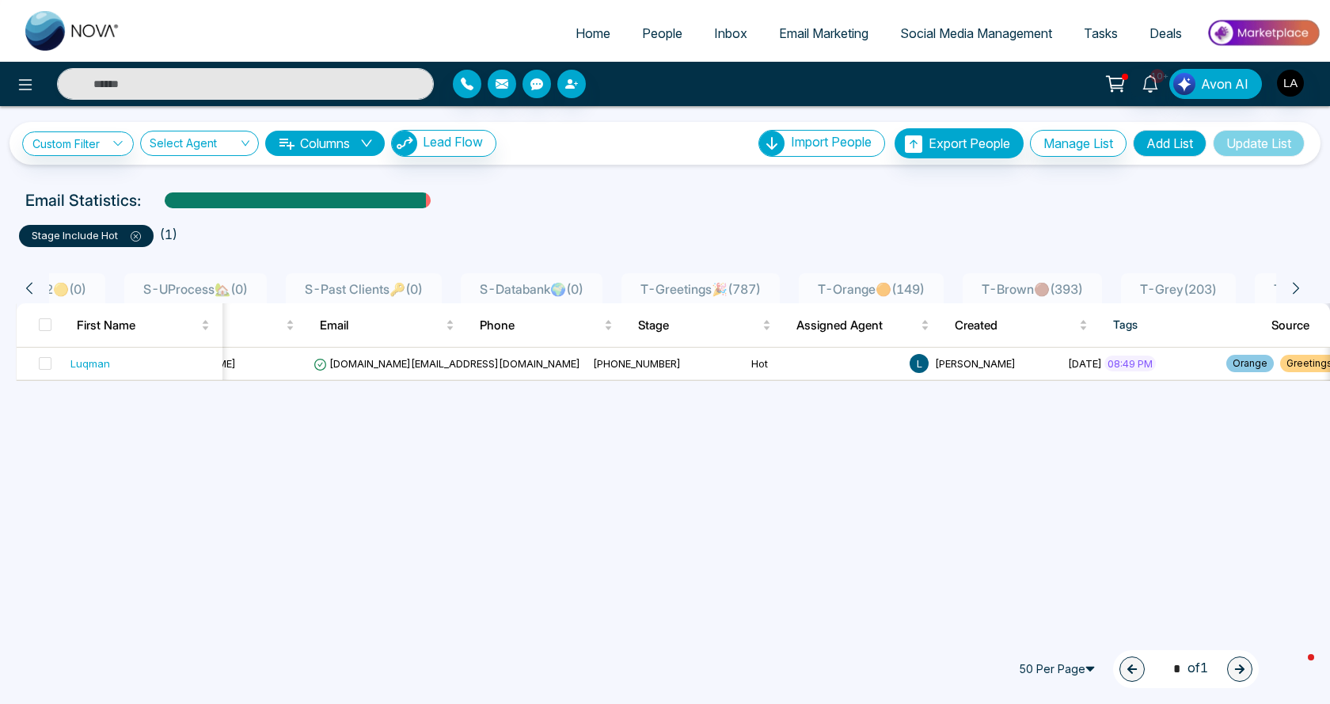
click at [1300, 286] on icon at bounding box center [1295, 288] width 14 height 14
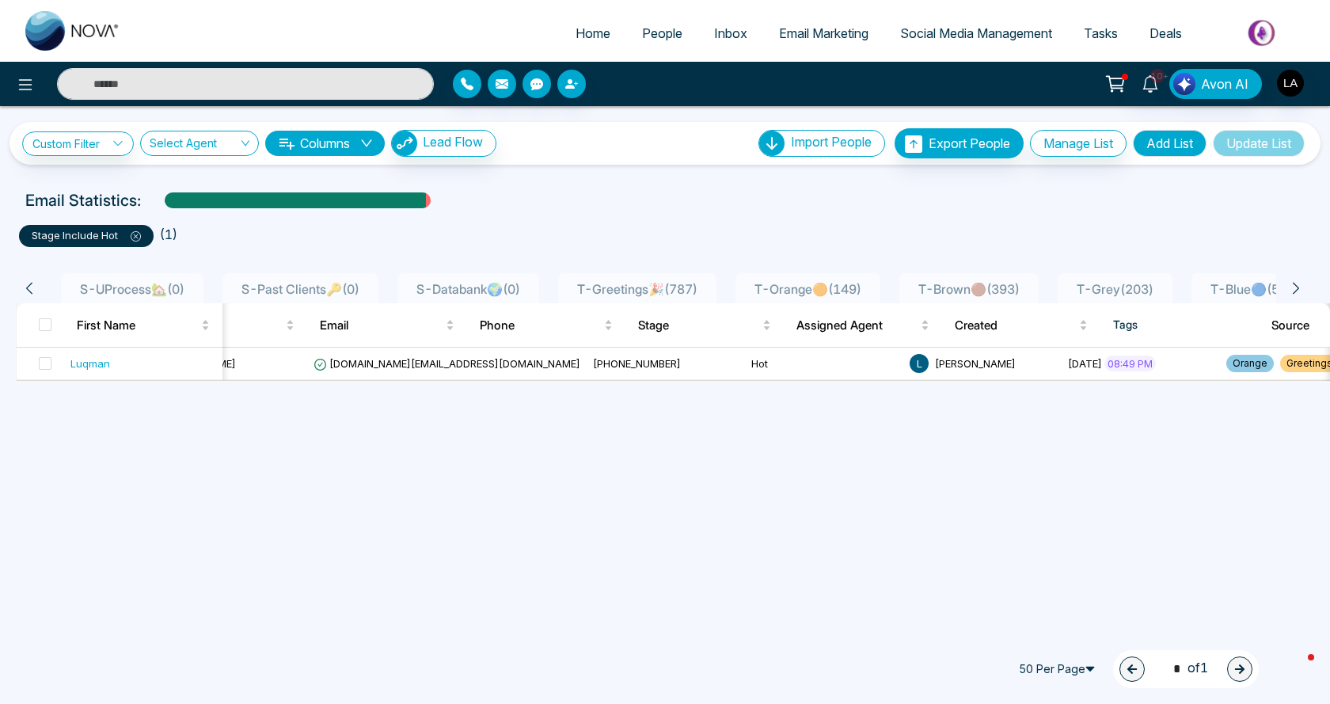
click at [1300, 286] on icon at bounding box center [1295, 288] width 14 height 14
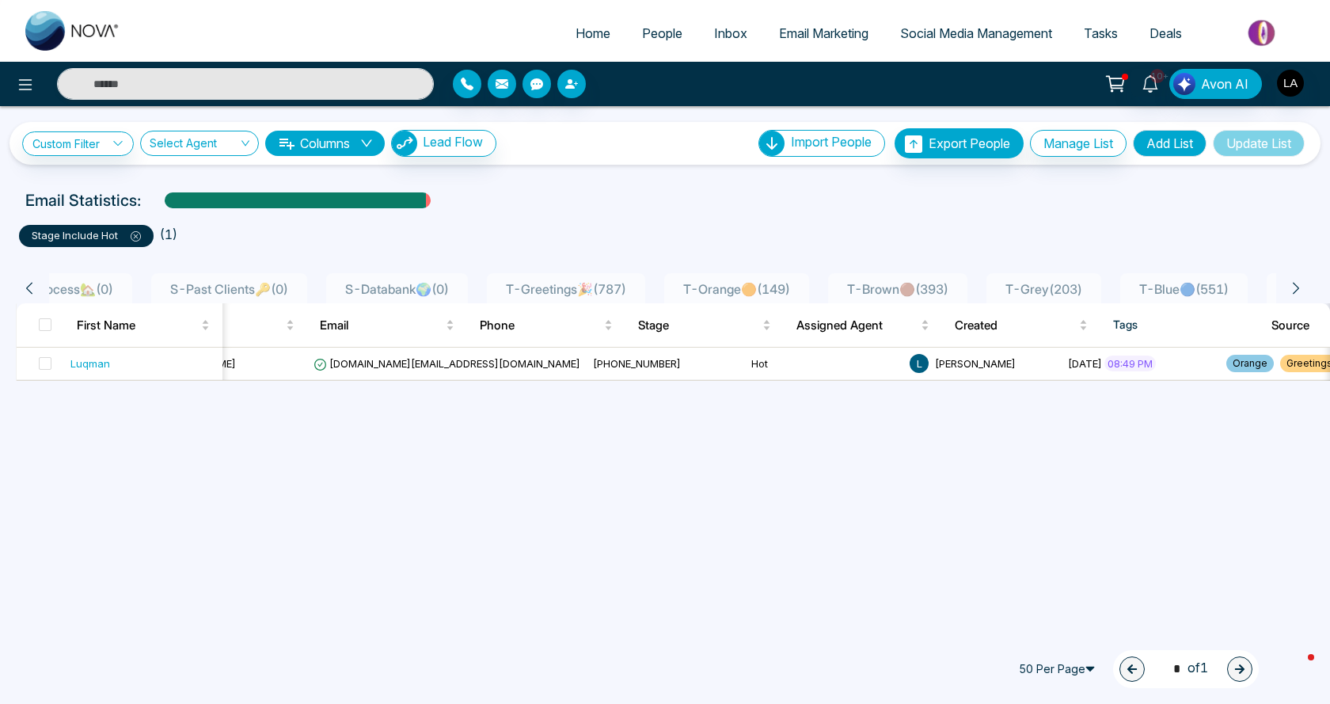
click at [1300, 286] on icon at bounding box center [1295, 288] width 14 height 14
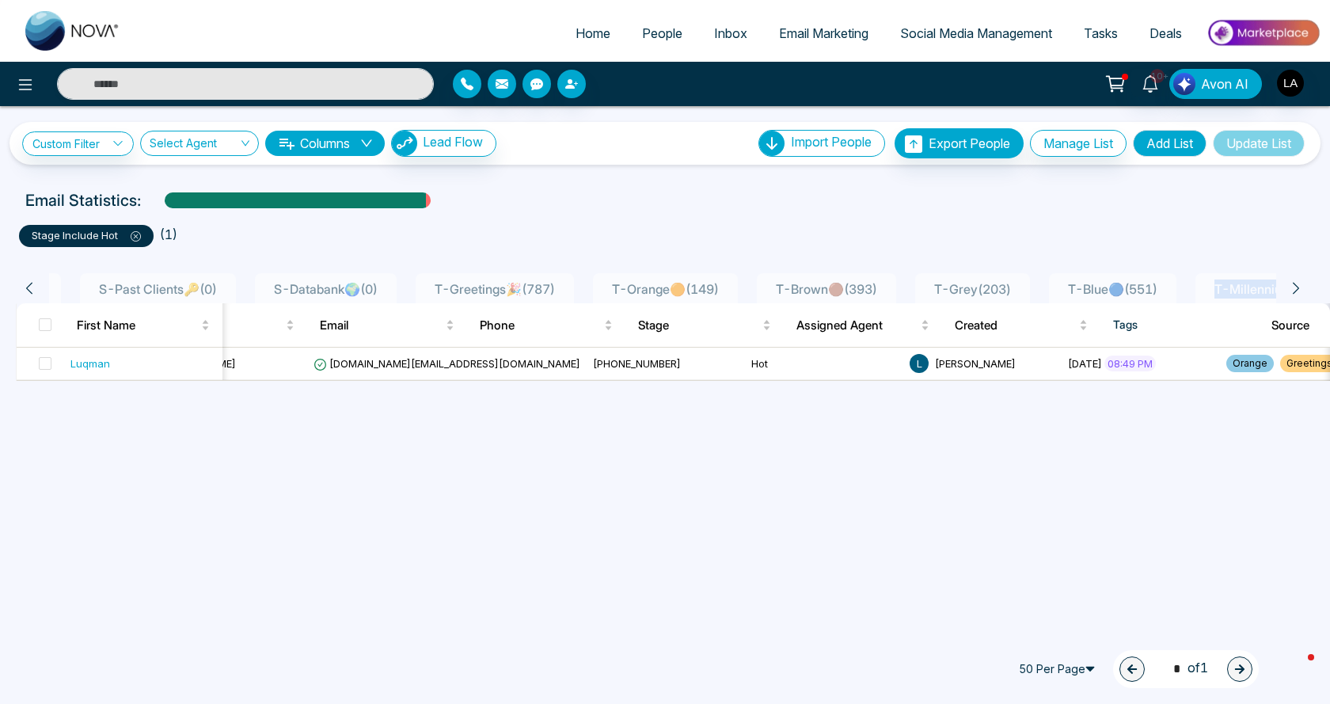
click at [1300, 286] on icon at bounding box center [1295, 288] width 14 height 14
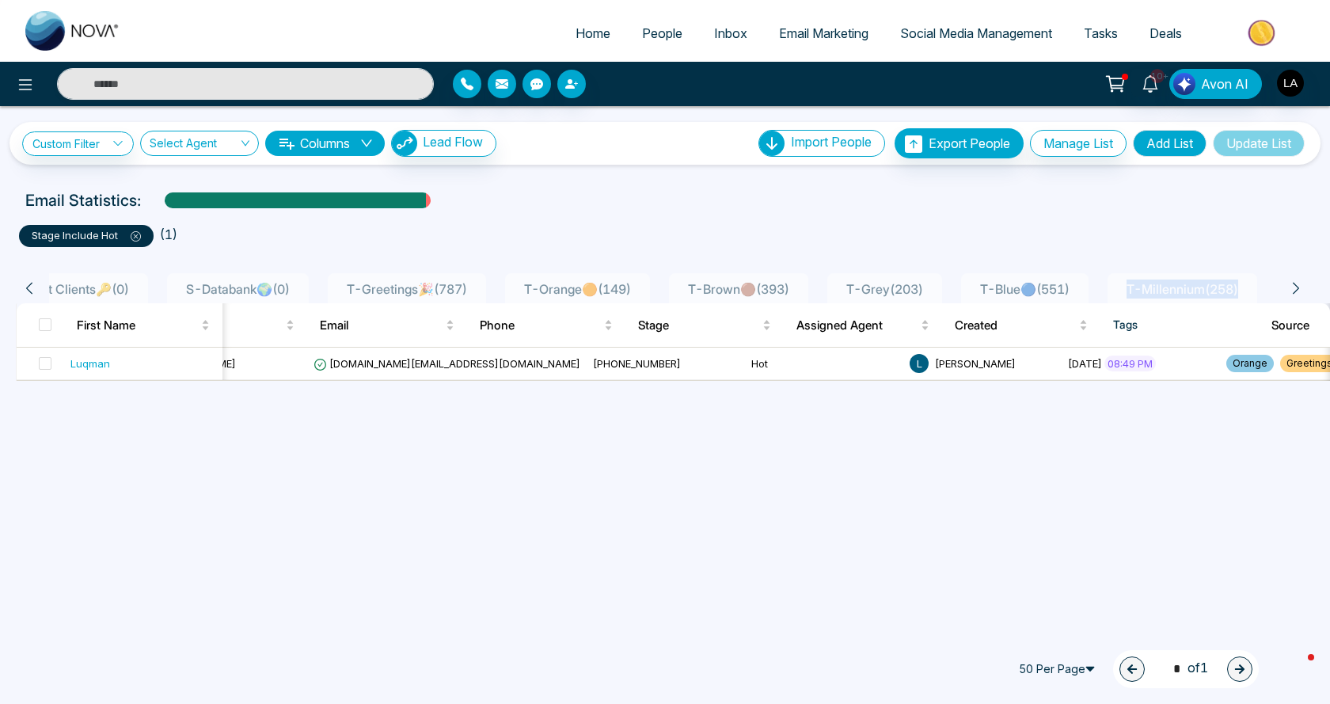
click at [1300, 286] on icon at bounding box center [1295, 288] width 14 height 14
click at [1288, 214] on div "stage include Hot ( 1 )" at bounding box center [664, 229] width 1311 height 35
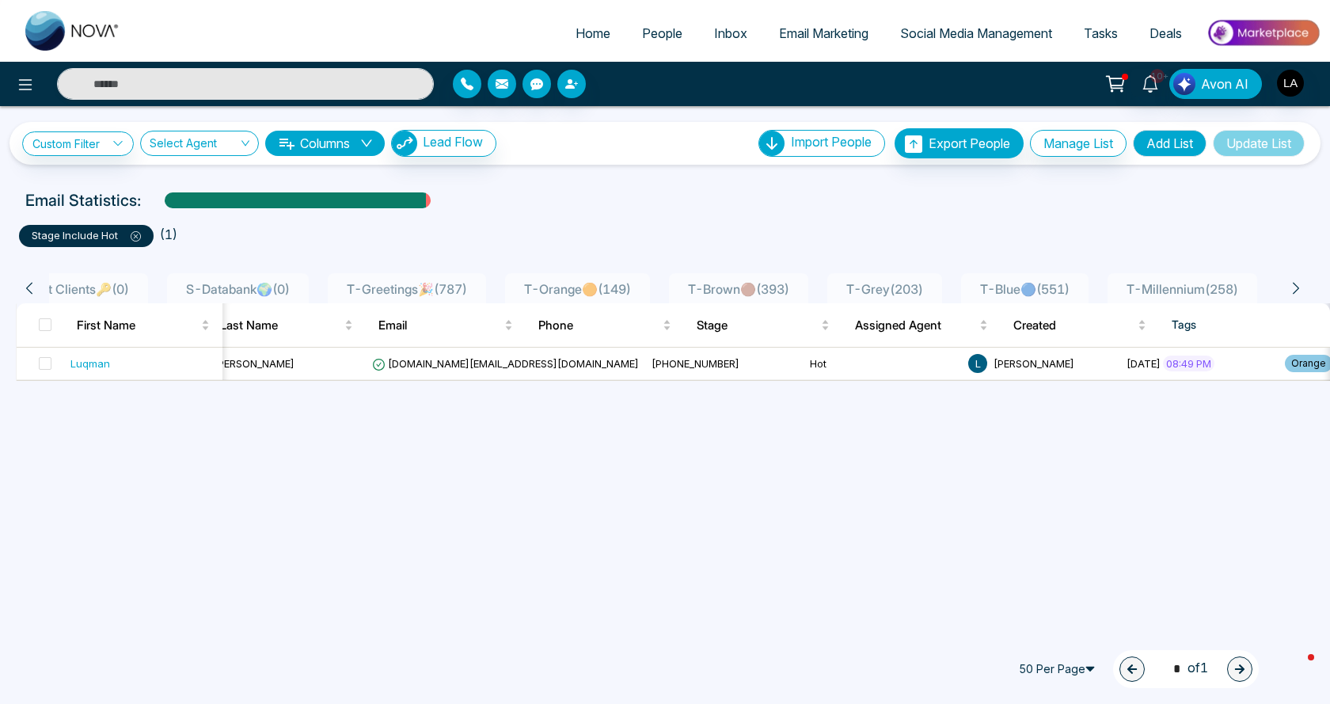
scroll to position [0, 0]
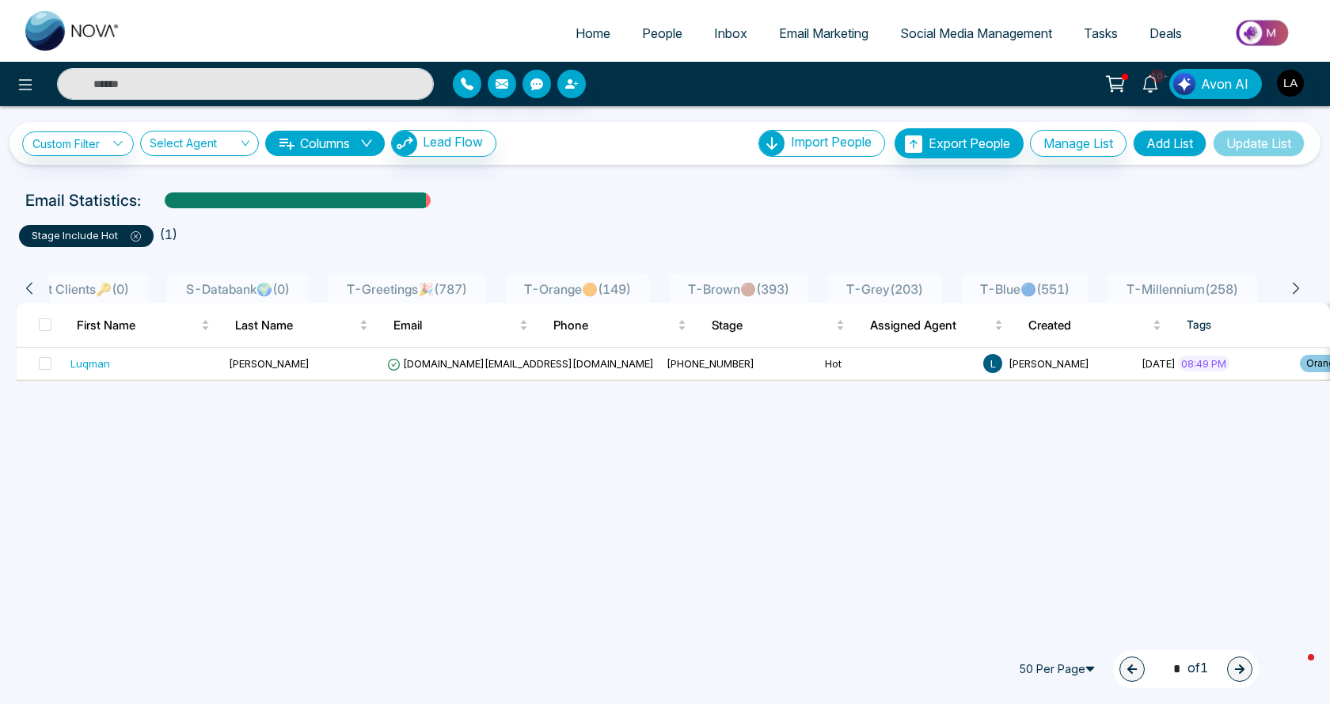
click at [533, 279] on div "T-Orange🟠 ( 149 )" at bounding box center [578, 288] width 120 height 19
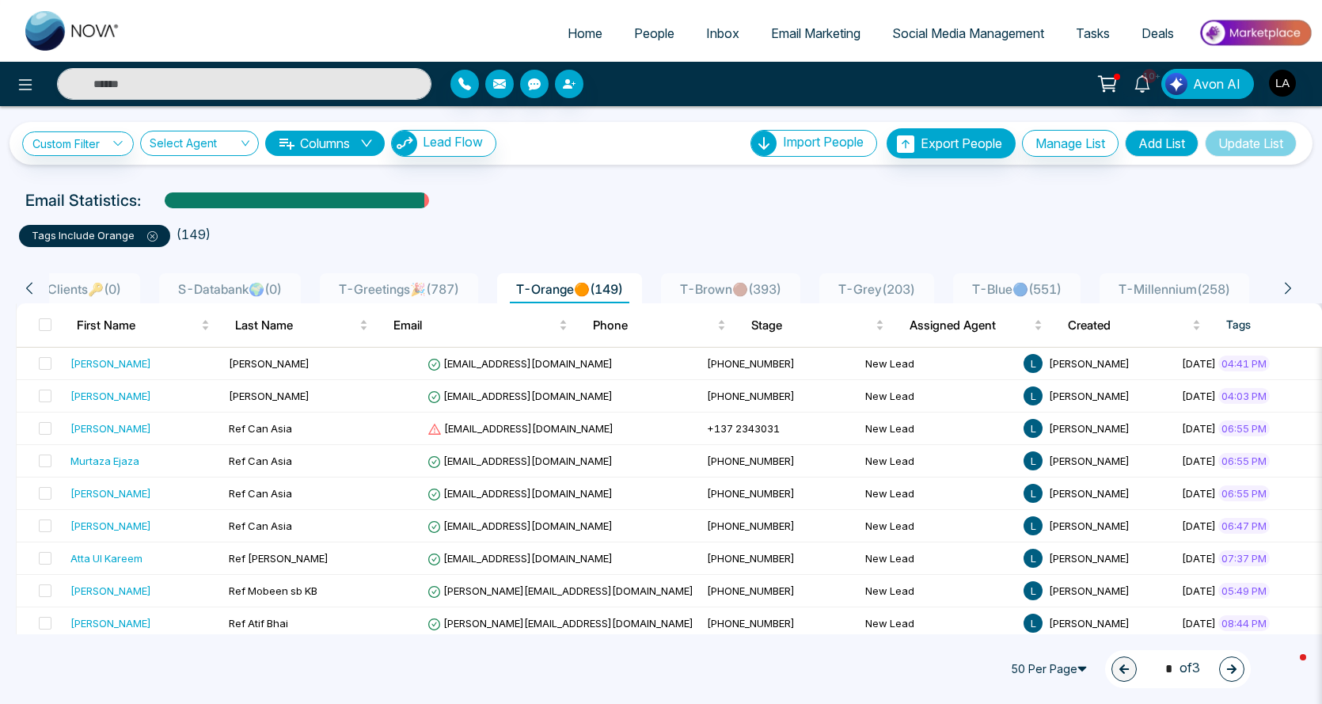
click at [720, 286] on span "T-Brown🟤 ( 393 )" at bounding box center [730, 289] width 114 height 16
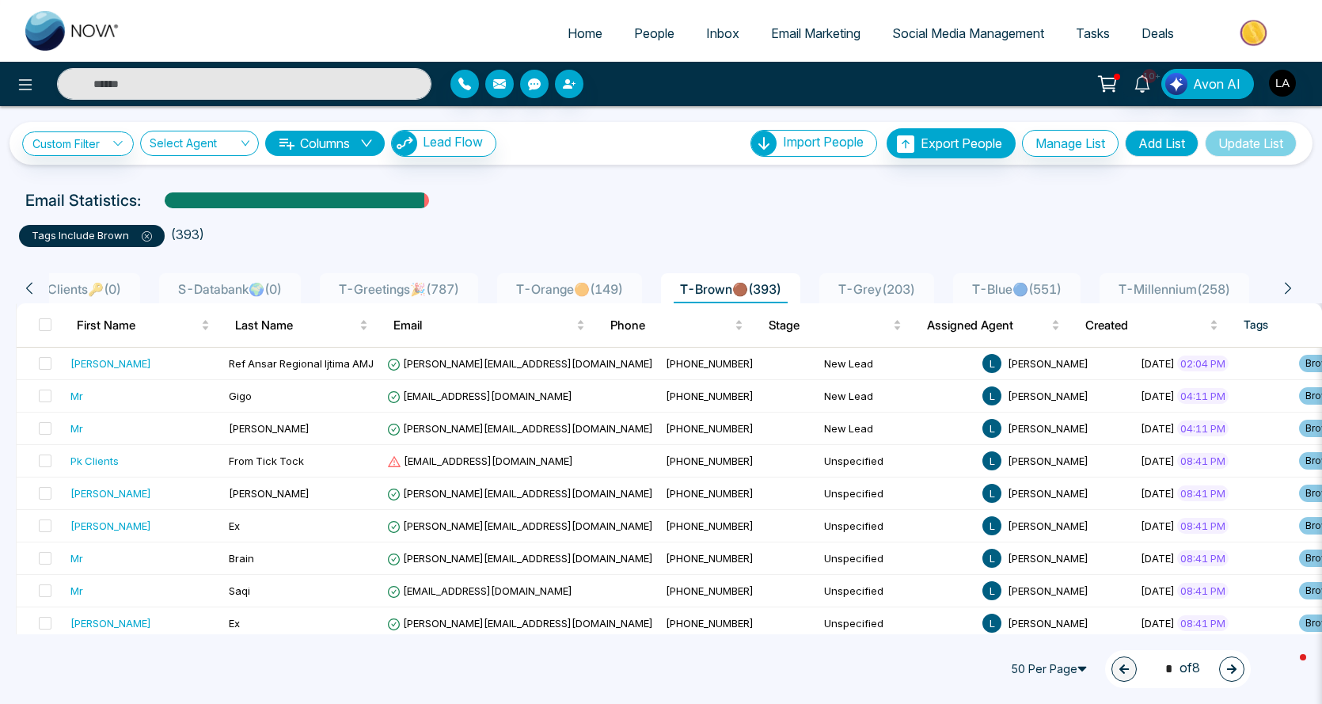
click at [560, 275] on li "T-Orange🟠 ( 149 )" at bounding box center [569, 288] width 145 height 30
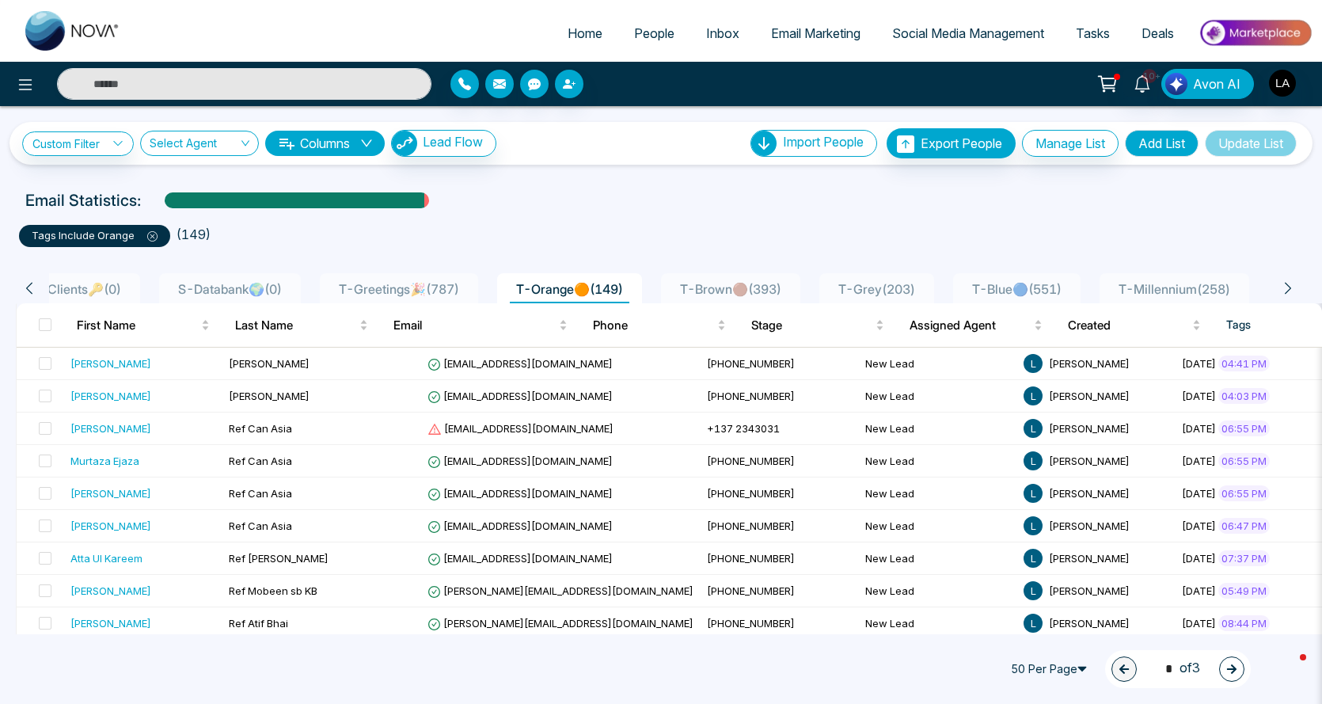
click at [151, 235] on icon at bounding box center [152, 236] width 5 height 5
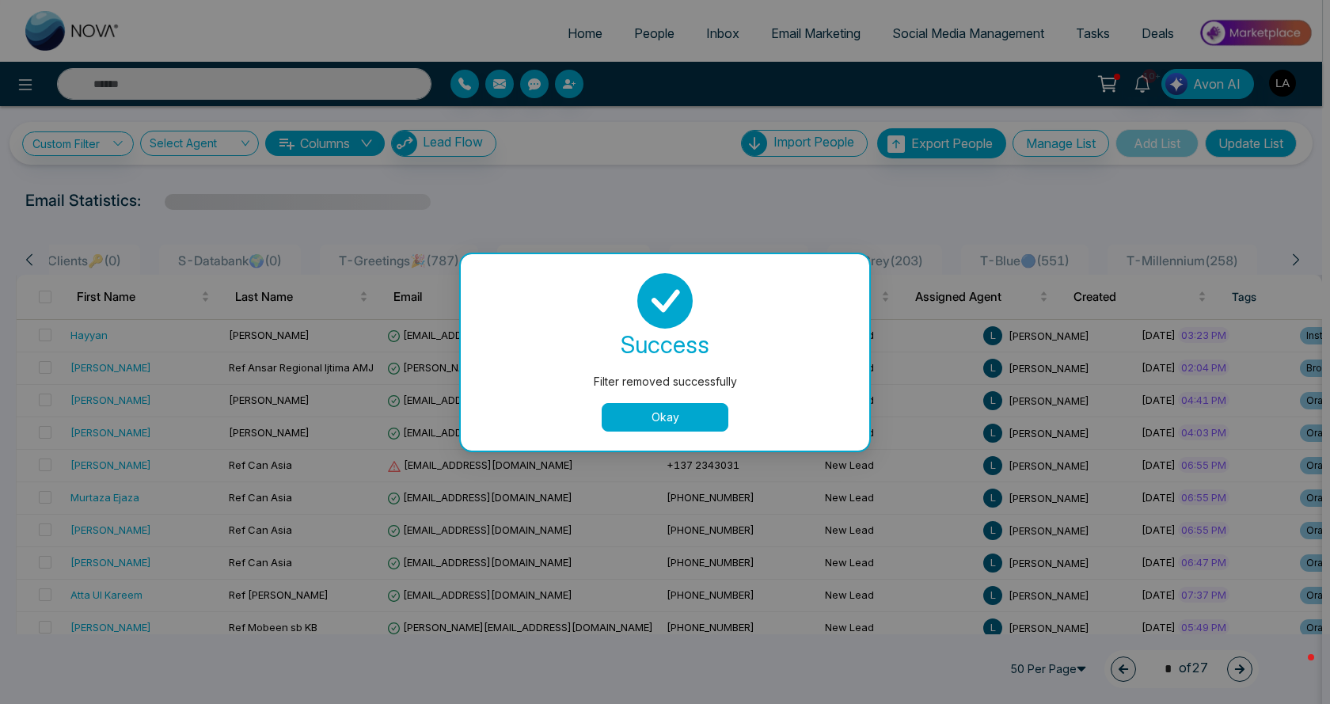
click at [639, 412] on button "Okay" at bounding box center [664, 417] width 127 height 28
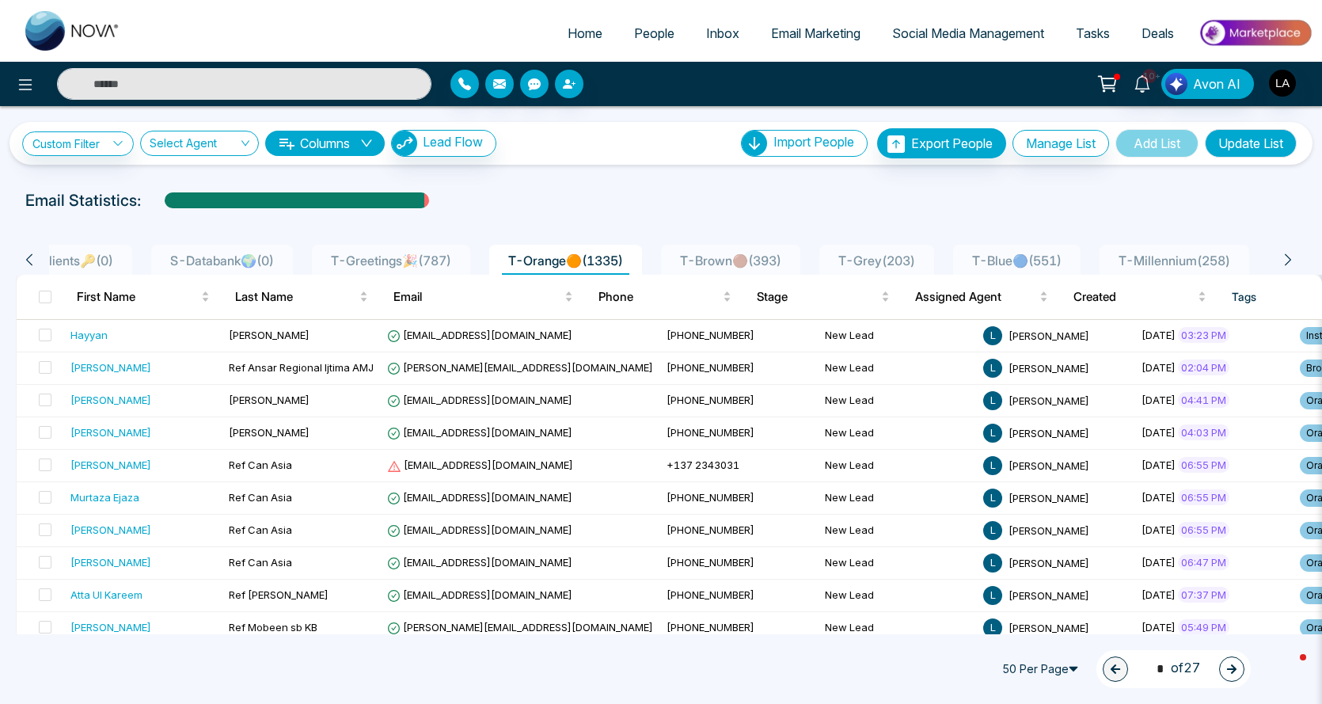
click at [662, 47] on link "People" at bounding box center [654, 33] width 72 height 30
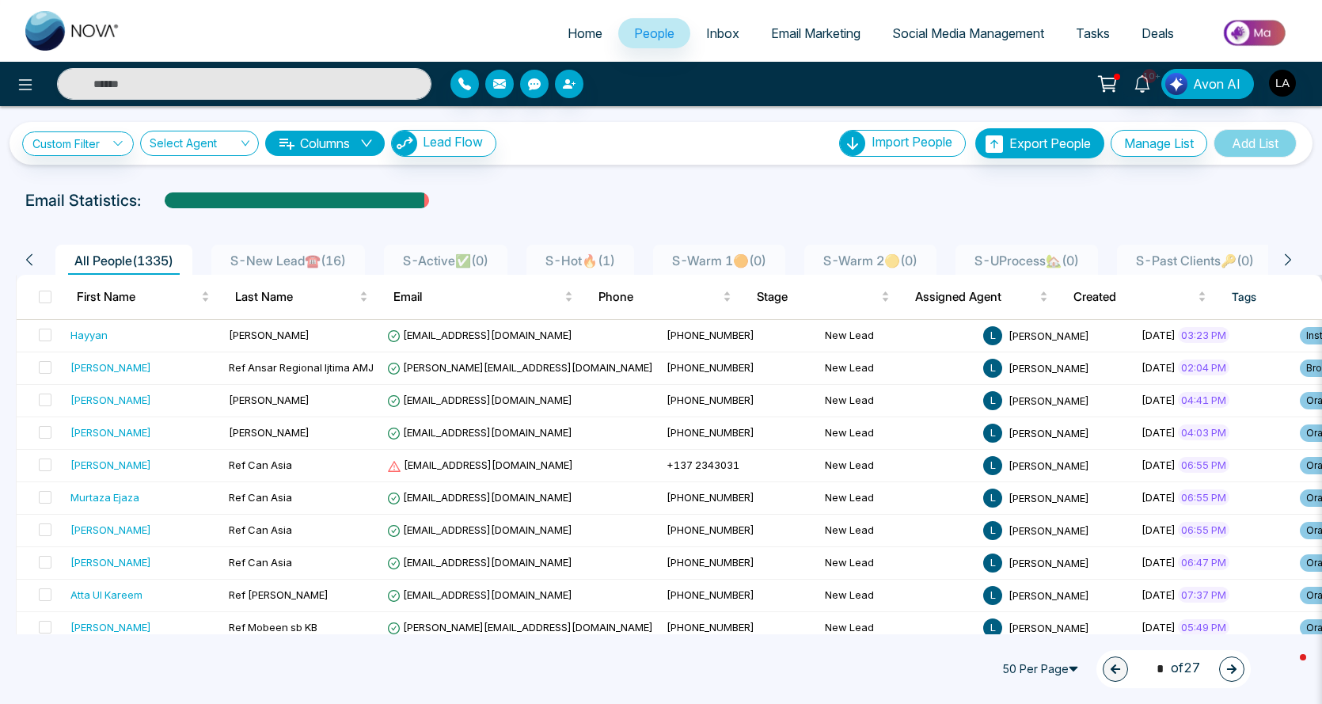
click at [1295, 260] on icon at bounding box center [1288, 259] width 14 height 14
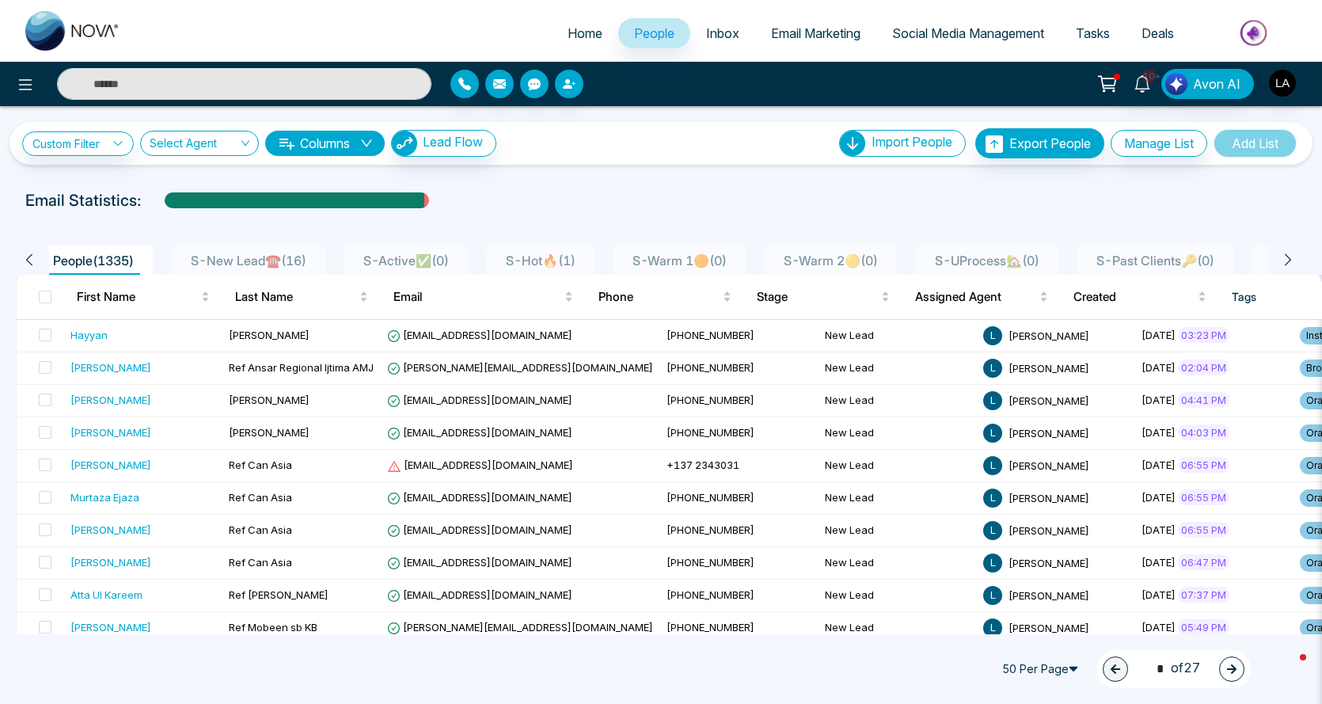
click at [1295, 260] on icon at bounding box center [1288, 259] width 14 height 14
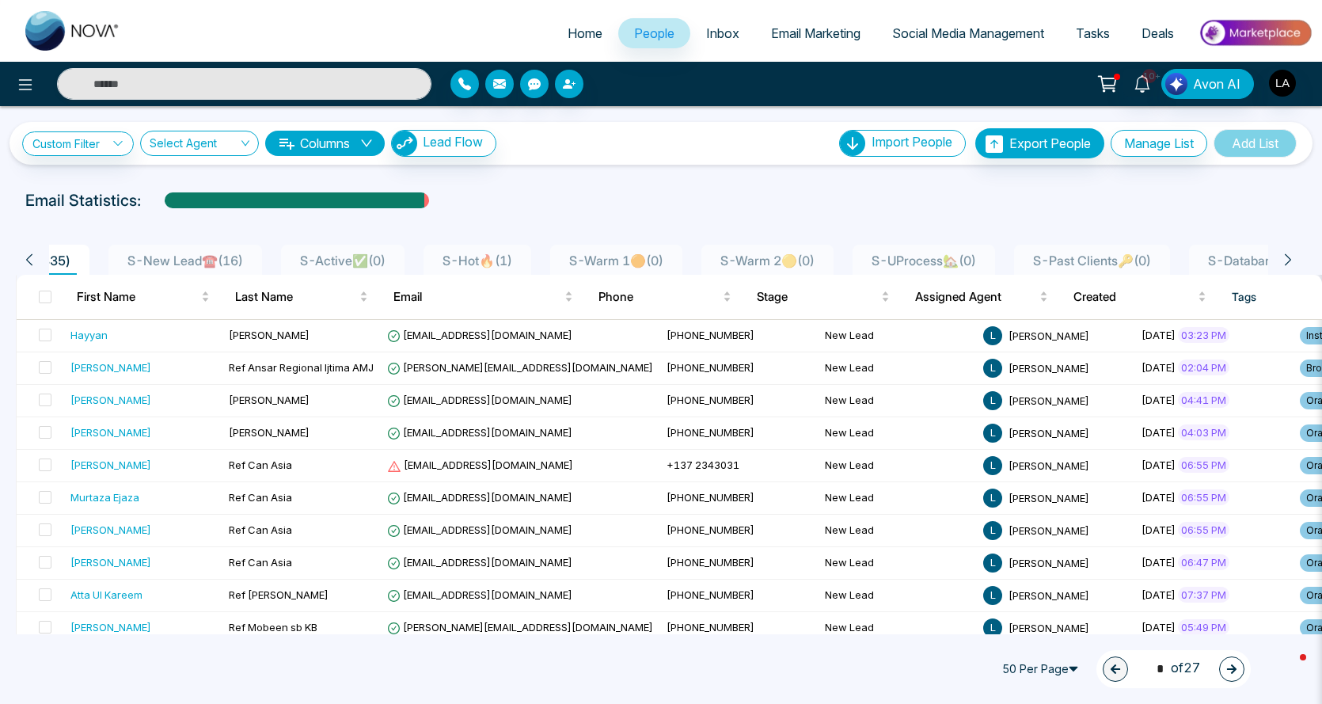
click at [1295, 260] on icon at bounding box center [1288, 259] width 14 height 14
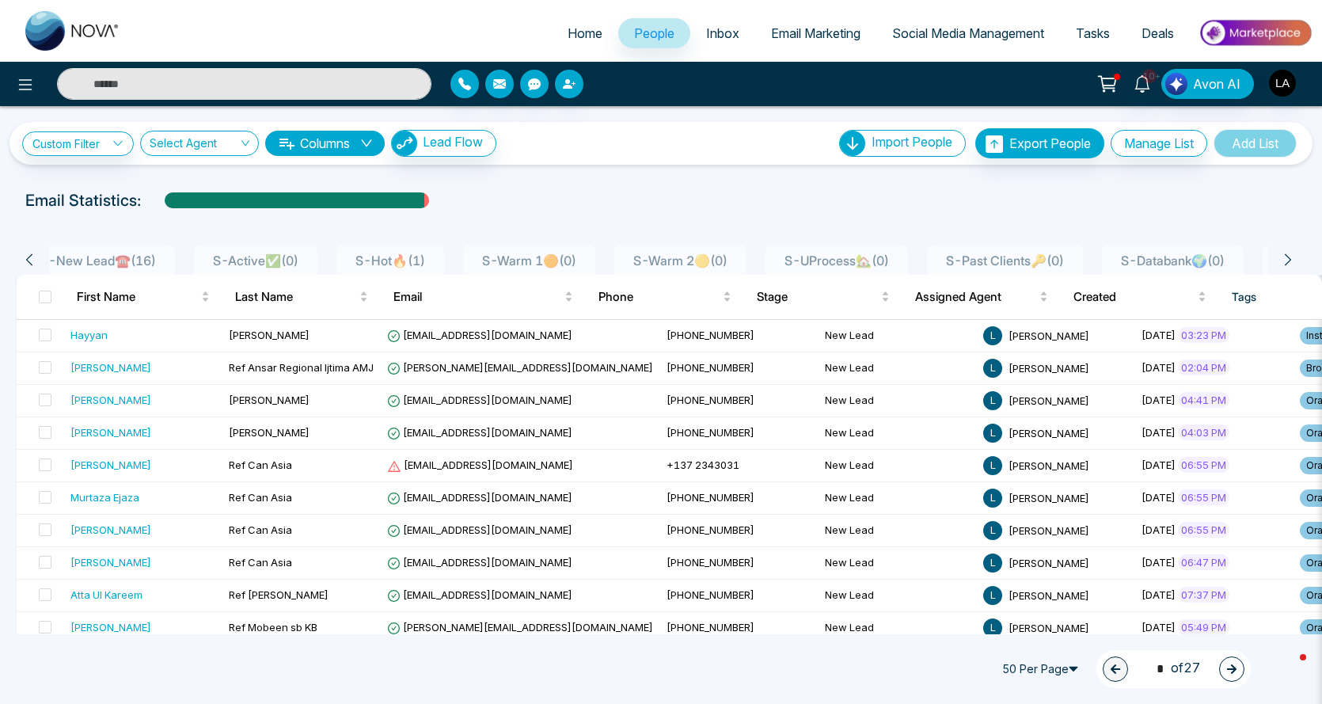
click at [1295, 260] on icon at bounding box center [1288, 259] width 14 height 14
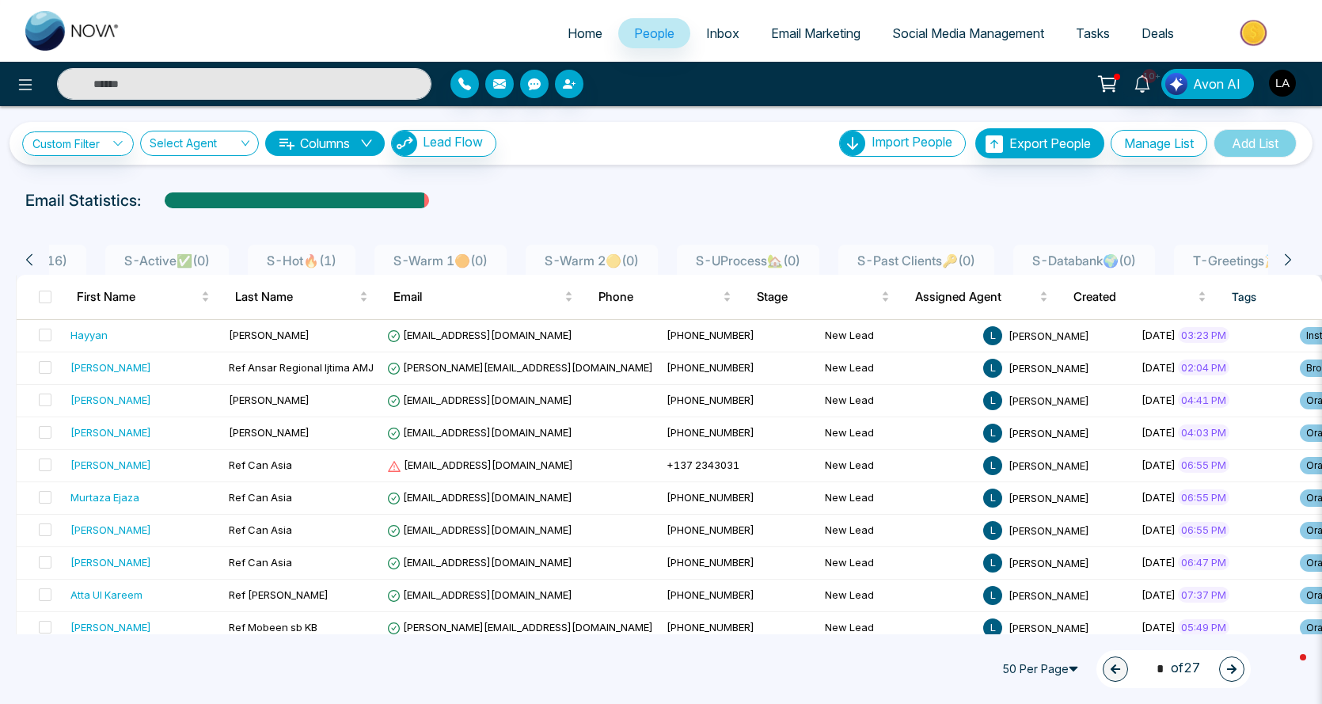
click at [1295, 260] on icon at bounding box center [1288, 259] width 14 height 14
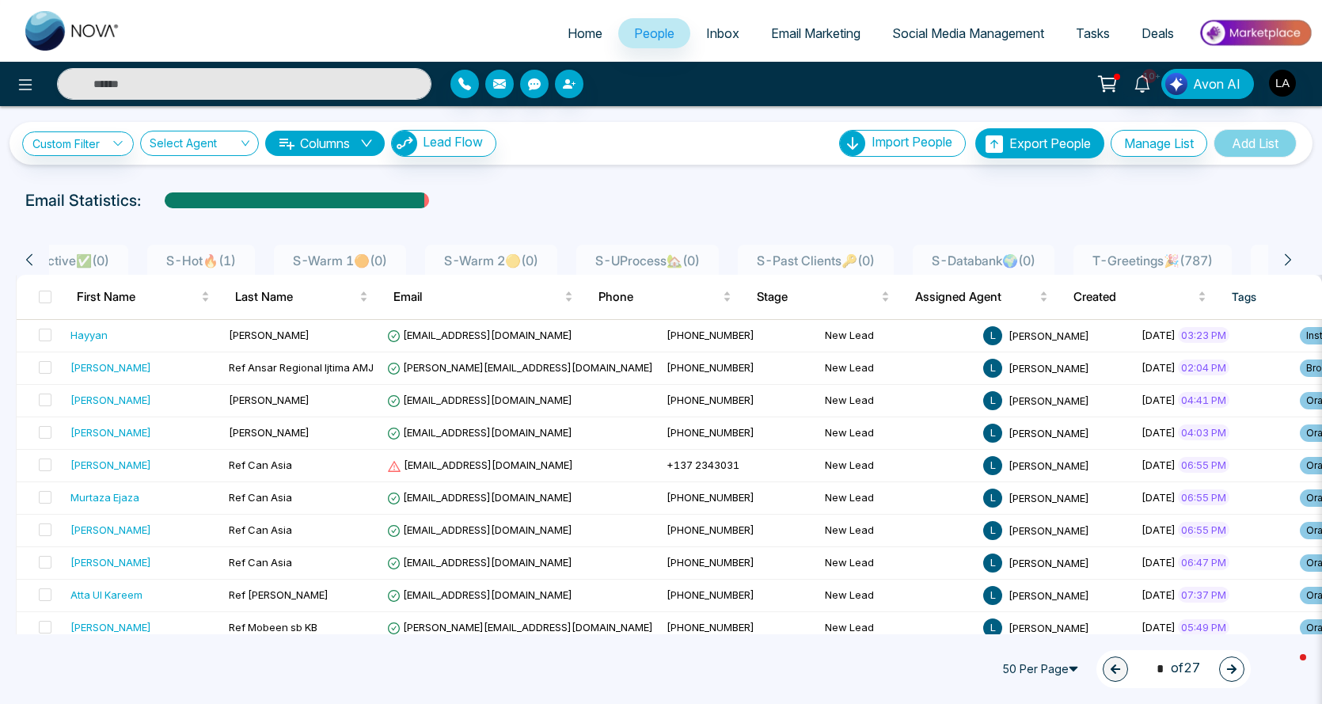
click at [1295, 260] on icon at bounding box center [1288, 259] width 14 height 14
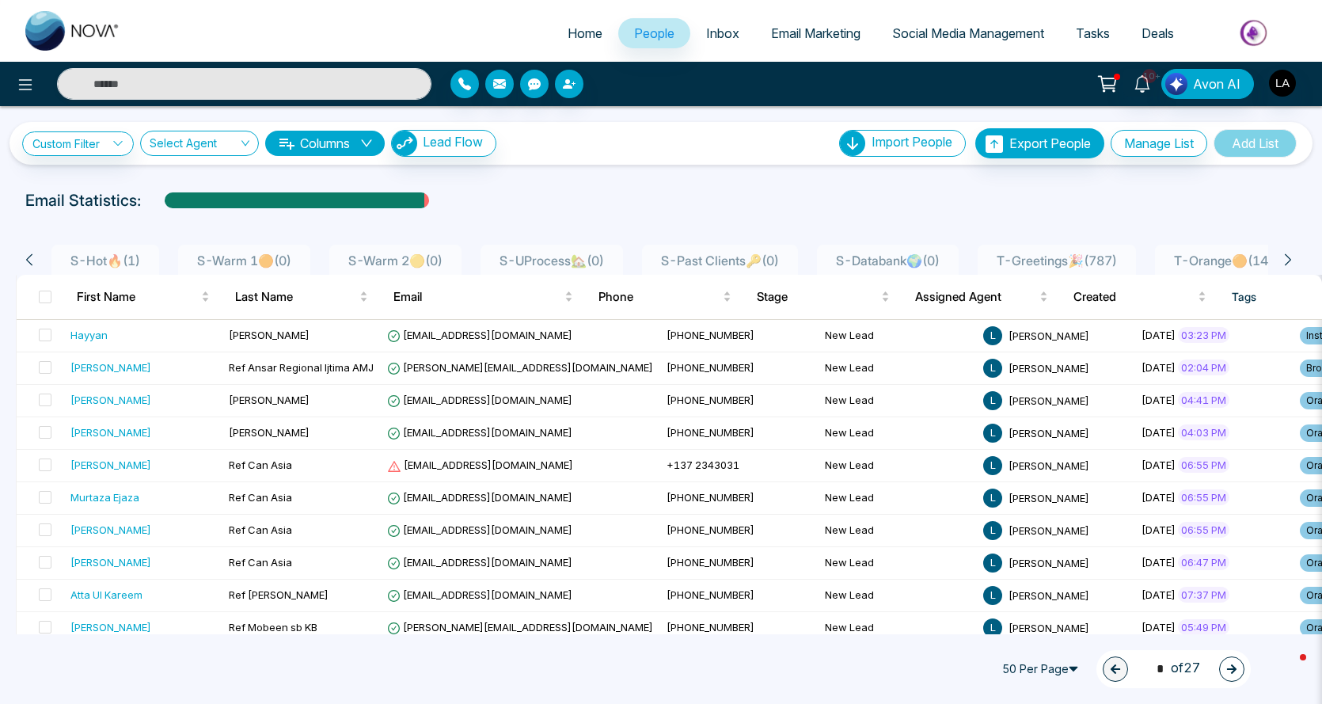
click at [1295, 260] on icon at bounding box center [1288, 259] width 14 height 14
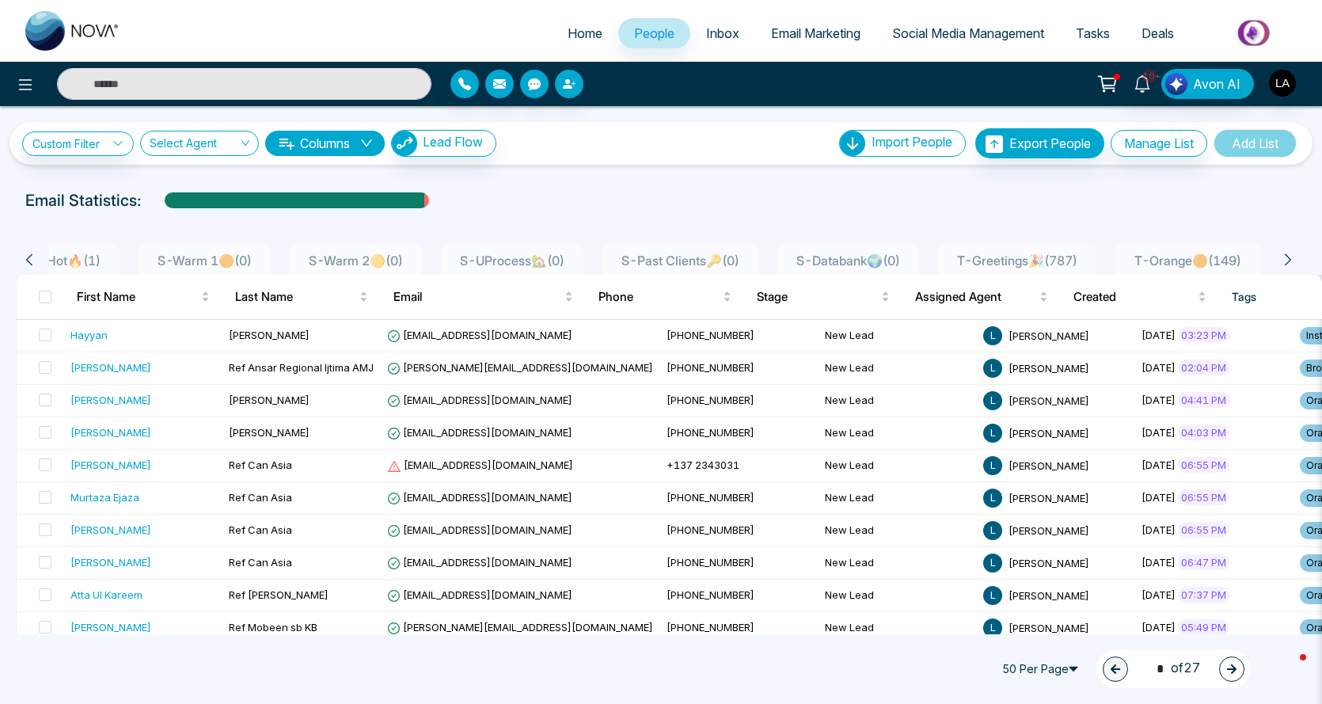
click at [1295, 260] on icon at bounding box center [1288, 259] width 14 height 14
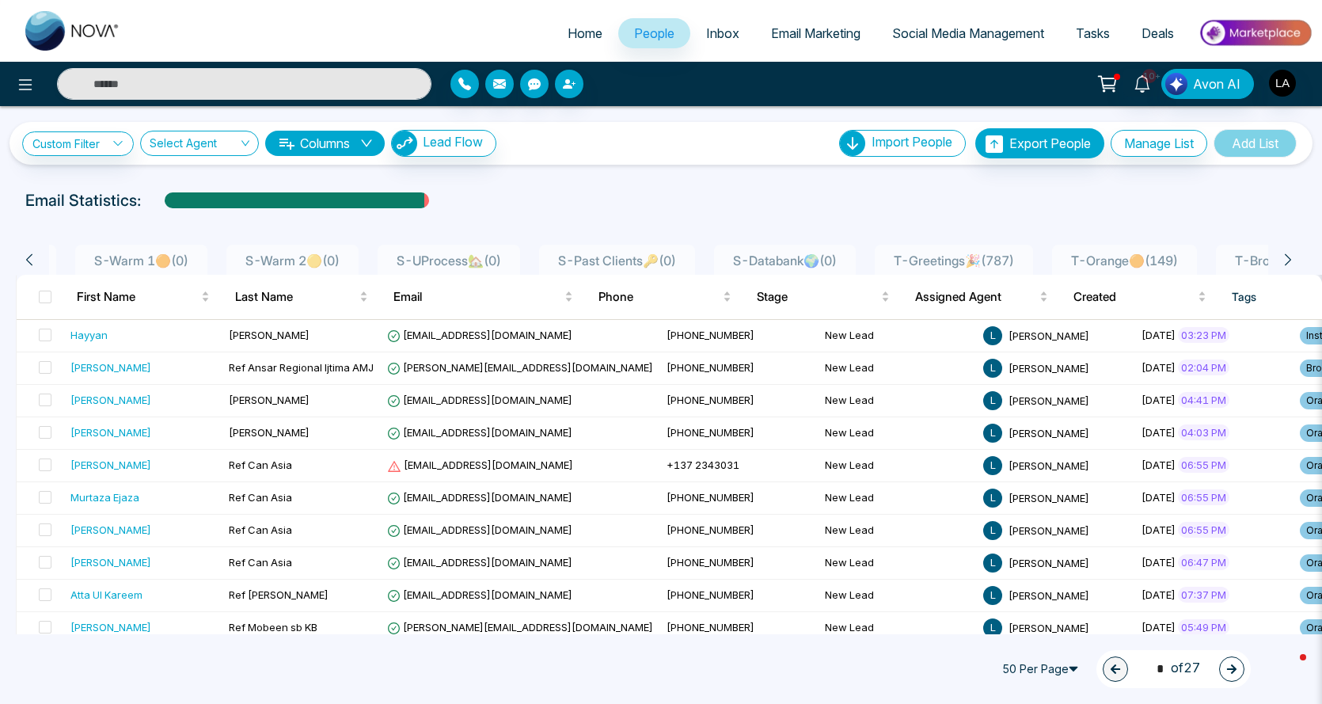
click at [1295, 260] on icon at bounding box center [1288, 259] width 14 height 14
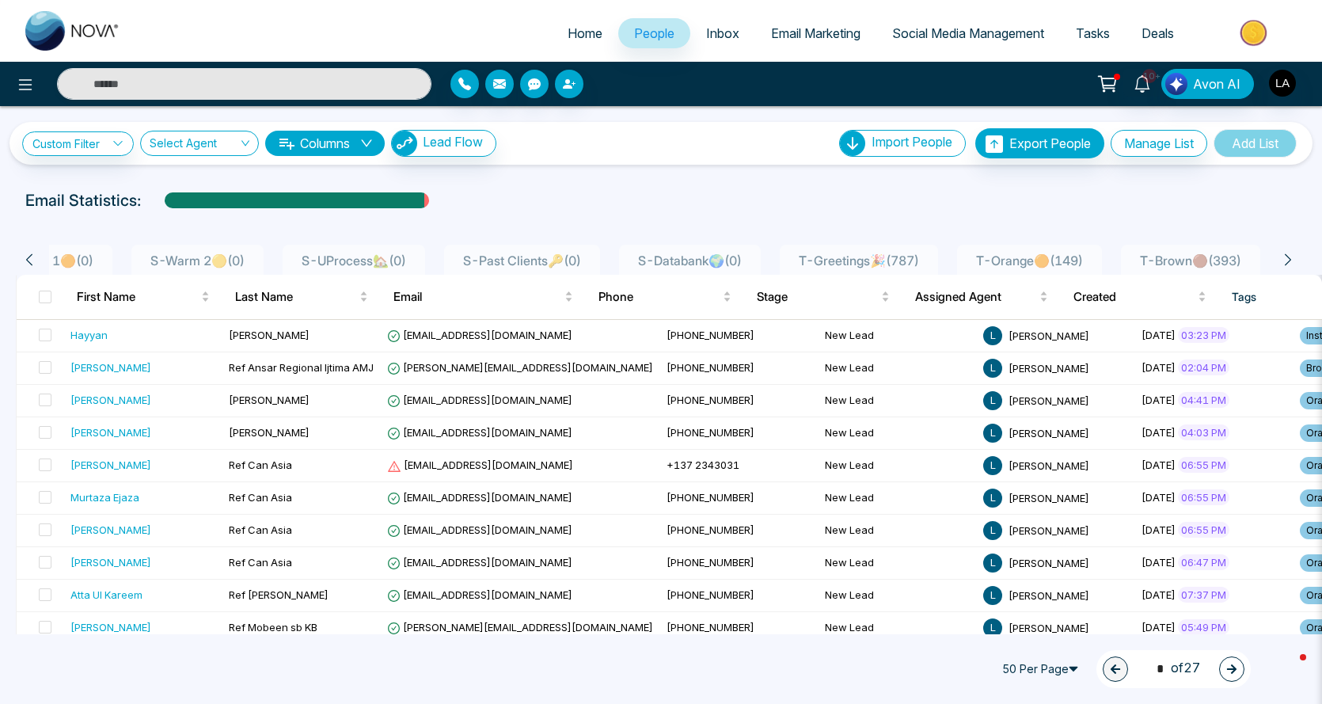
scroll to position [0, 712]
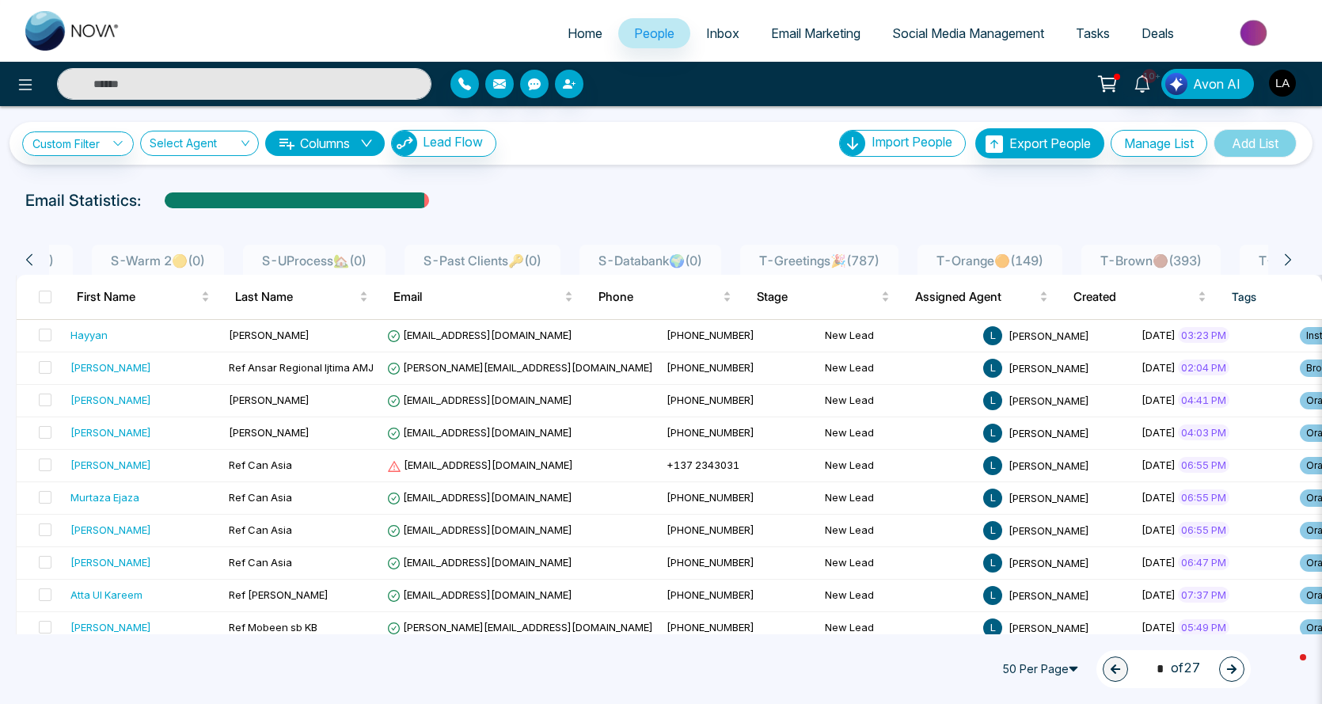
click at [1049, 257] on span "T-Orange🟠 ( 149 )" at bounding box center [990, 260] width 120 height 16
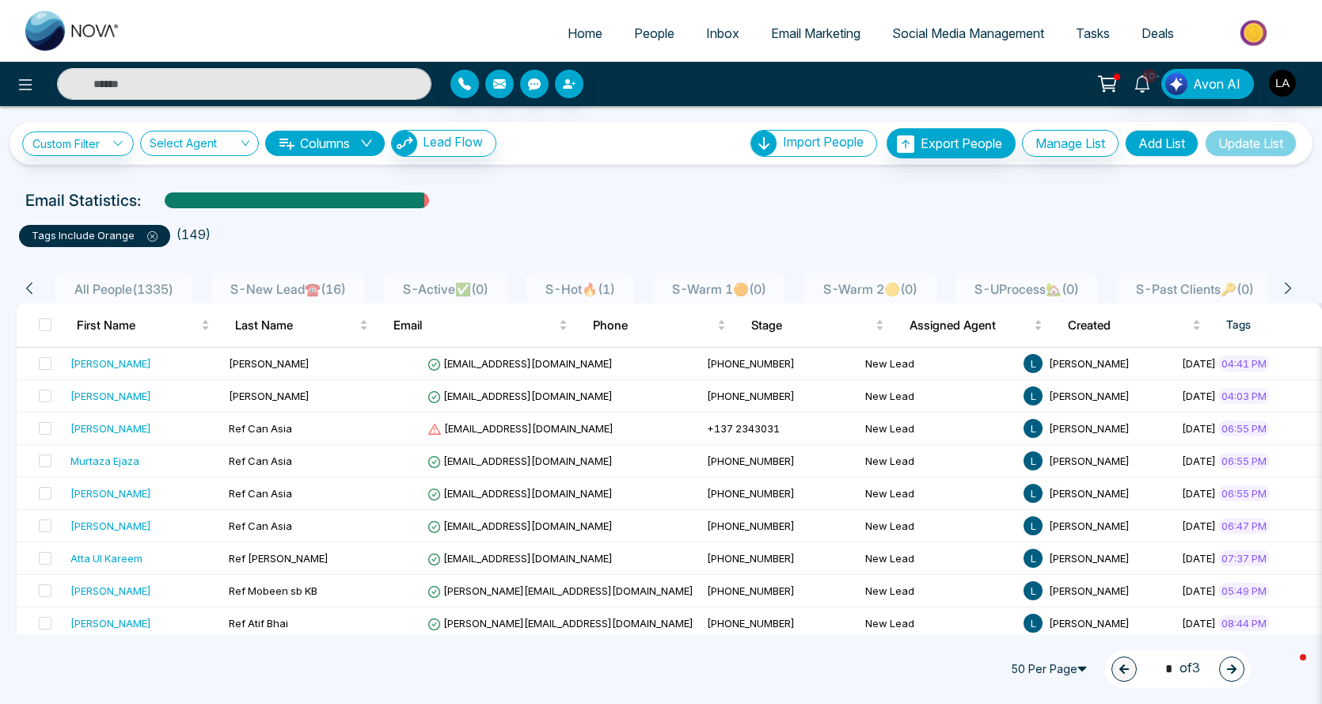
click at [1295, 286] on icon at bounding box center [1288, 288] width 14 height 14
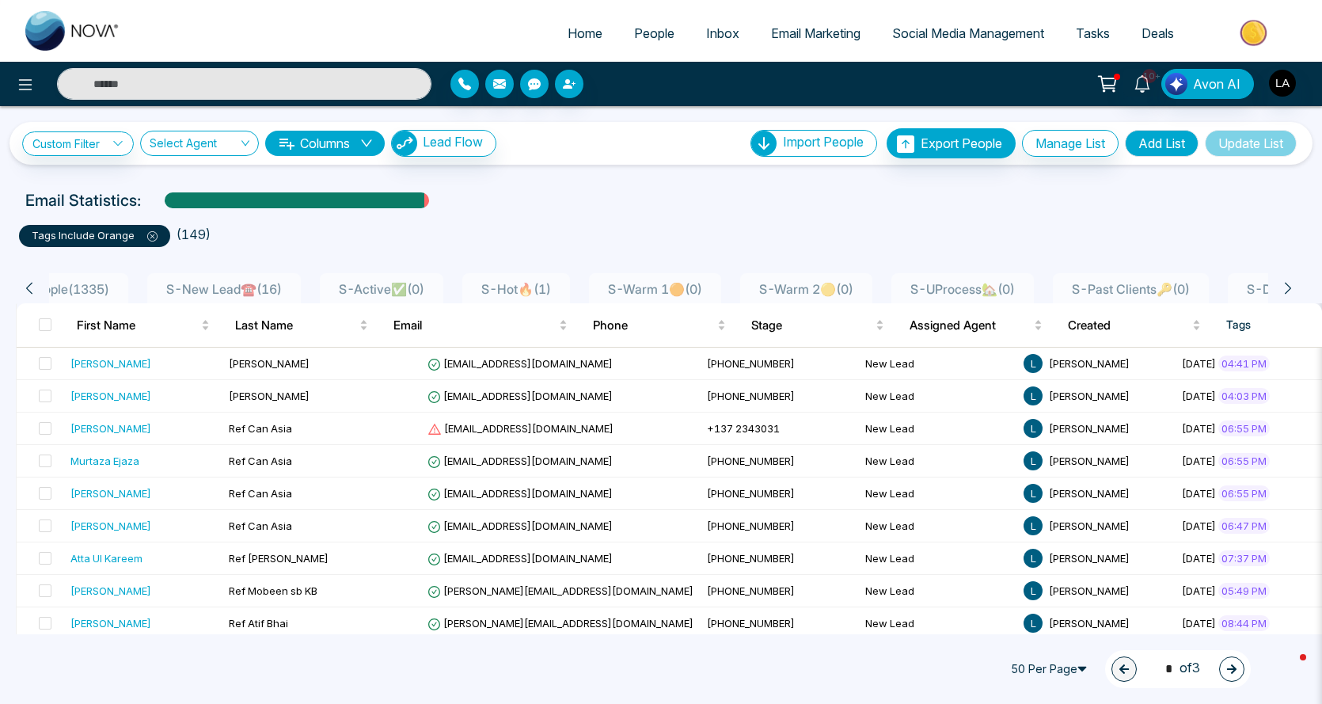
click at [1295, 286] on icon at bounding box center [1288, 288] width 14 height 14
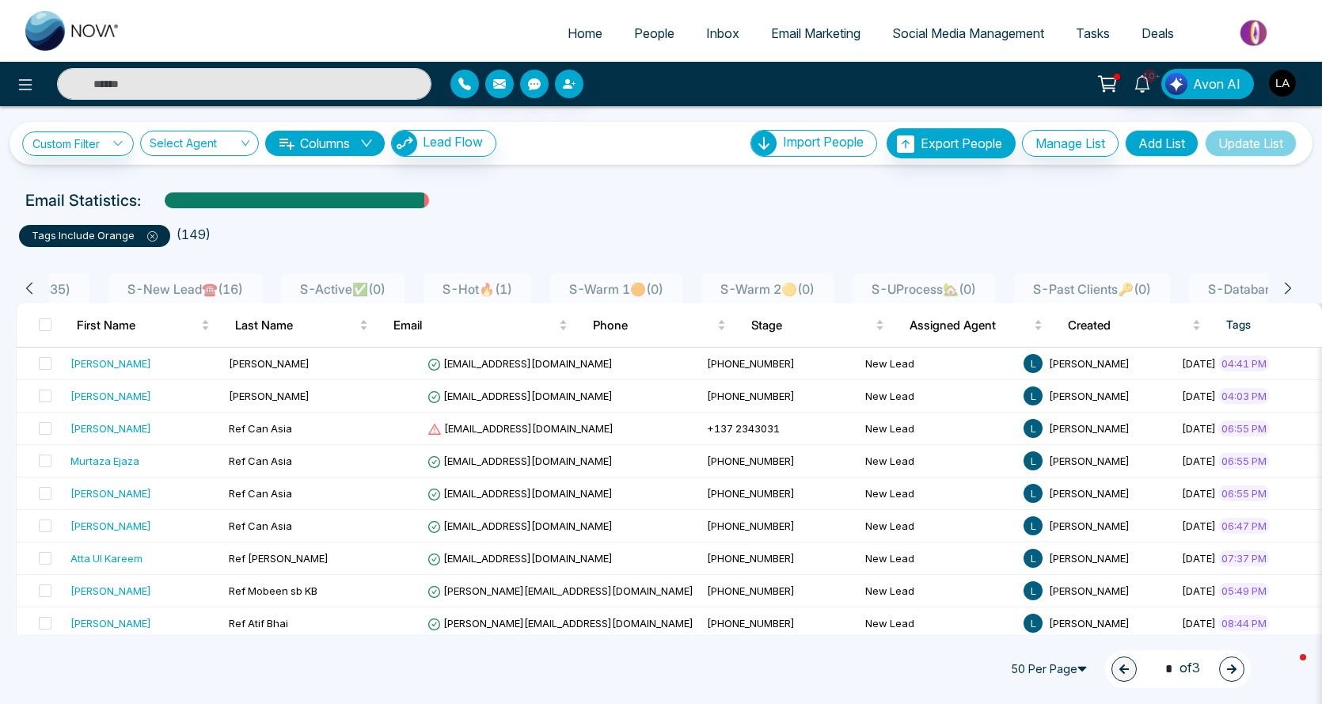
click at [1295, 286] on icon at bounding box center [1288, 288] width 14 height 14
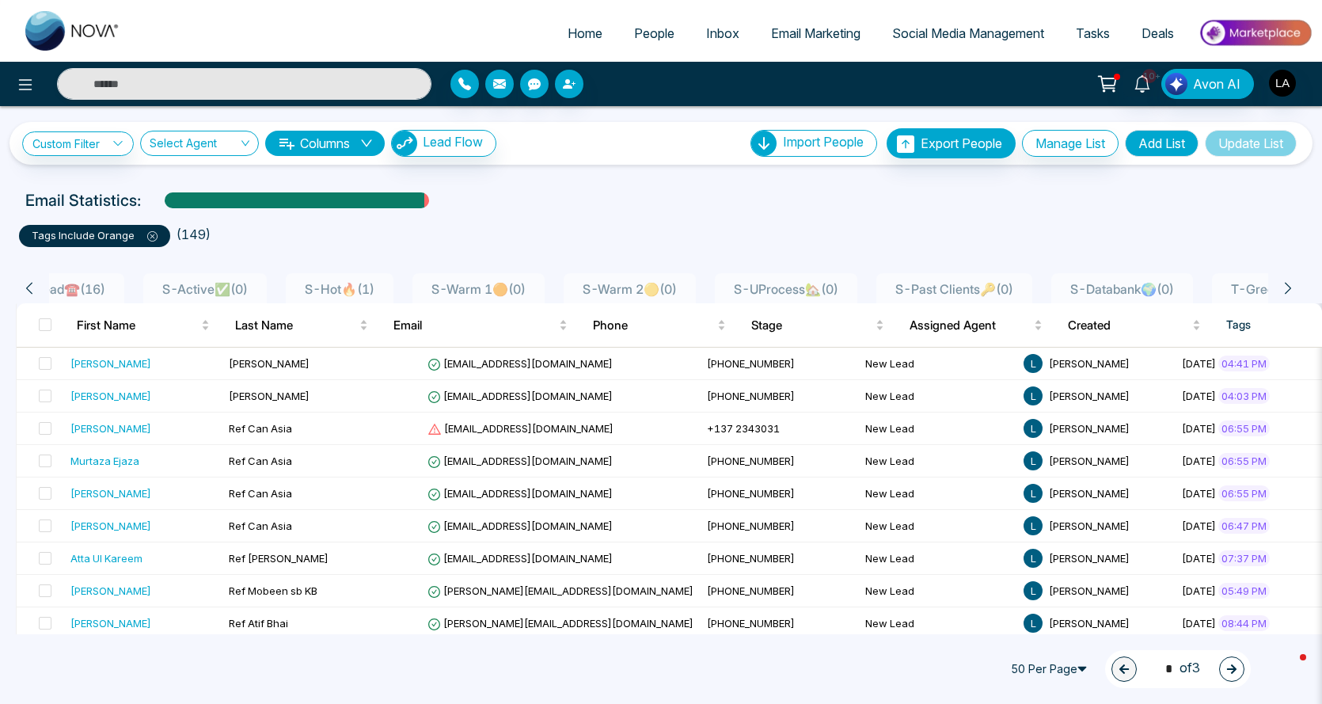
click at [1295, 286] on icon at bounding box center [1288, 288] width 14 height 14
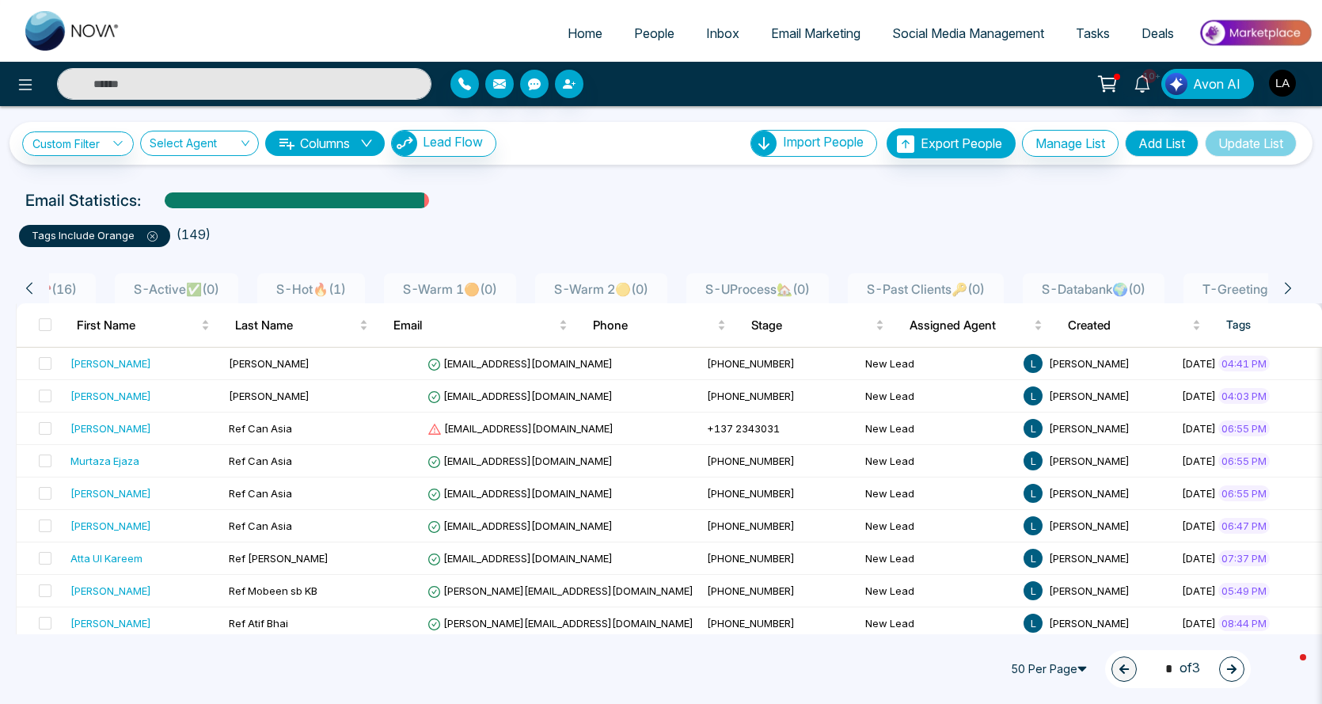
click at [1295, 286] on icon at bounding box center [1288, 288] width 14 height 14
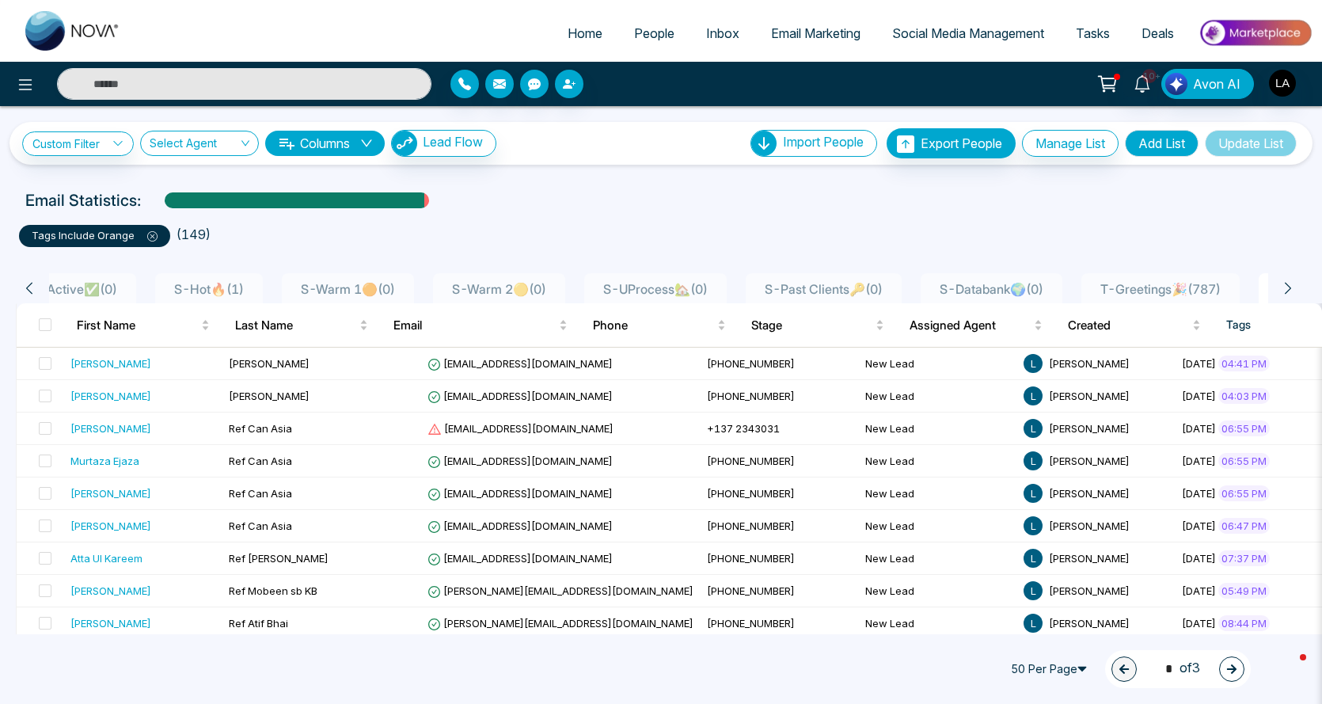
click at [1295, 286] on icon at bounding box center [1288, 288] width 14 height 14
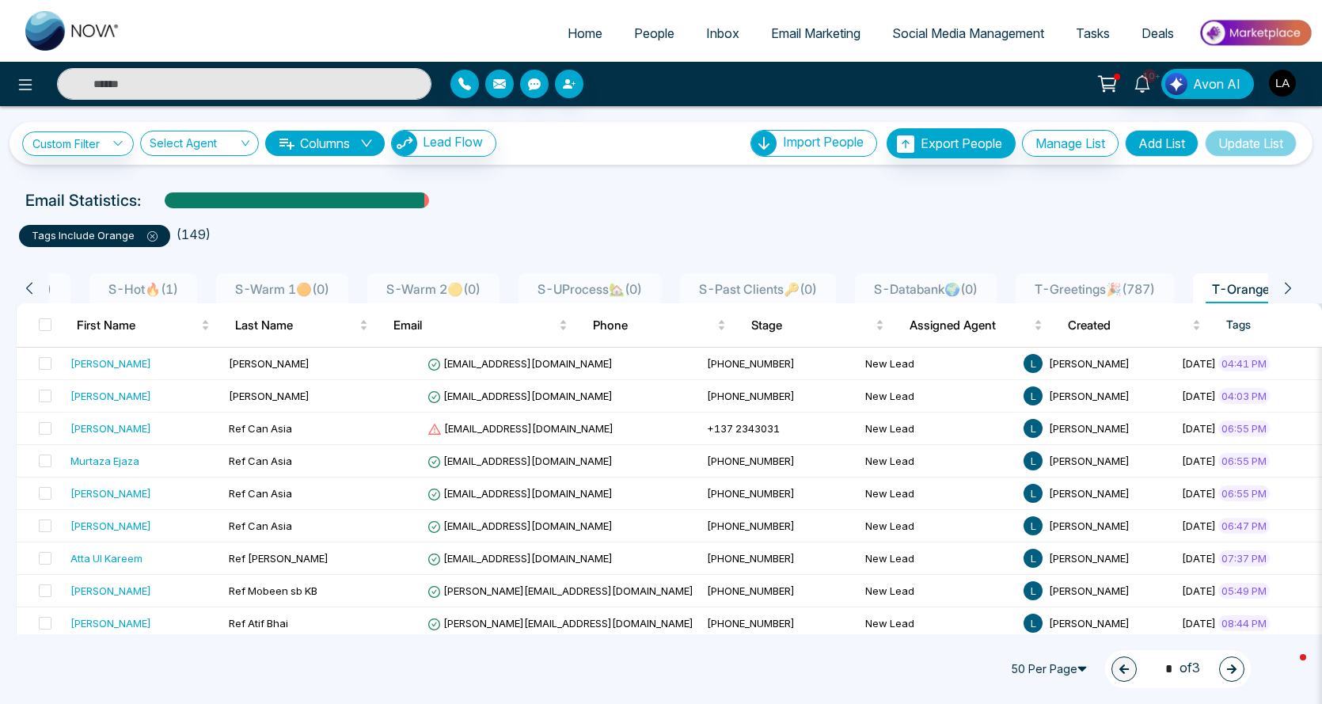
click at [1295, 286] on icon at bounding box center [1288, 288] width 14 height 14
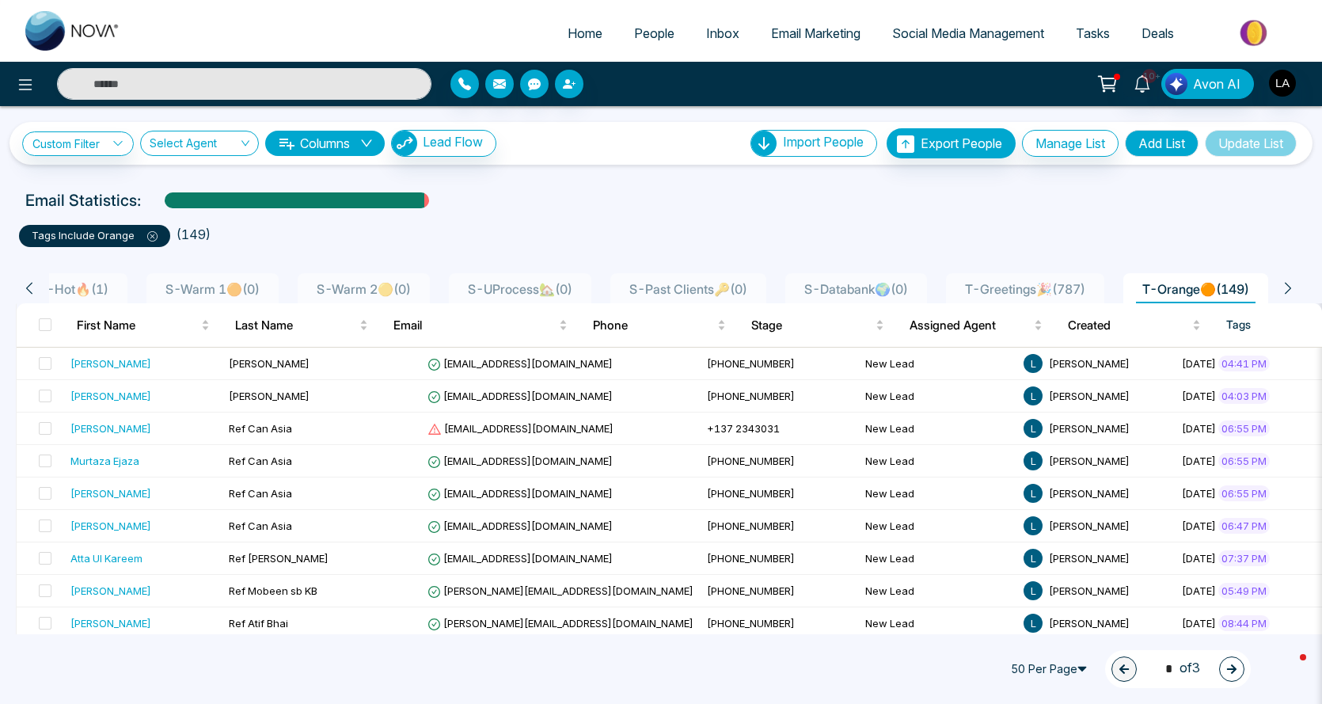
click at [1295, 286] on icon at bounding box center [1288, 288] width 14 height 14
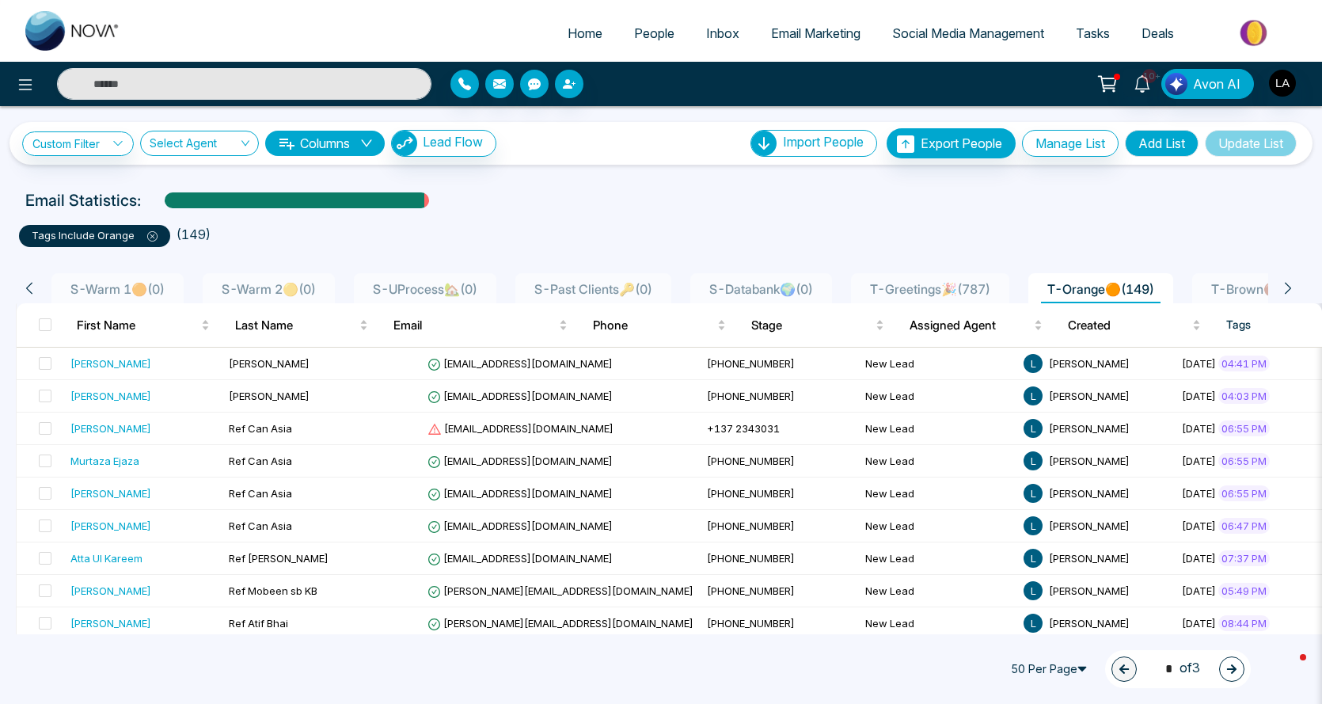
click at [1295, 286] on icon at bounding box center [1288, 288] width 14 height 14
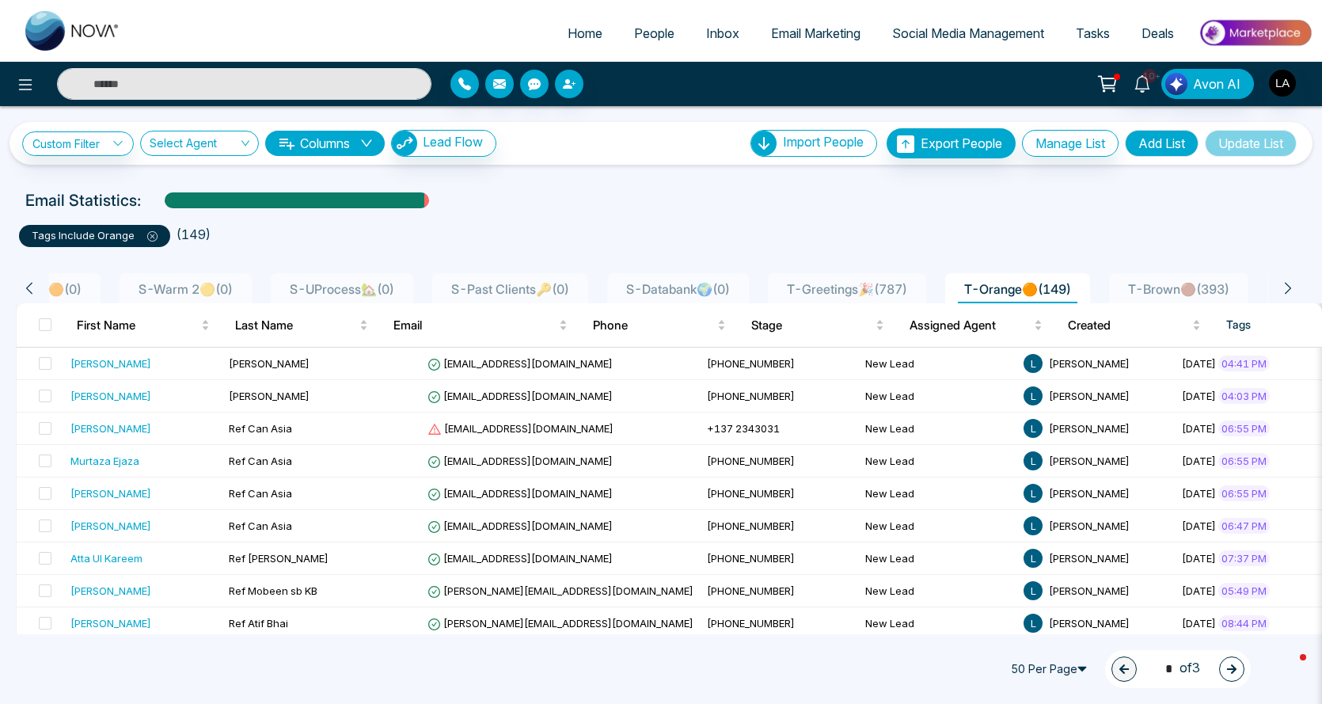
click at [1295, 286] on icon at bounding box center [1288, 288] width 14 height 14
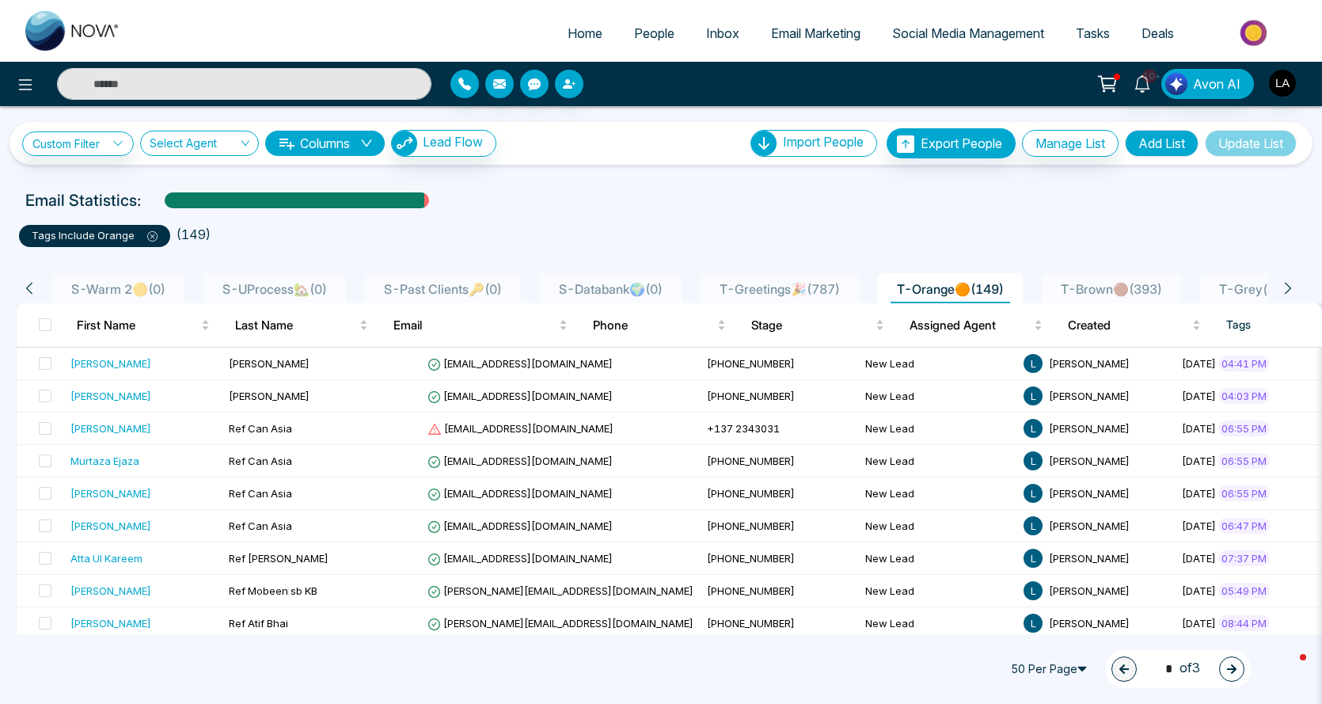
click at [1295, 286] on icon at bounding box center [1288, 288] width 14 height 14
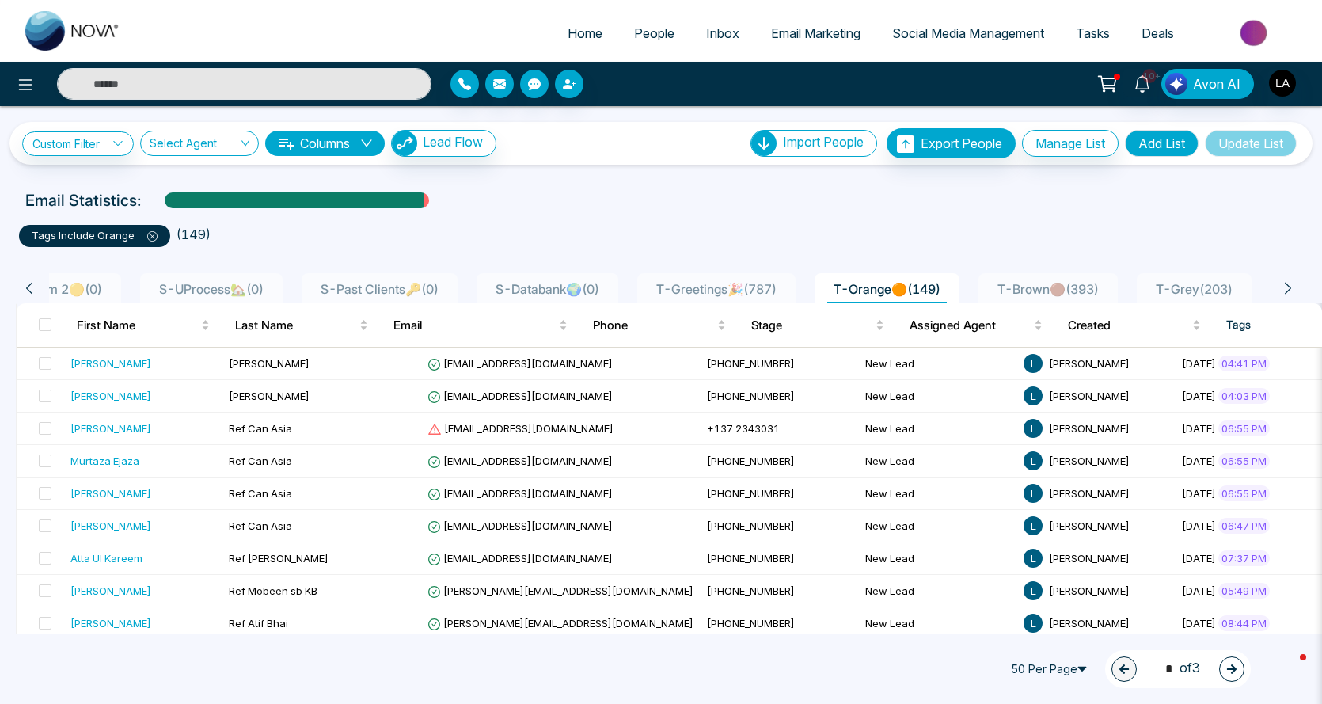
click at [1295, 286] on icon at bounding box center [1288, 288] width 14 height 14
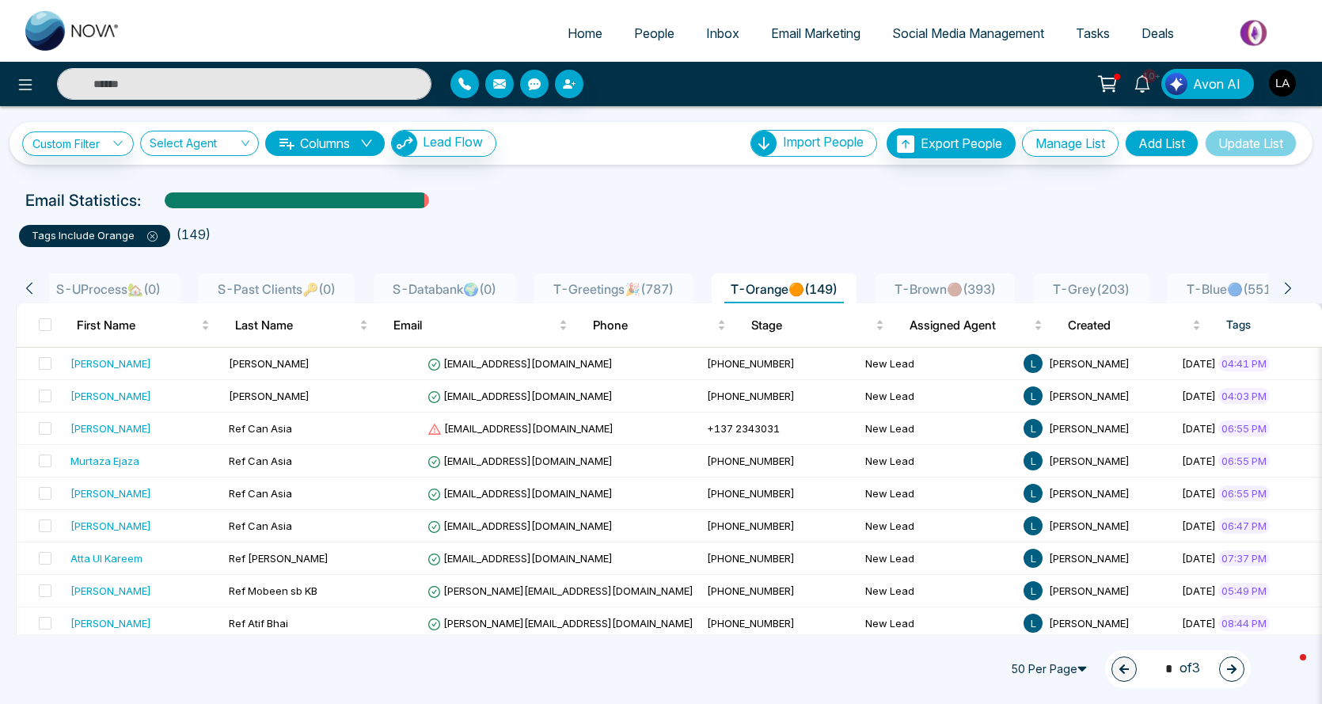
click at [1295, 286] on icon at bounding box center [1288, 288] width 14 height 14
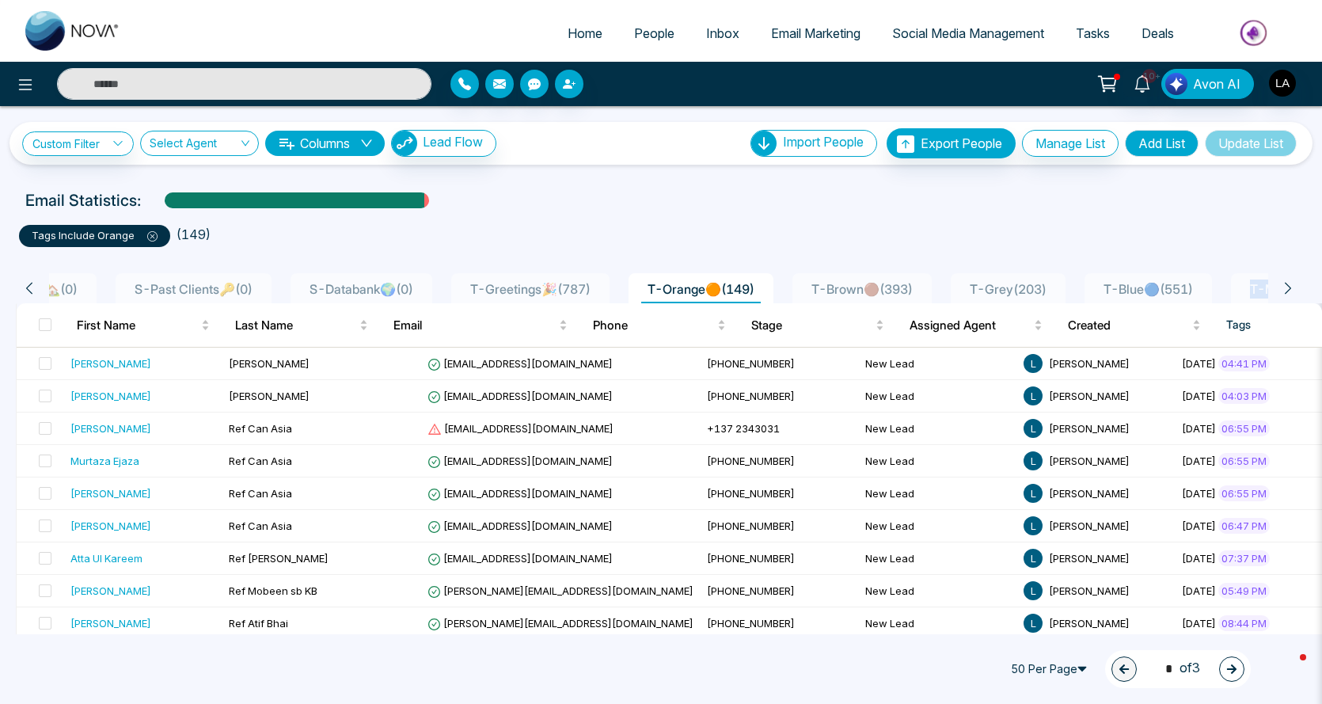
click at [1295, 286] on icon at bounding box center [1288, 288] width 14 height 14
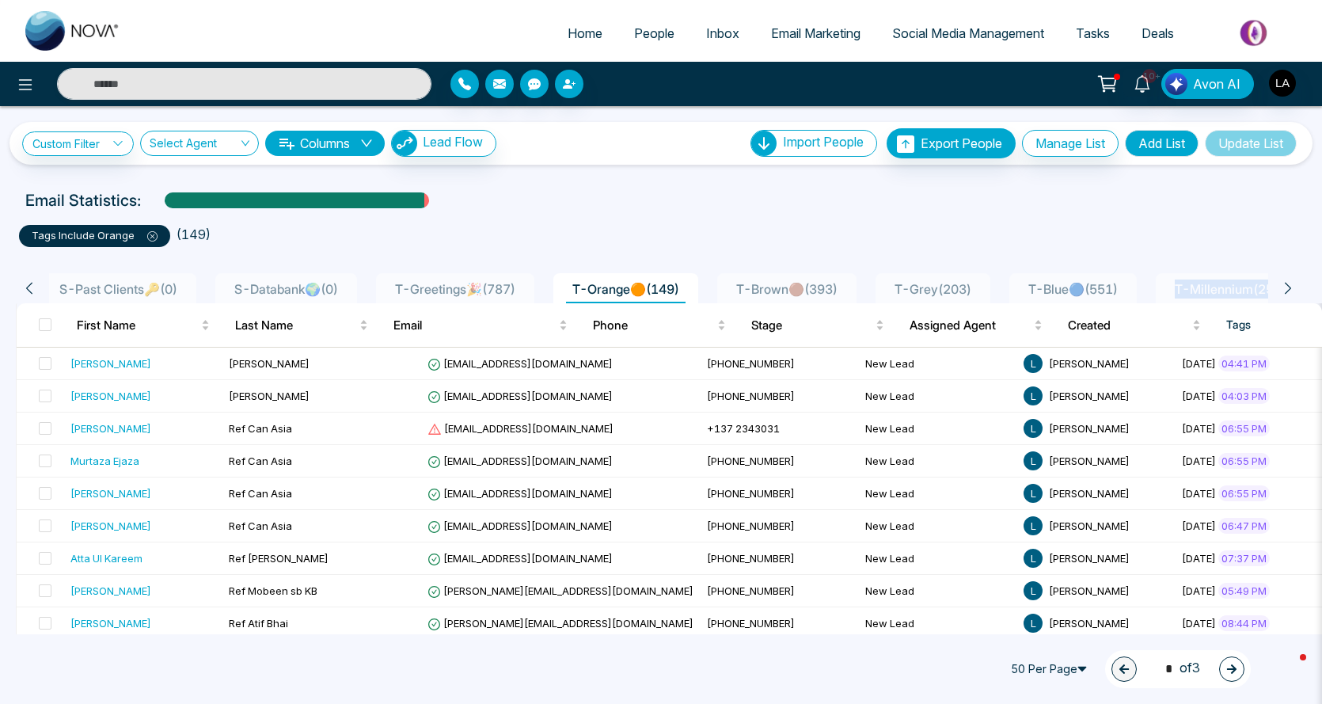
click at [1295, 286] on icon at bounding box center [1288, 288] width 14 height 14
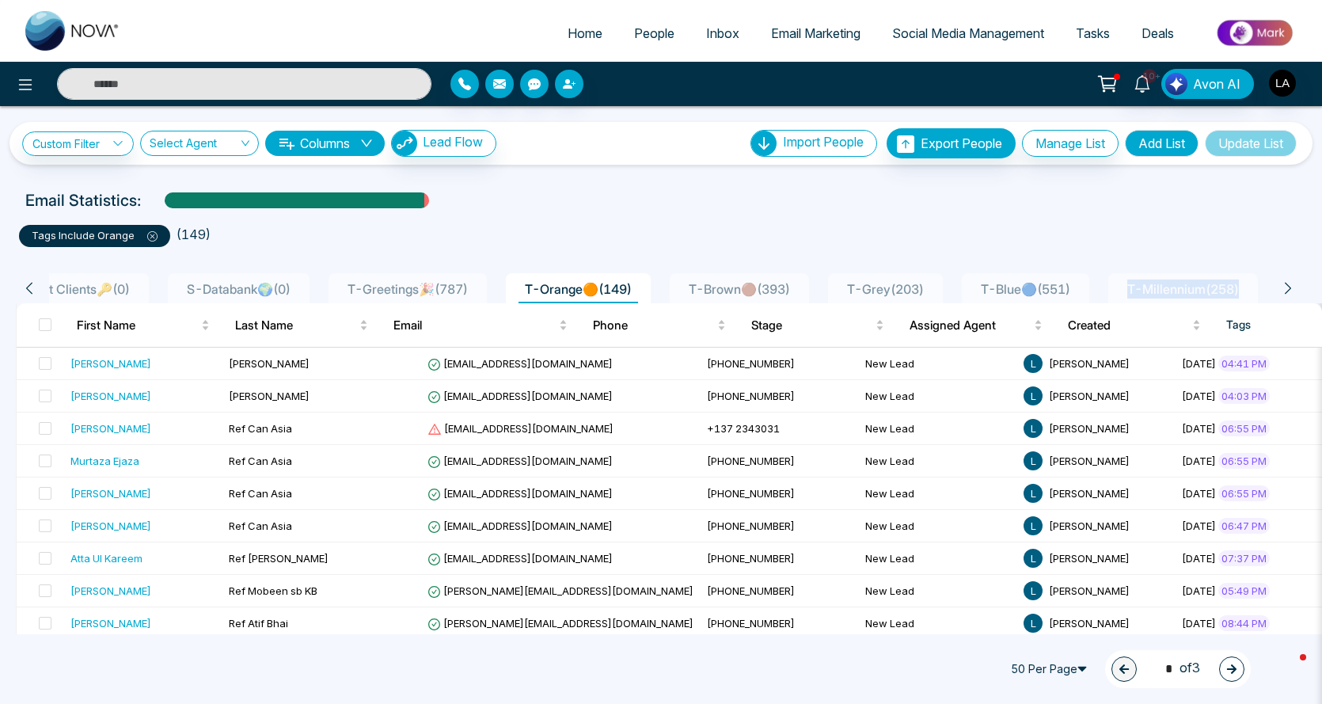
click at [1295, 286] on icon at bounding box center [1288, 288] width 14 height 14
click at [1263, 224] on ul "tags include Orange ( 149 )" at bounding box center [661, 232] width 1284 height 28
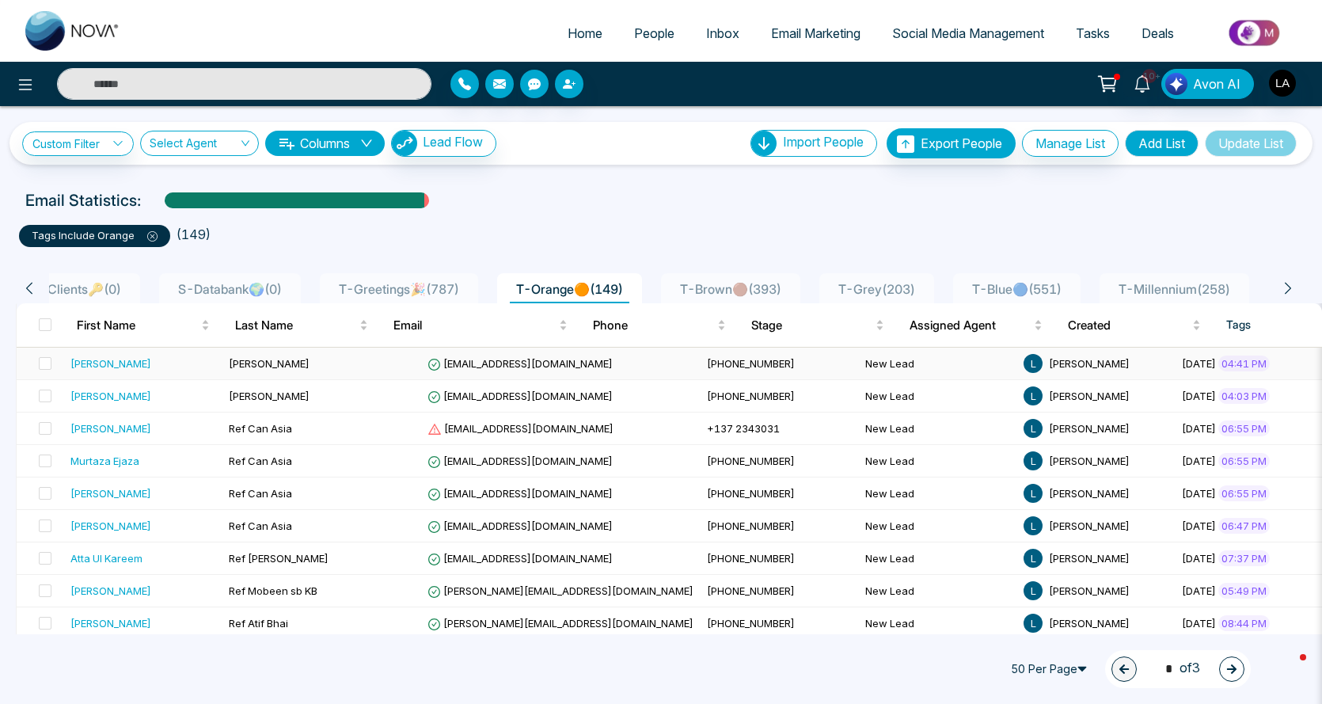
click at [859, 367] on td "New Lead" at bounding box center [938, 363] width 158 height 32
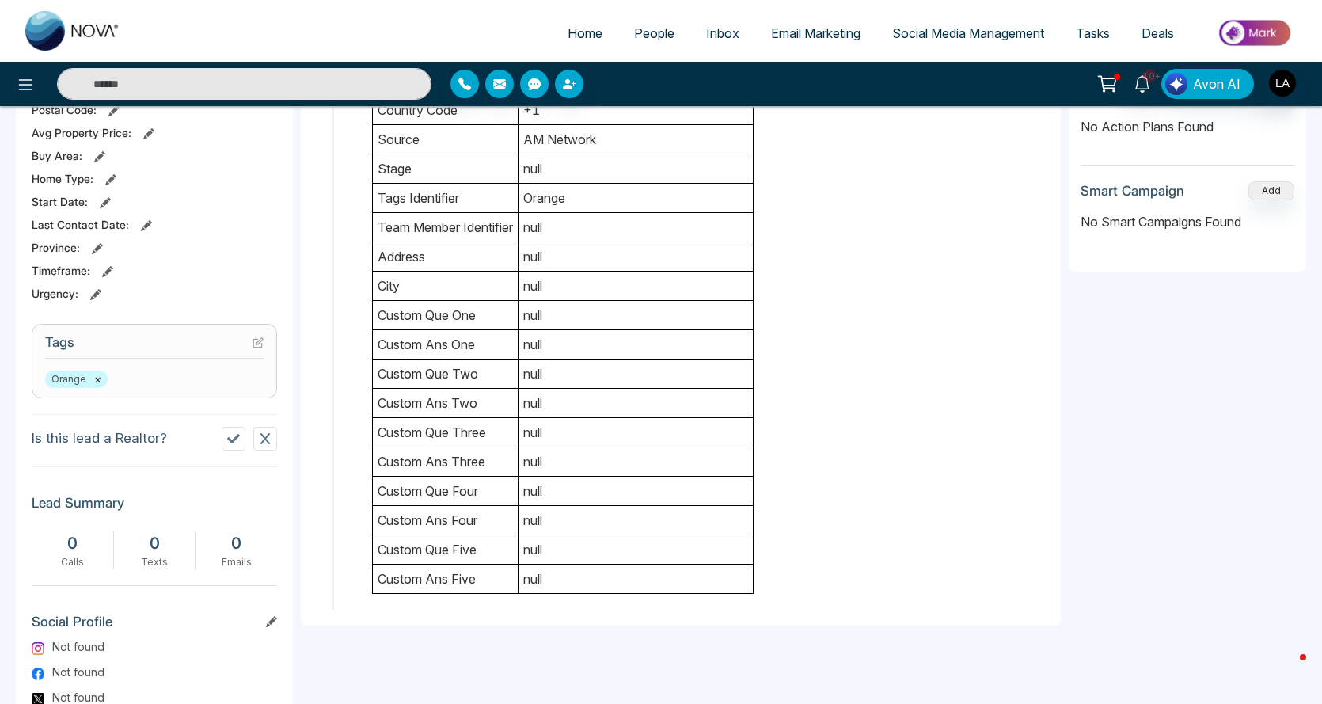
scroll to position [554, 0]
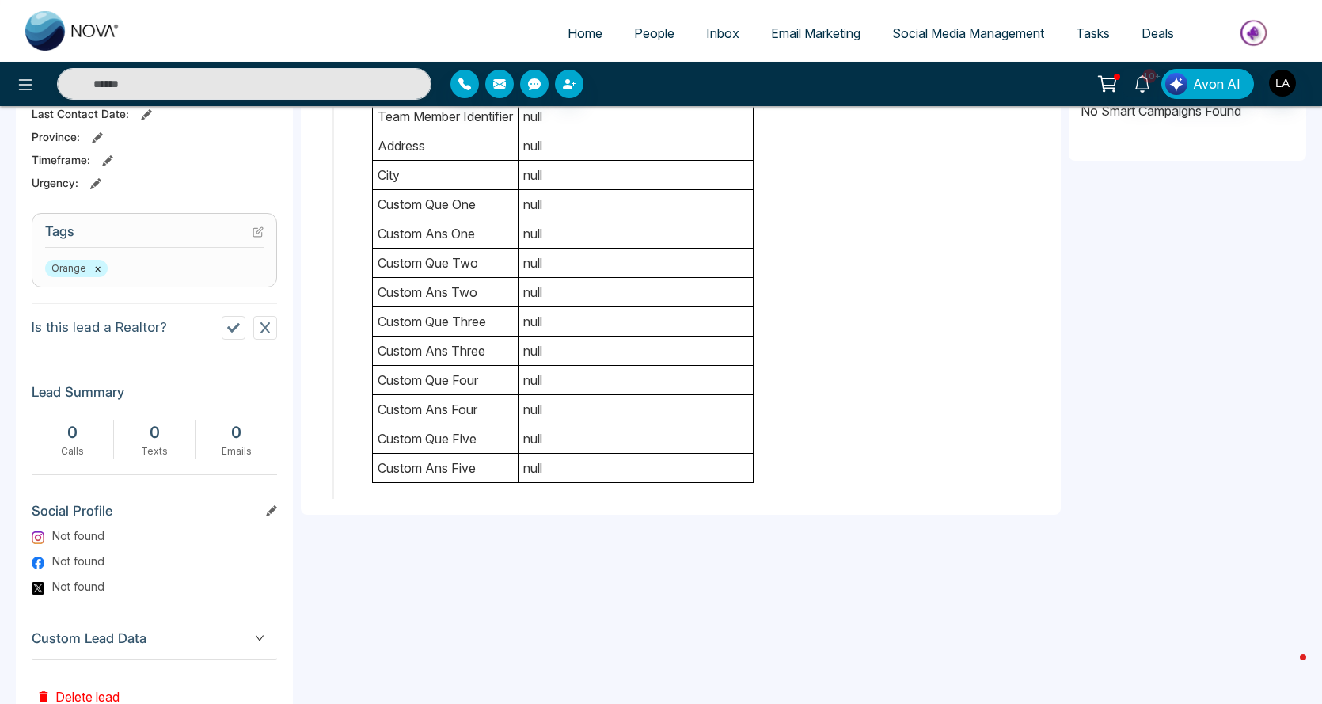
click at [258, 233] on icon at bounding box center [259, 230] width 6 height 6
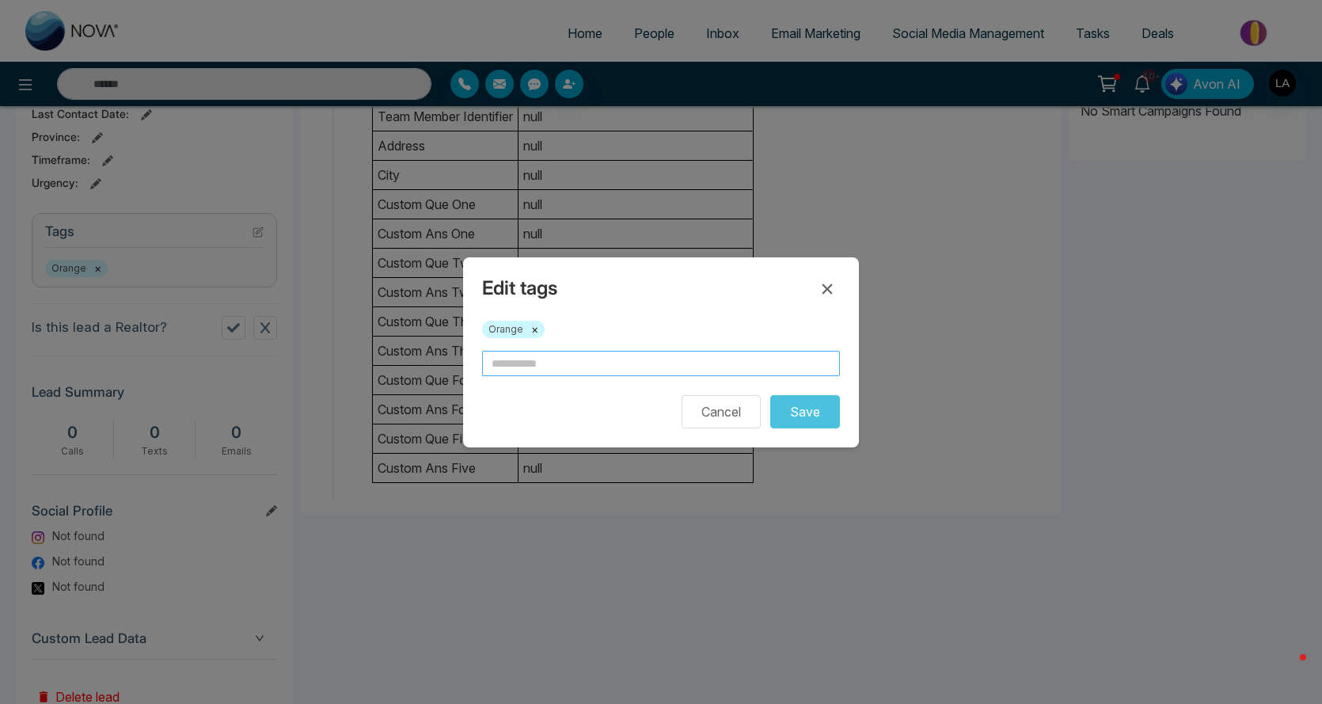
click at [548, 355] on input "text" at bounding box center [661, 363] width 358 height 25
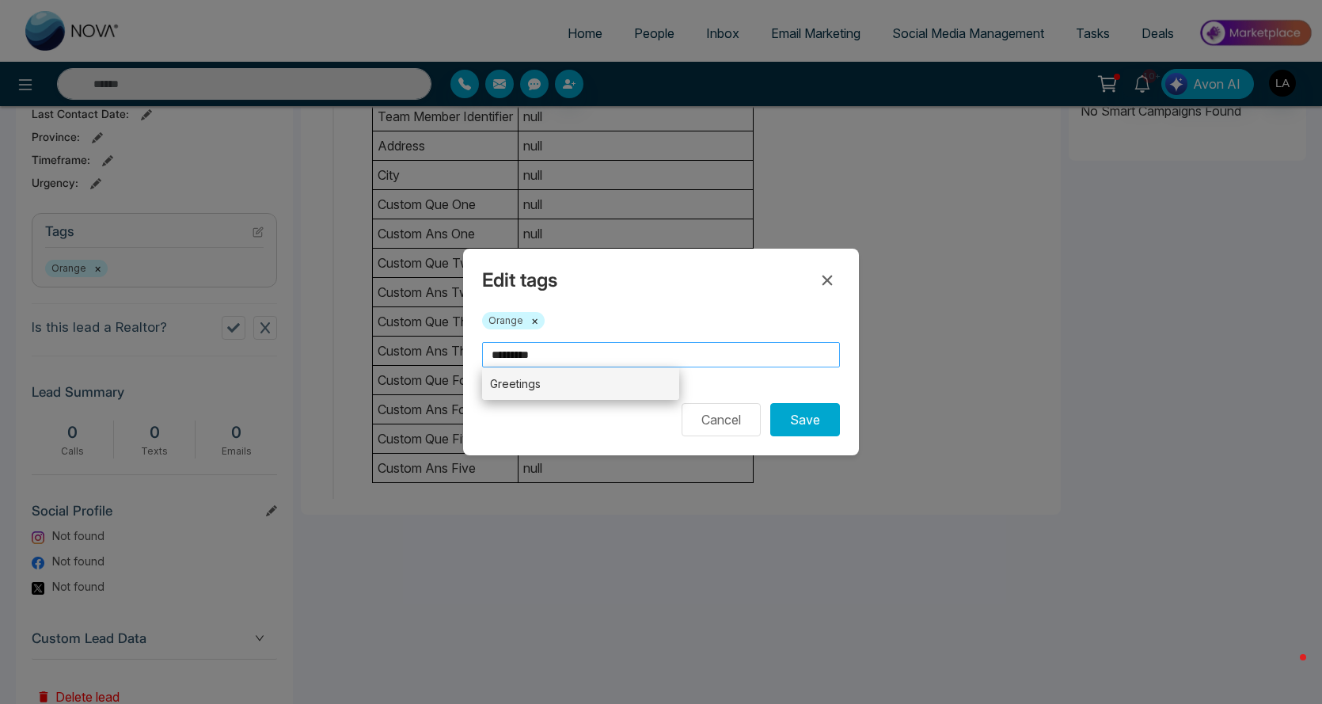
type input "*********"
click at [543, 379] on li "Greetings" at bounding box center [580, 383] width 197 height 32
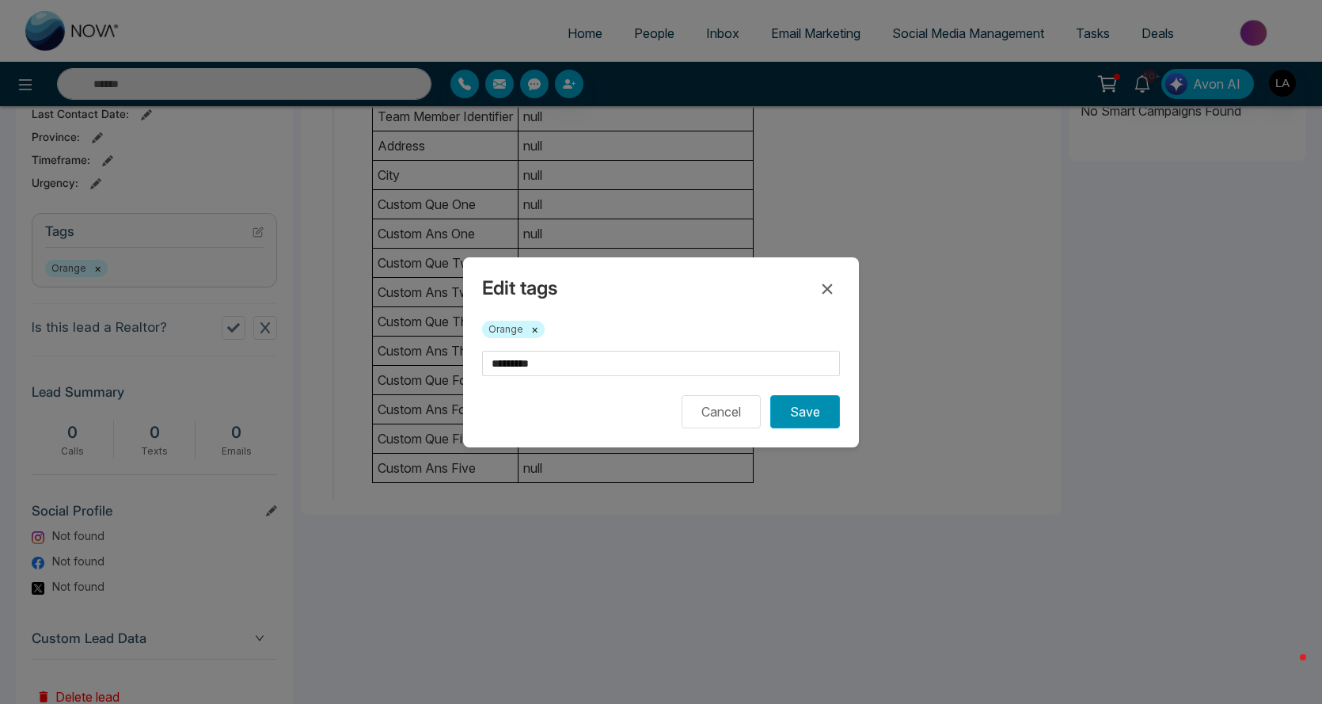
click at [802, 412] on button "Save" at bounding box center [805, 411] width 70 height 33
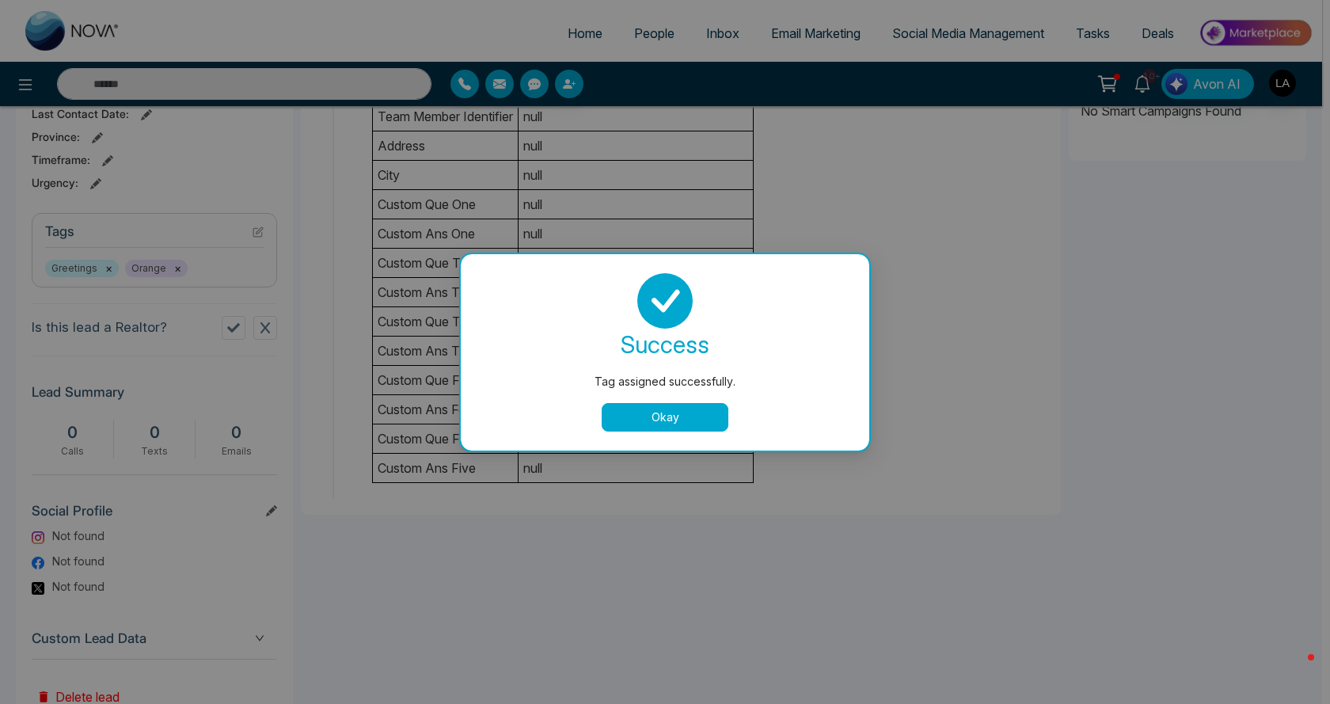
click at [829, 294] on div "Tag assigned successfully. success Tag assigned successfully. Okay" at bounding box center [665, 352] width 1330 height 704
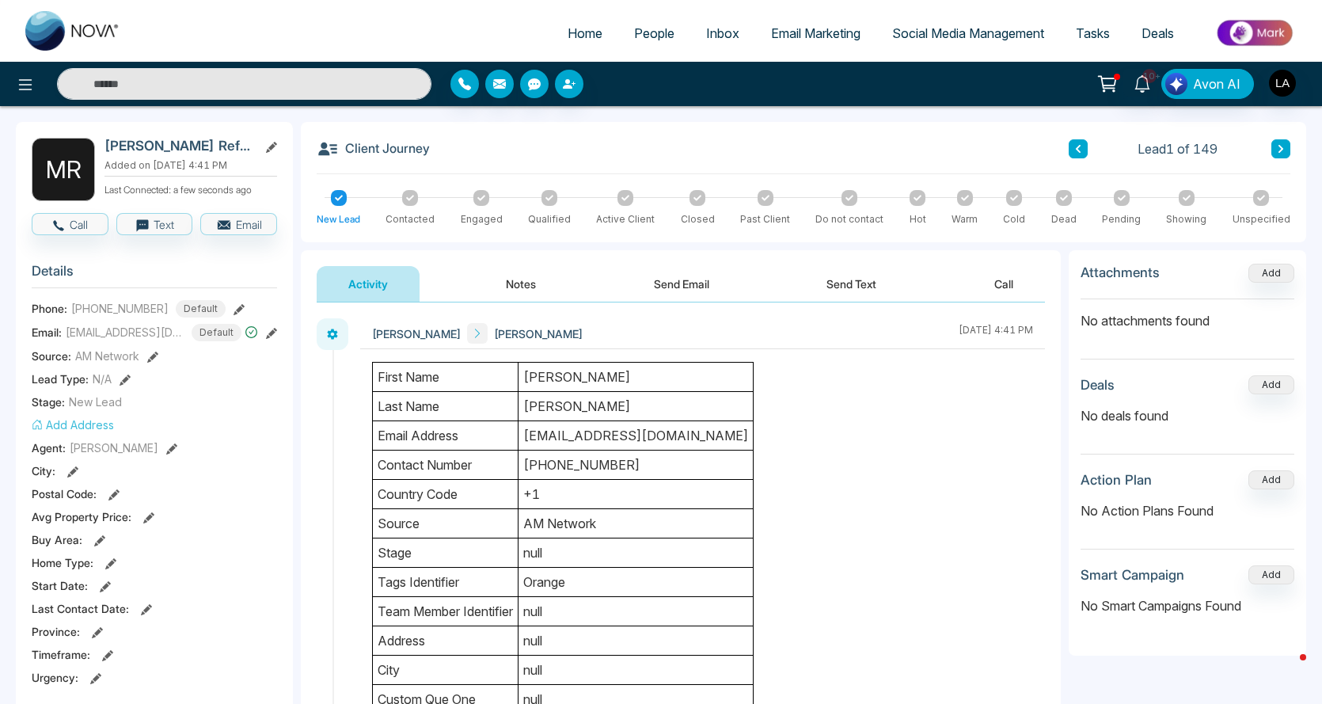
scroll to position [0, 0]
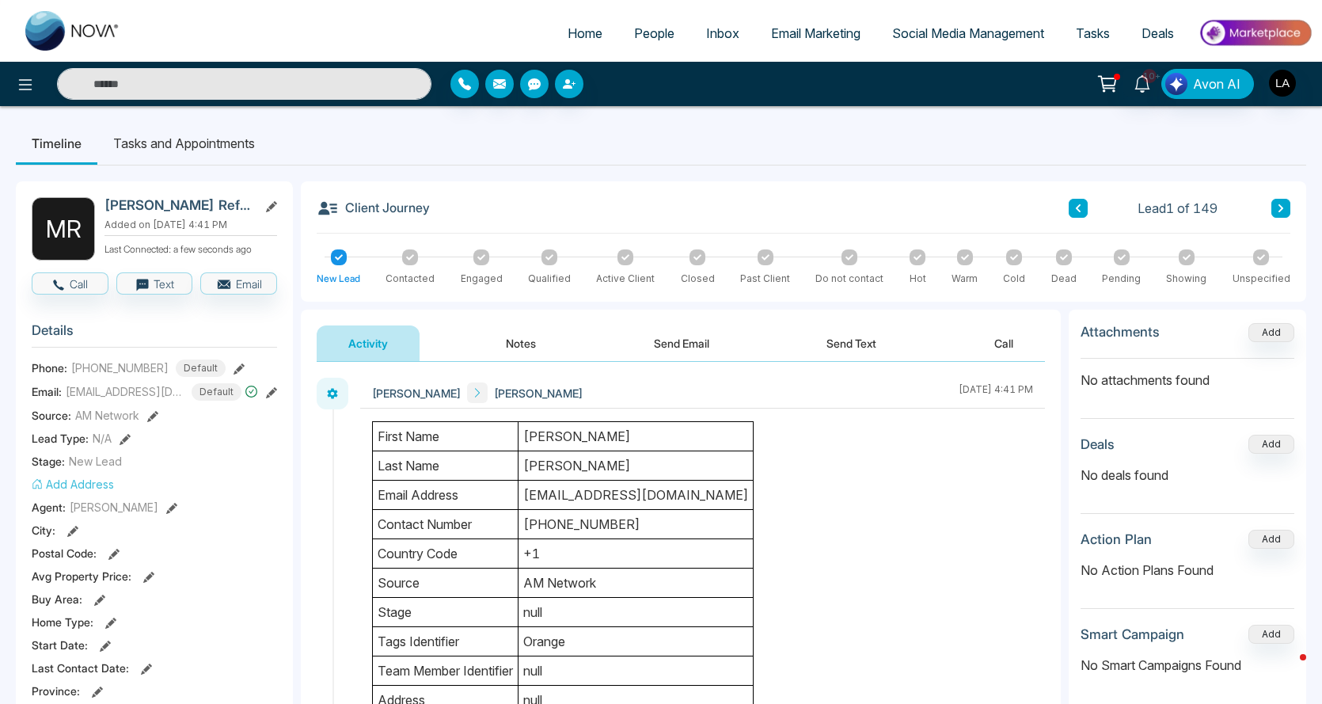
click at [636, 33] on span "People" at bounding box center [654, 33] width 40 height 16
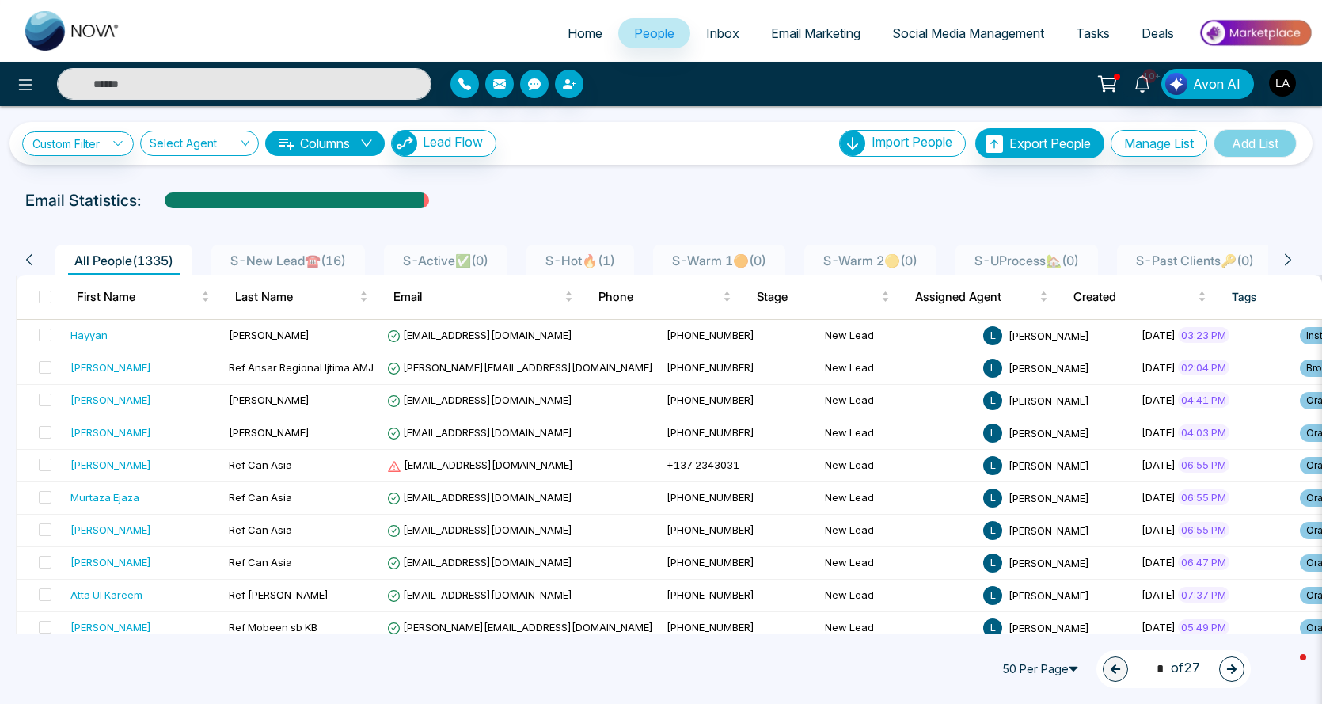
click at [1290, 264] on icon at bounding box center [1288, 259] width 14 height 14
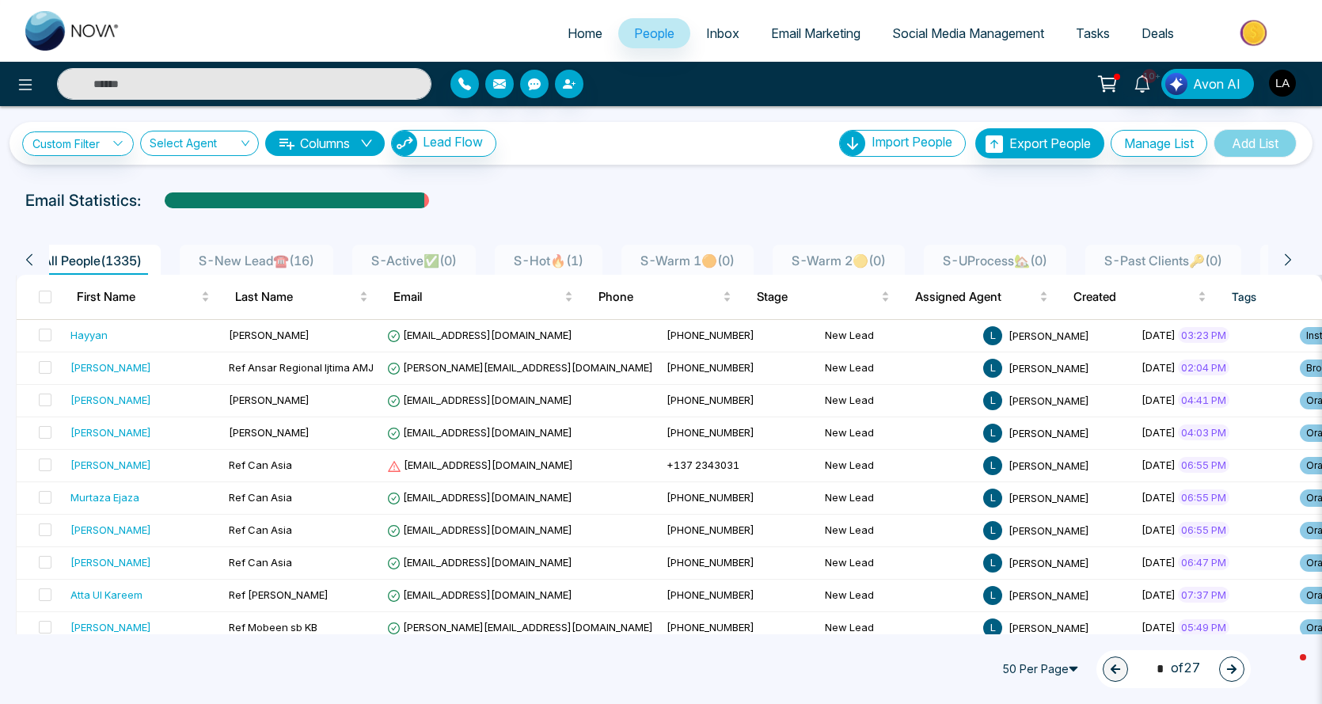
click at [1290, 264] on icon at bounding box center [1288, 259] width 14 height 14
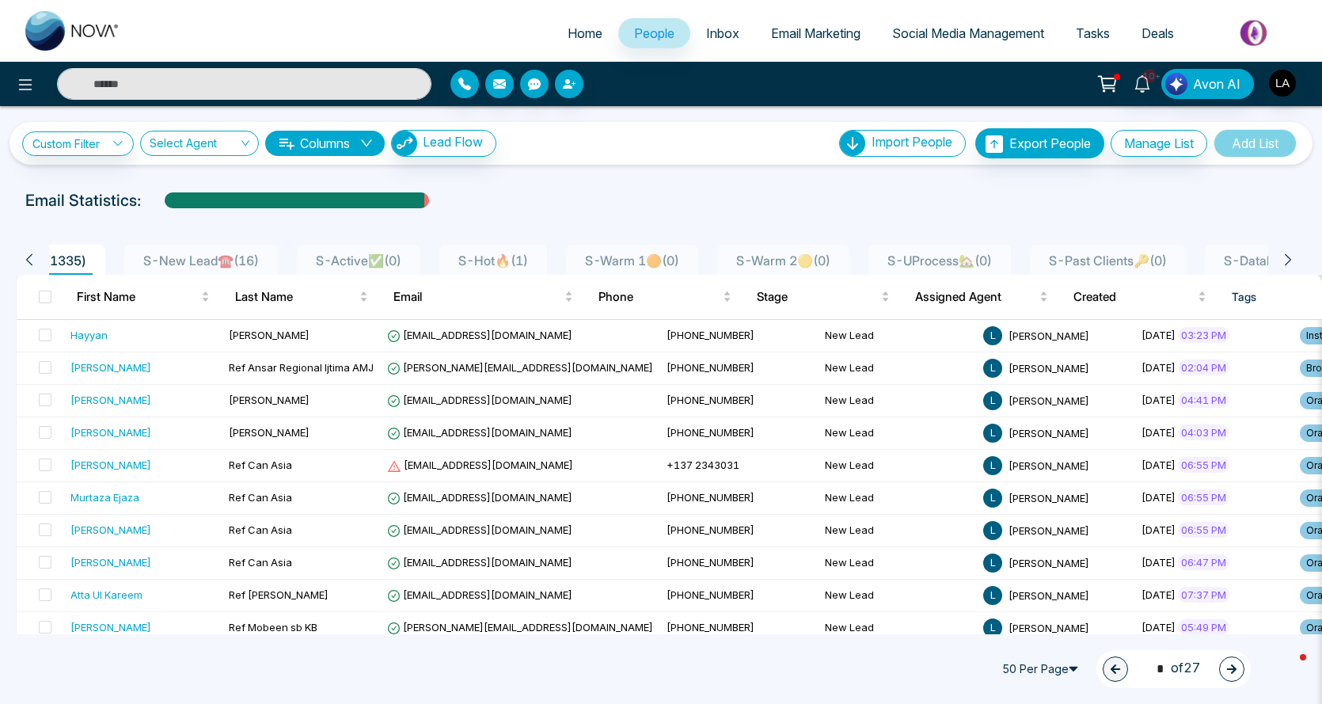
click at [1290, 264] on icon at bounding box center [1288, 259] width 14 height 14
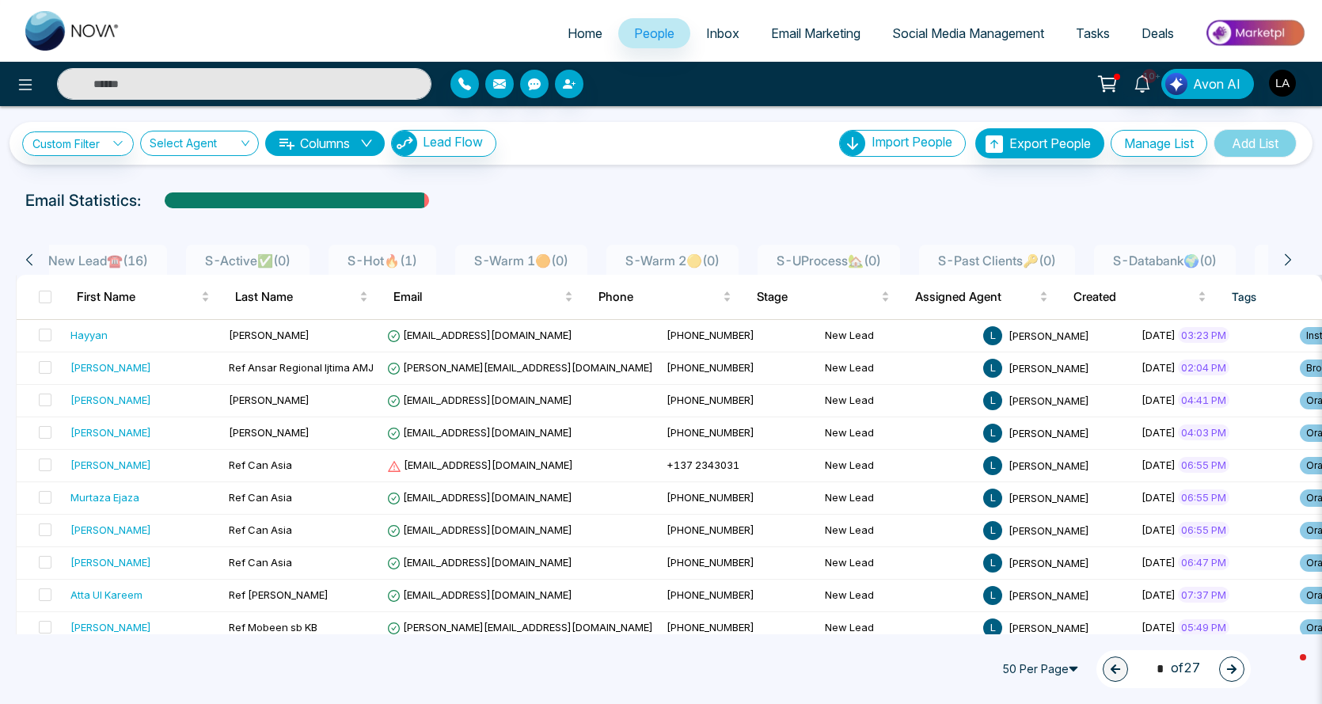
click at [1290, 264] on icon at bounding box center [1288, 259] width 14 height 14
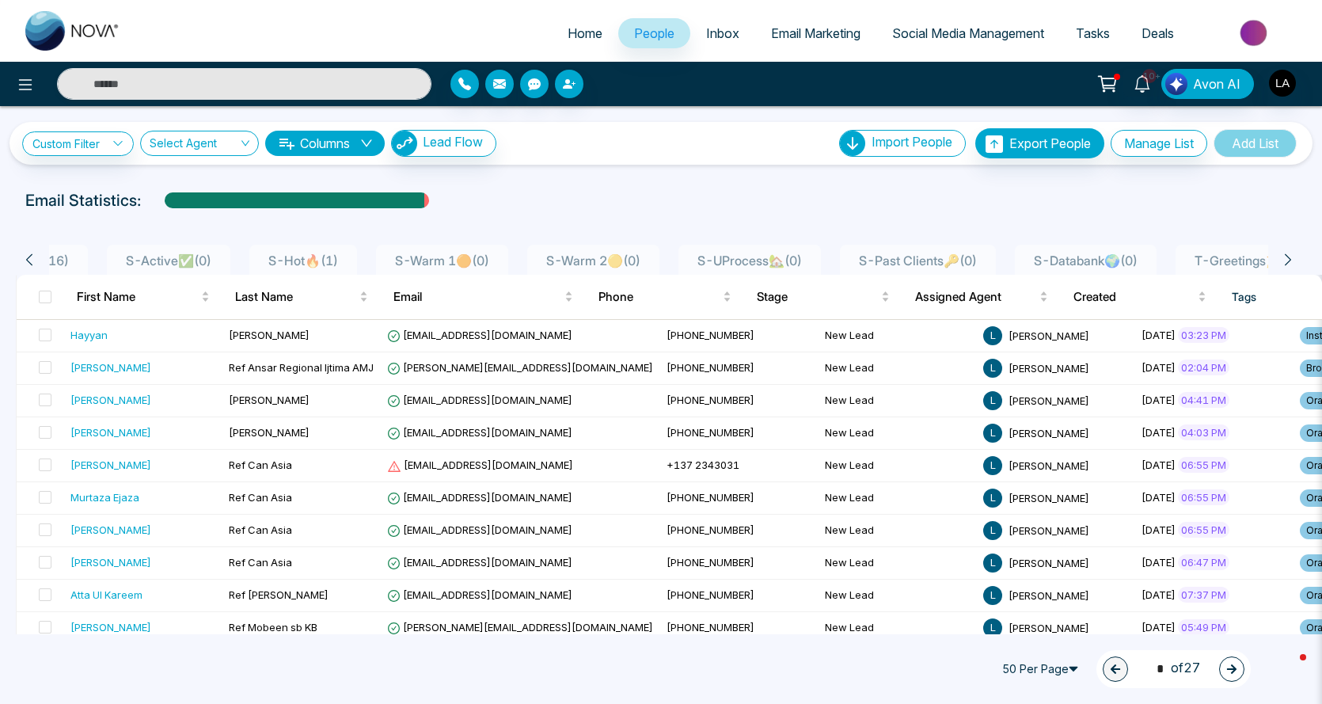
click at [1290, 264] on icon at bounding box center [1288, 259] width 14 height 14
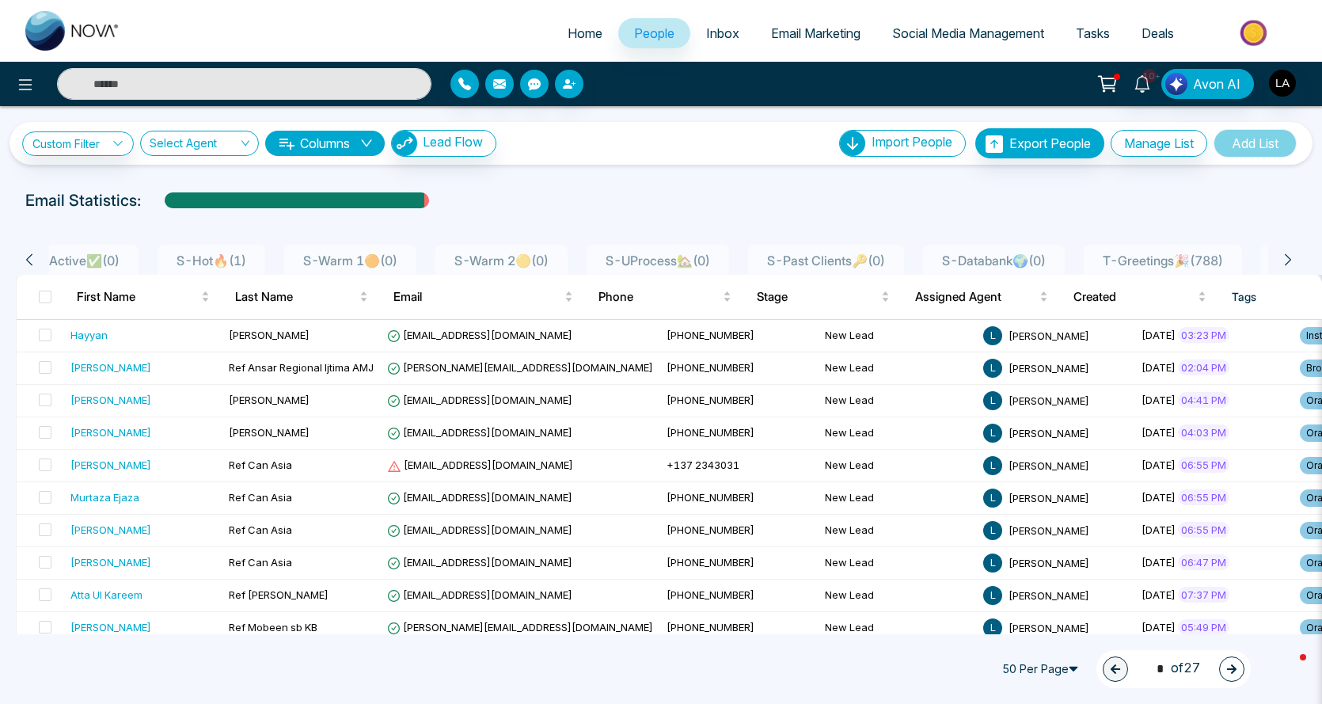
click at [1290, 264] on icon at bounding box center [1288, 259] width 14 height 14
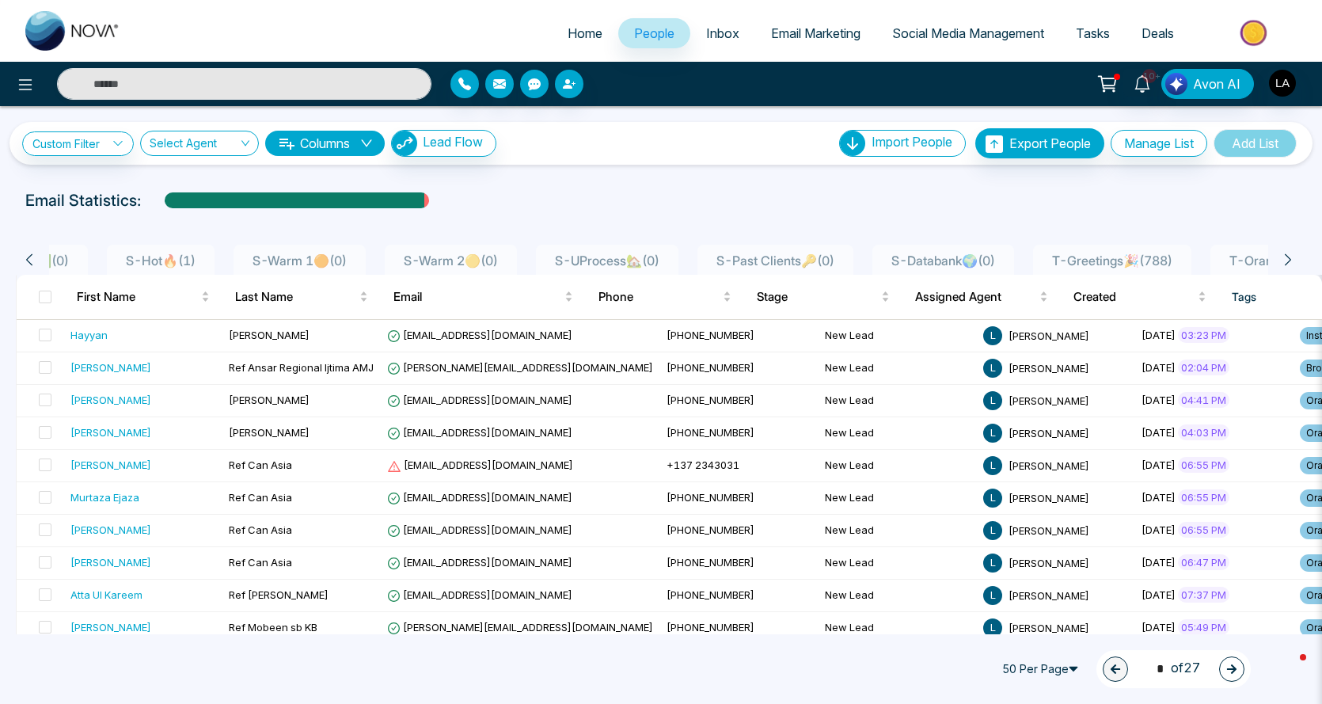
click at [1290, 264] on icon at bounding box center [1288, 259] width 14 height 14
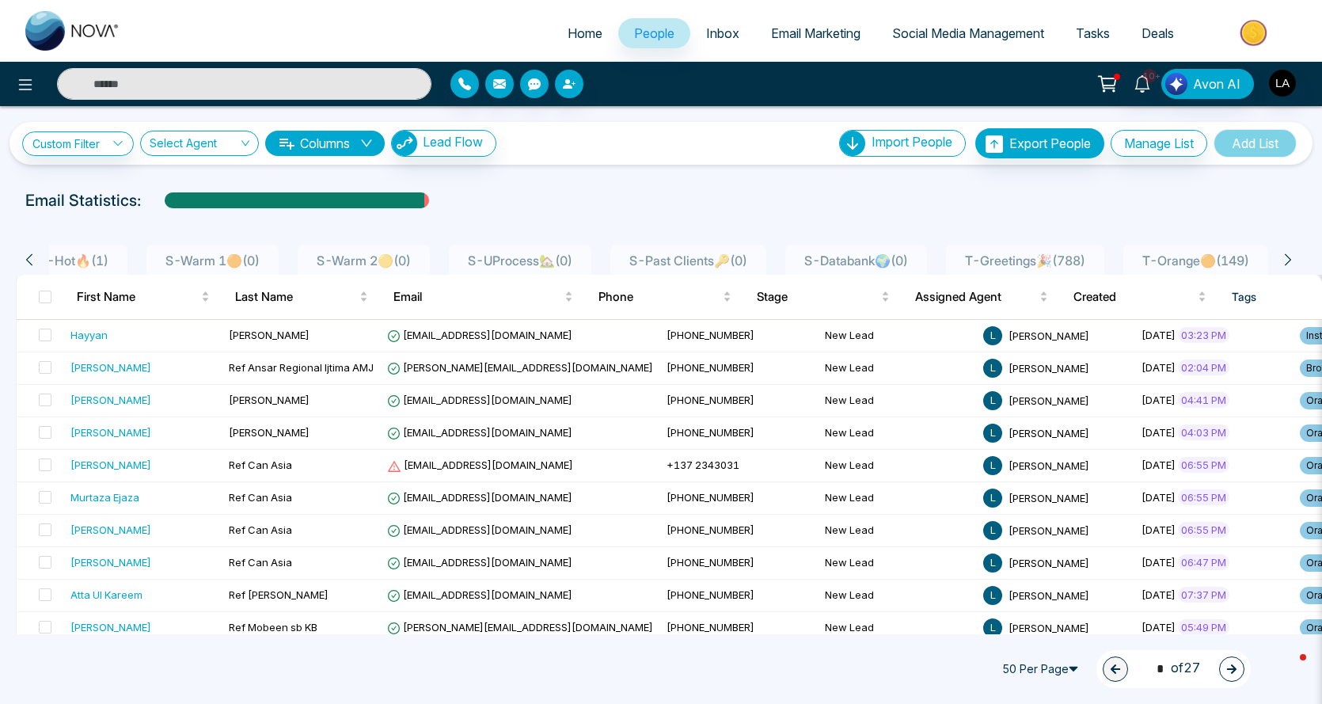
click at [1290, 264] on icon at bounding box center [1288, 259] width 14 height 14
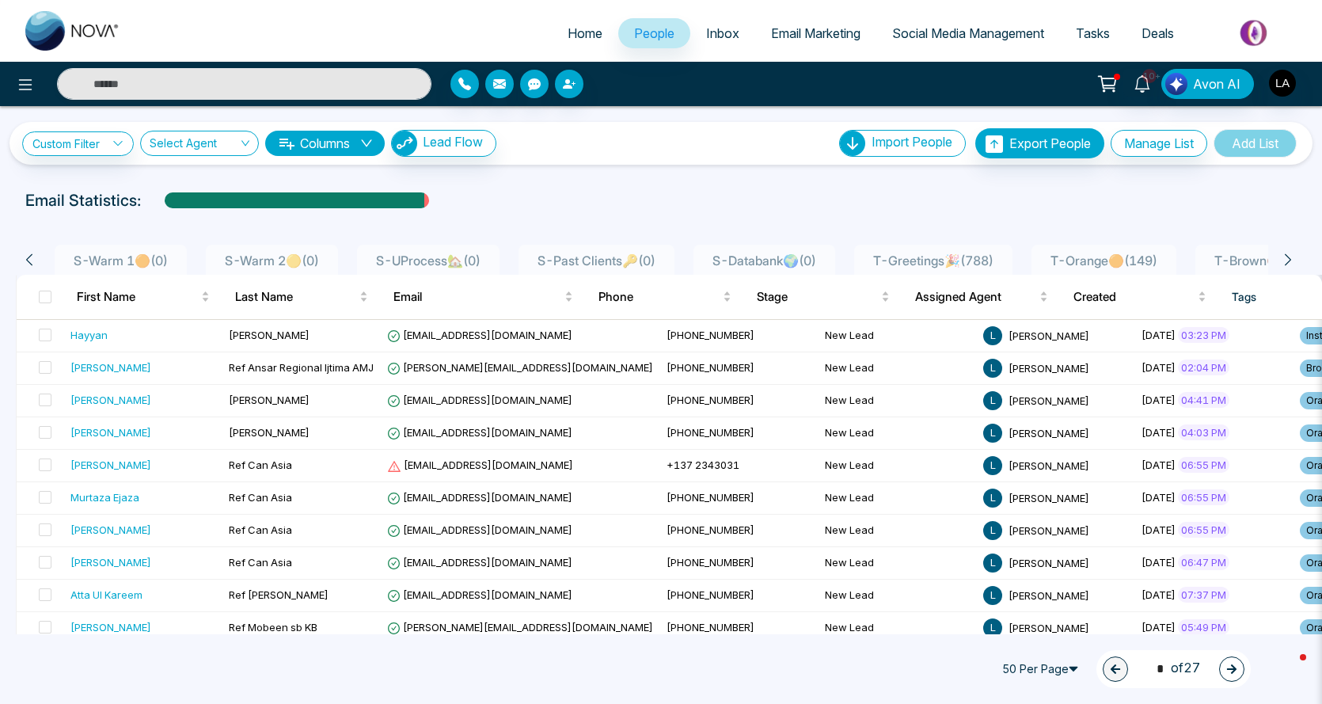
click at [1290, 264] on icon at bounding box center [1288, 259] width 14 height 14
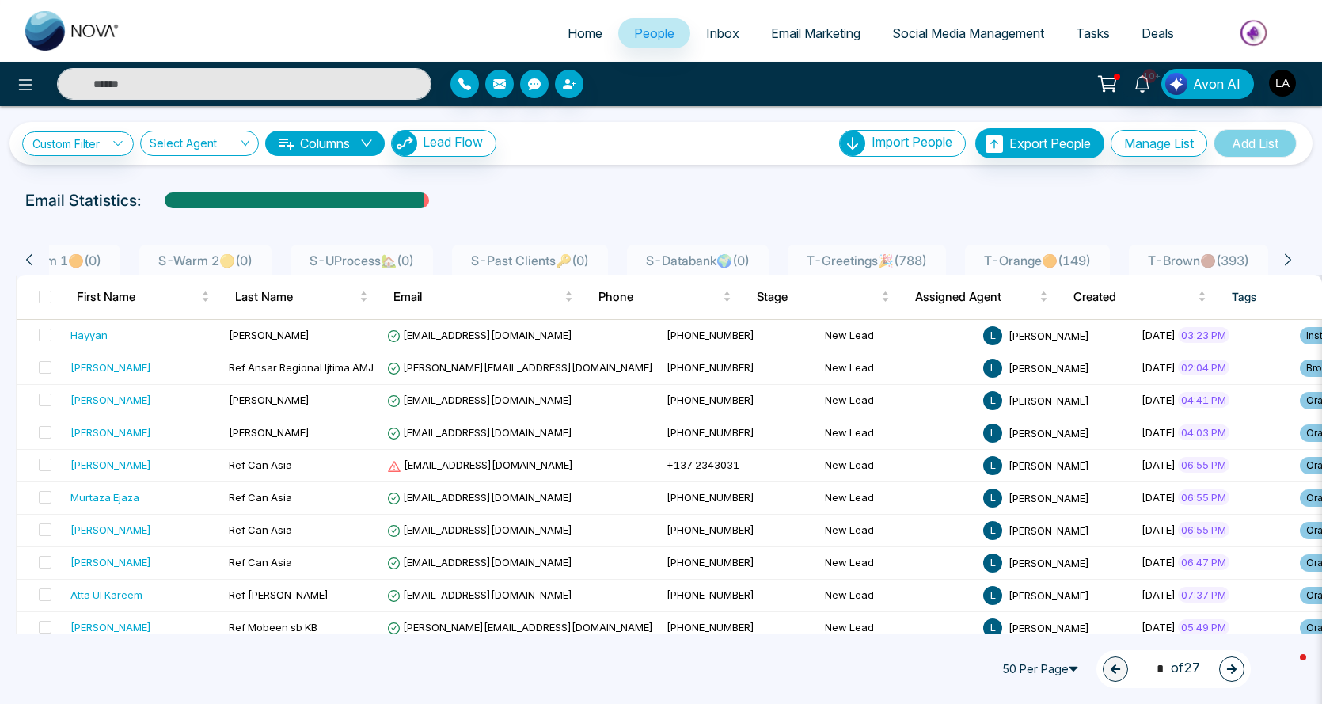
click at [1290, 264] on icon at bounding box center [1288, 259] width 14 height 14
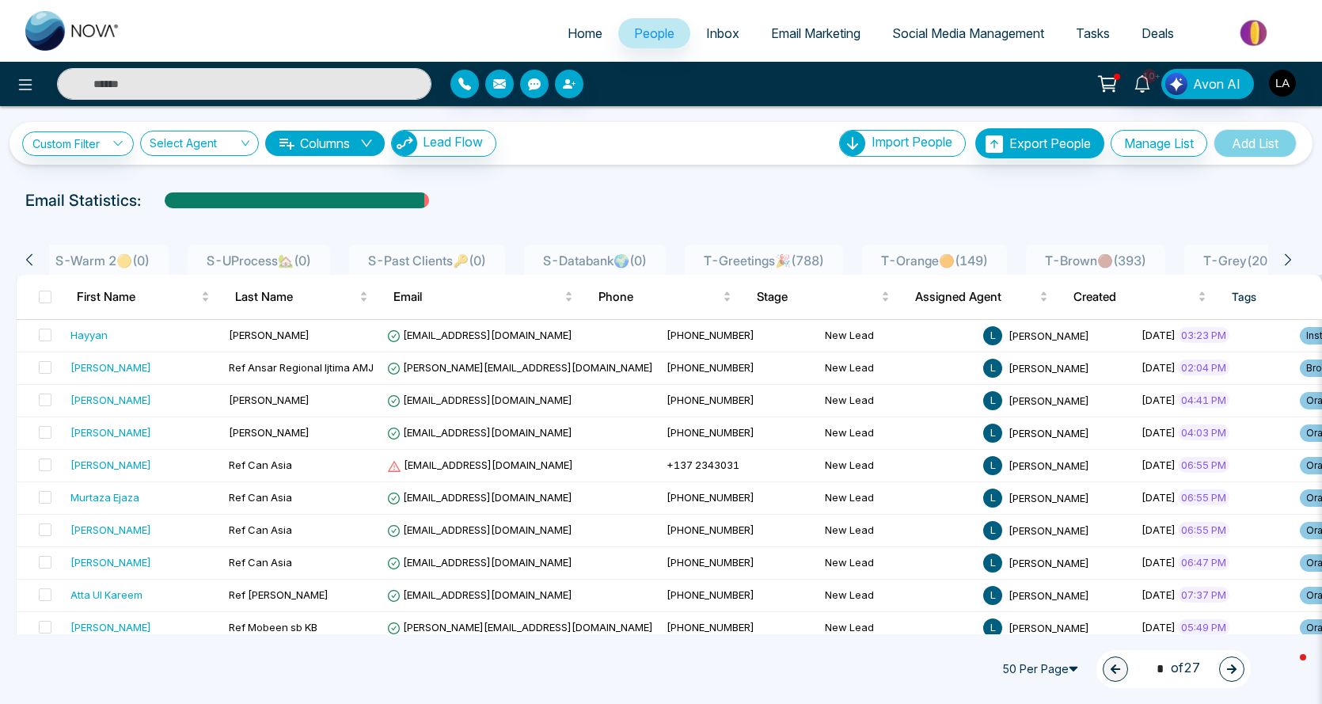
click at [1290, 264] on icon at bounding box center [1288, 259] width 14 height 14
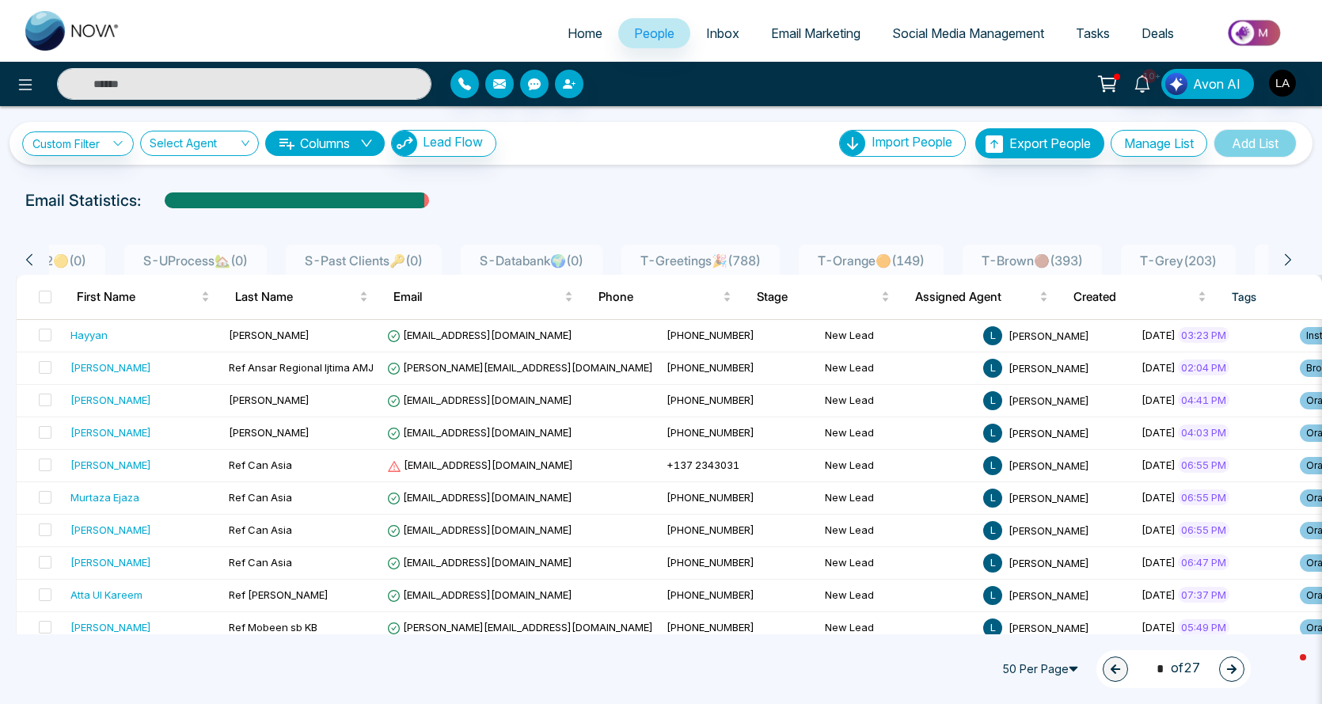
scroll to position [0, 871]
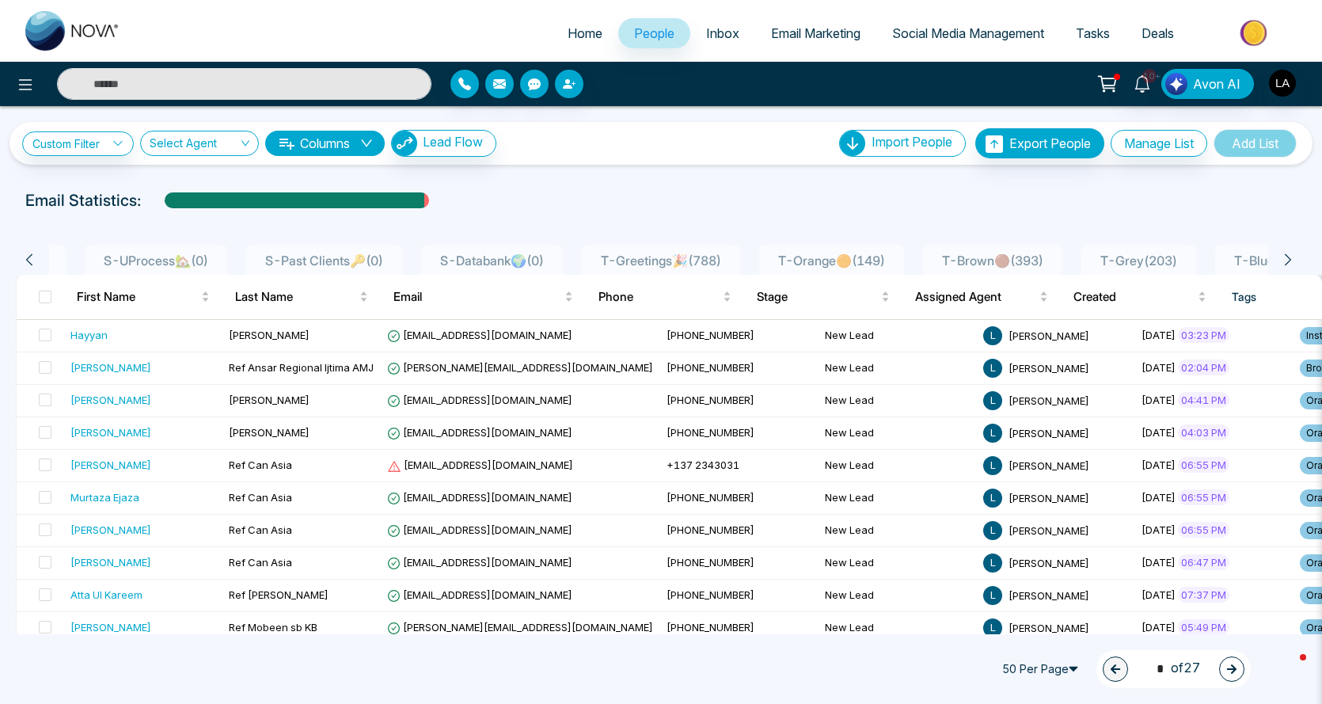
click at [1174, 207] on div "Email Statistics:" at bounding box center [660, 200] width 1271 height 24
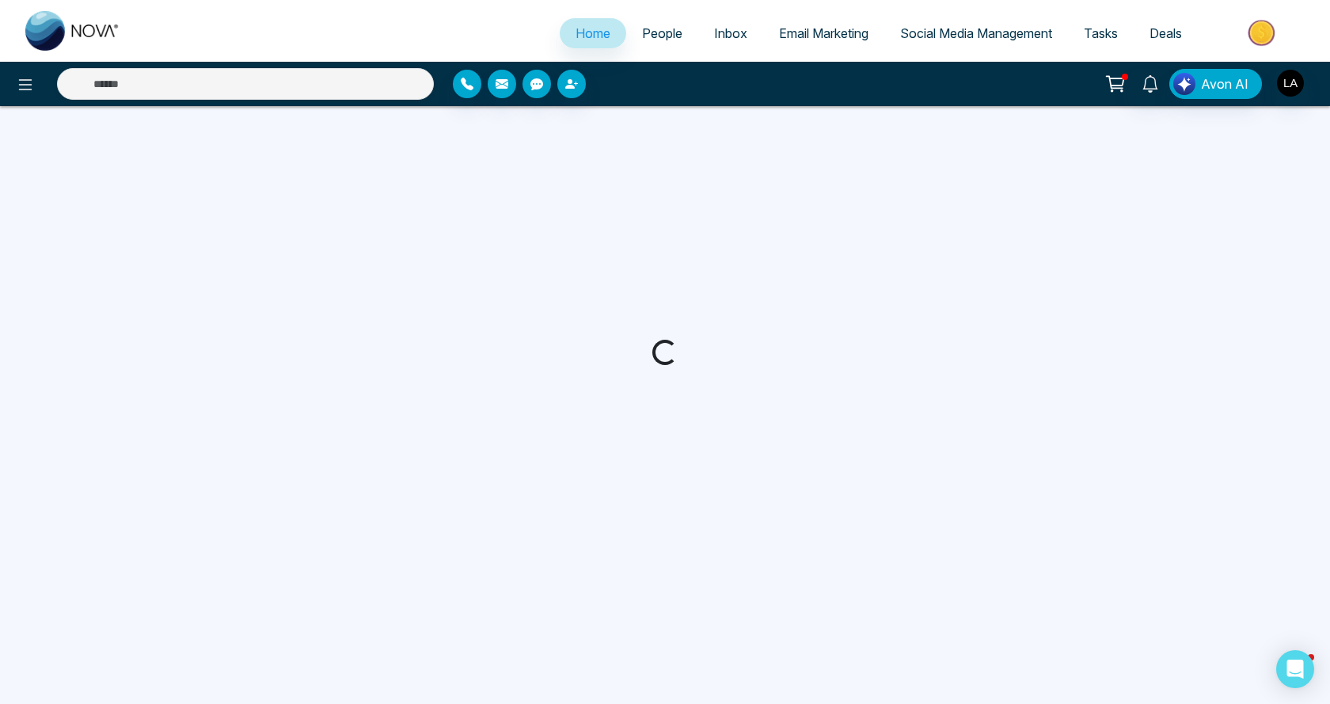
select select "*"
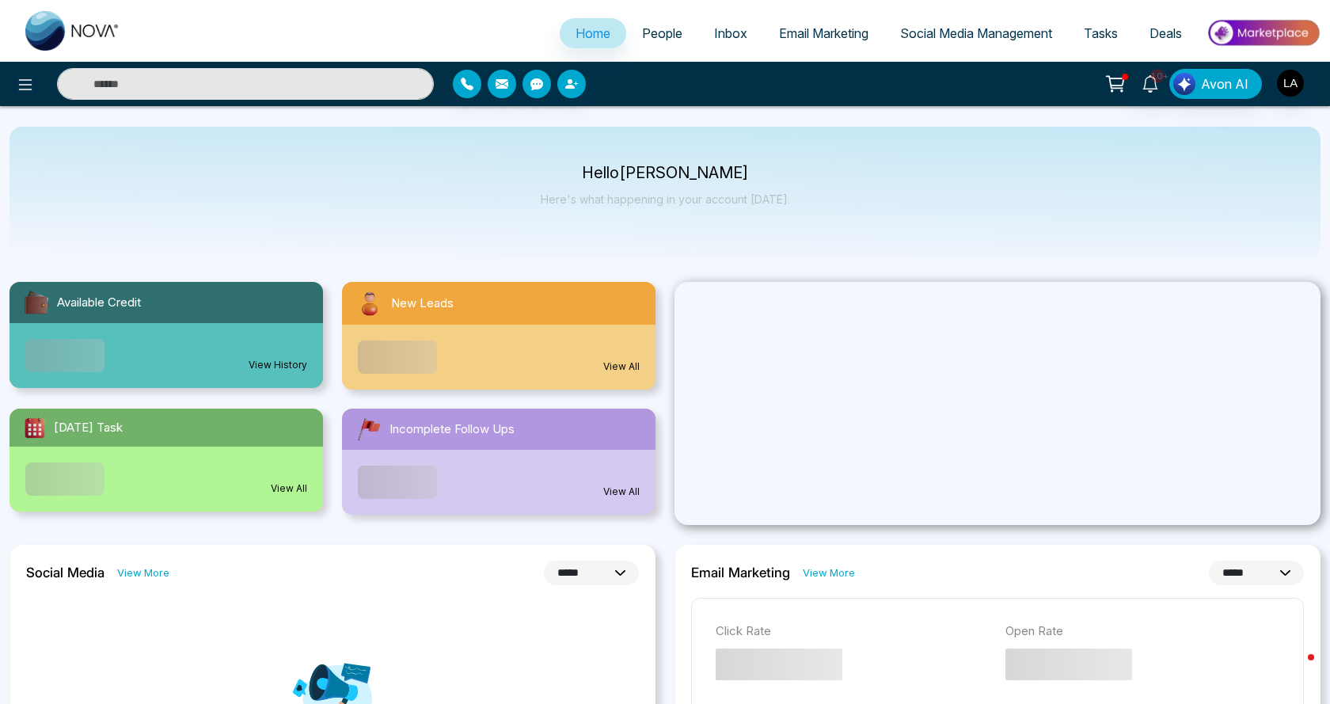
click at [657, 32] on span "People" at bounding box center [662, 33] width 40 height 16
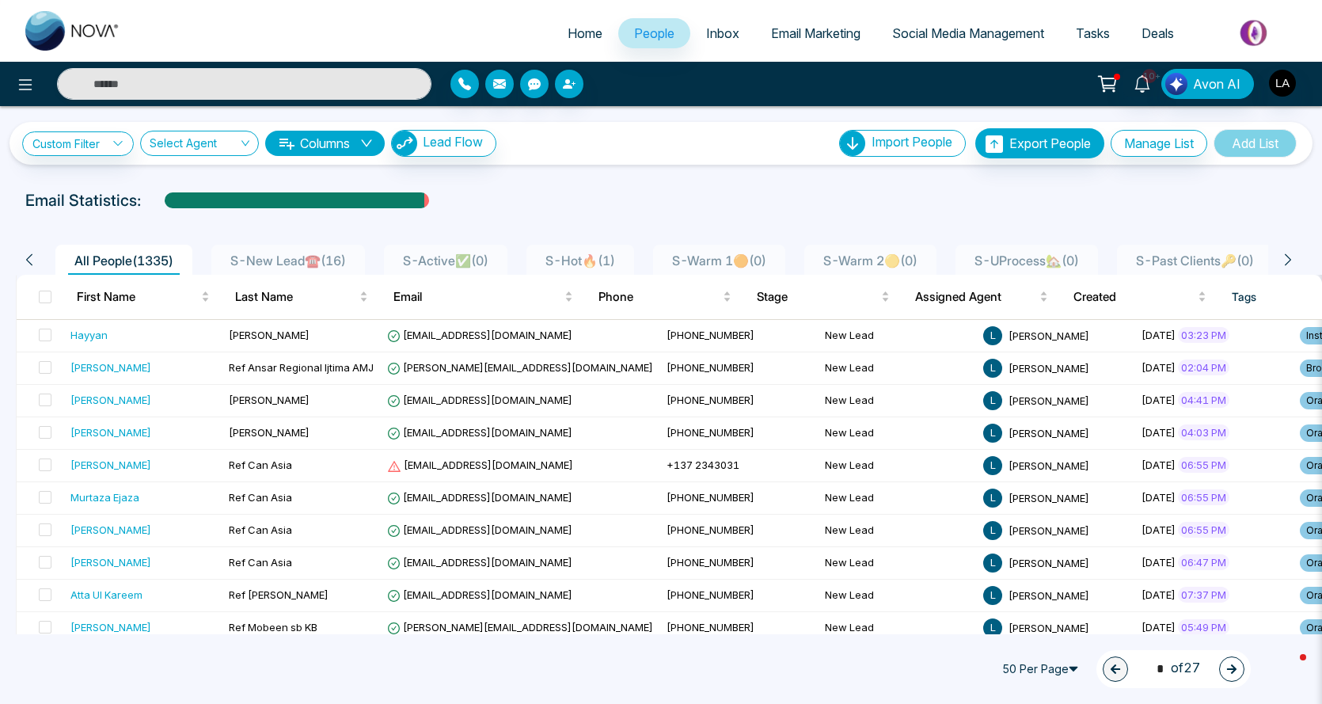
click at [620, 260] on span "S-Hot🔥 ( 1 )" at bounding box center [580, 260] width 82 height 16
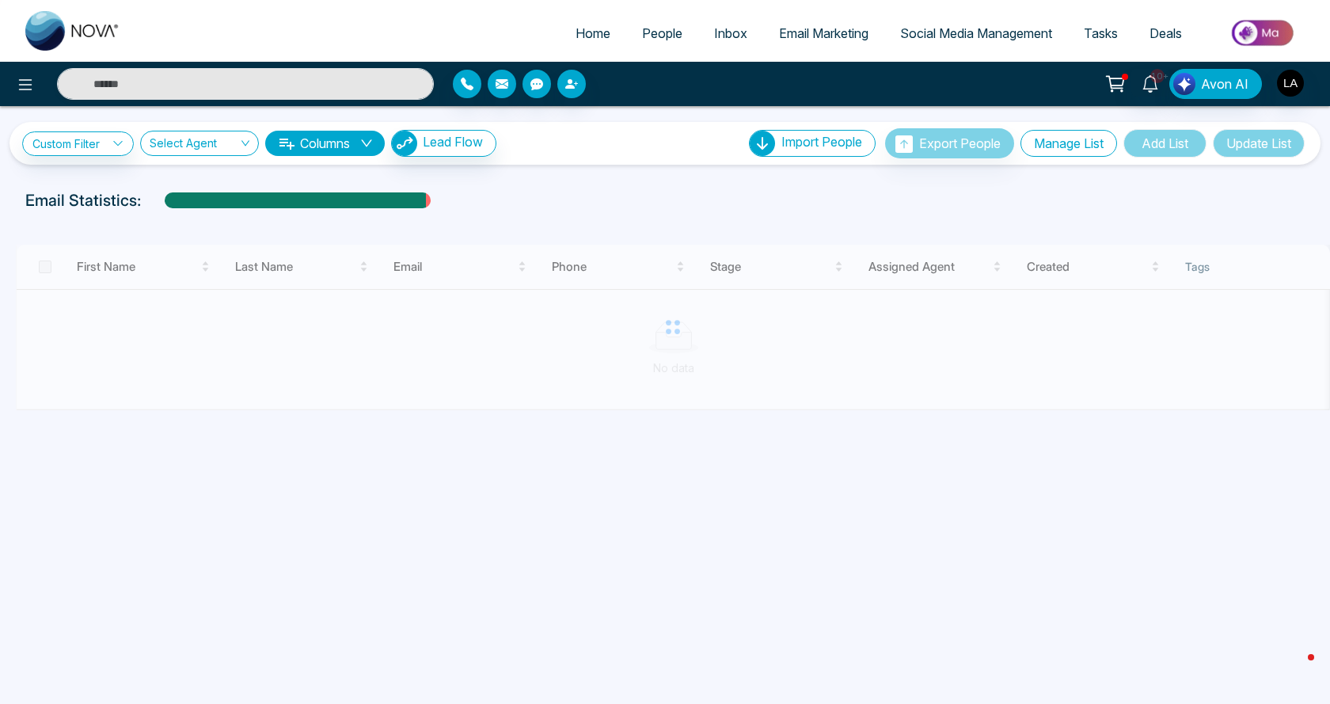
click at [1105, 140] on button "Manage List" at bounding box center [1068, 143] width 97 height 27
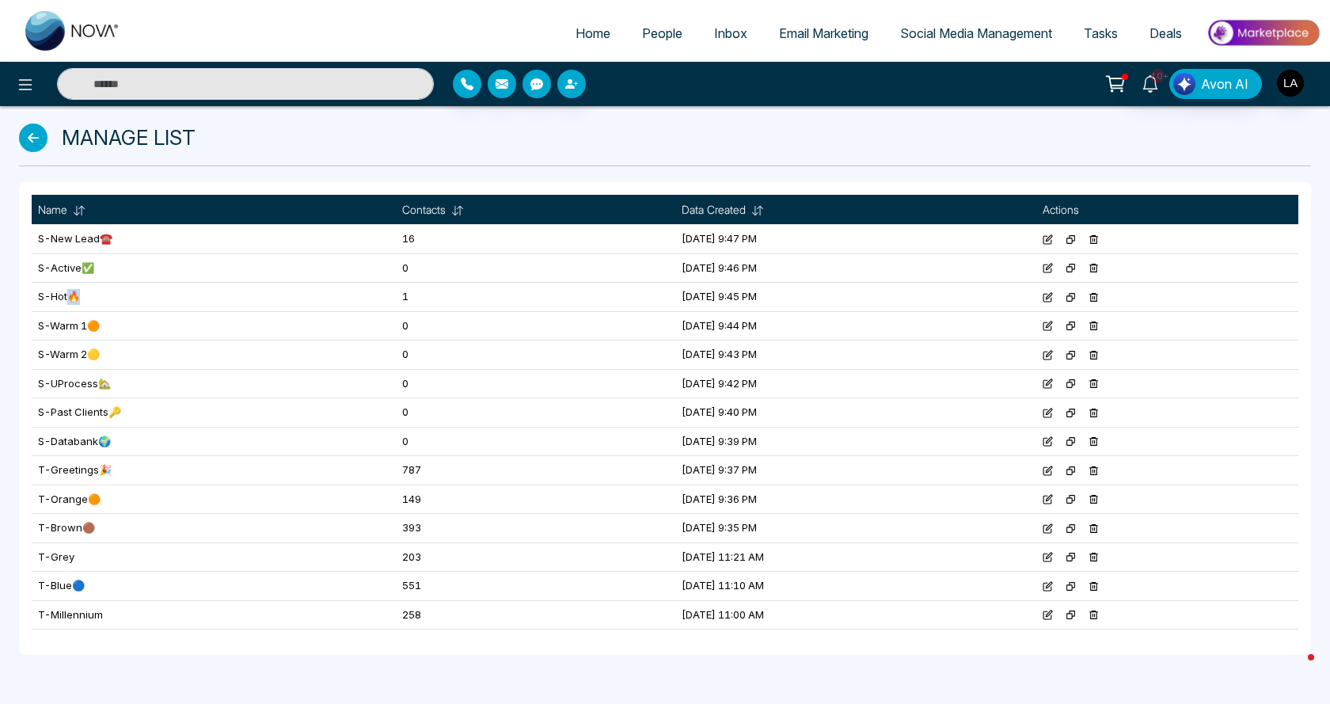
click at [74, 293] on td "S-Hot🔥" at bounding box center [214, 297] width 364 height 29
copy td "🔥"
click at [1053, 300] on icon at bounding box center [1047, 297] width 10 height 10
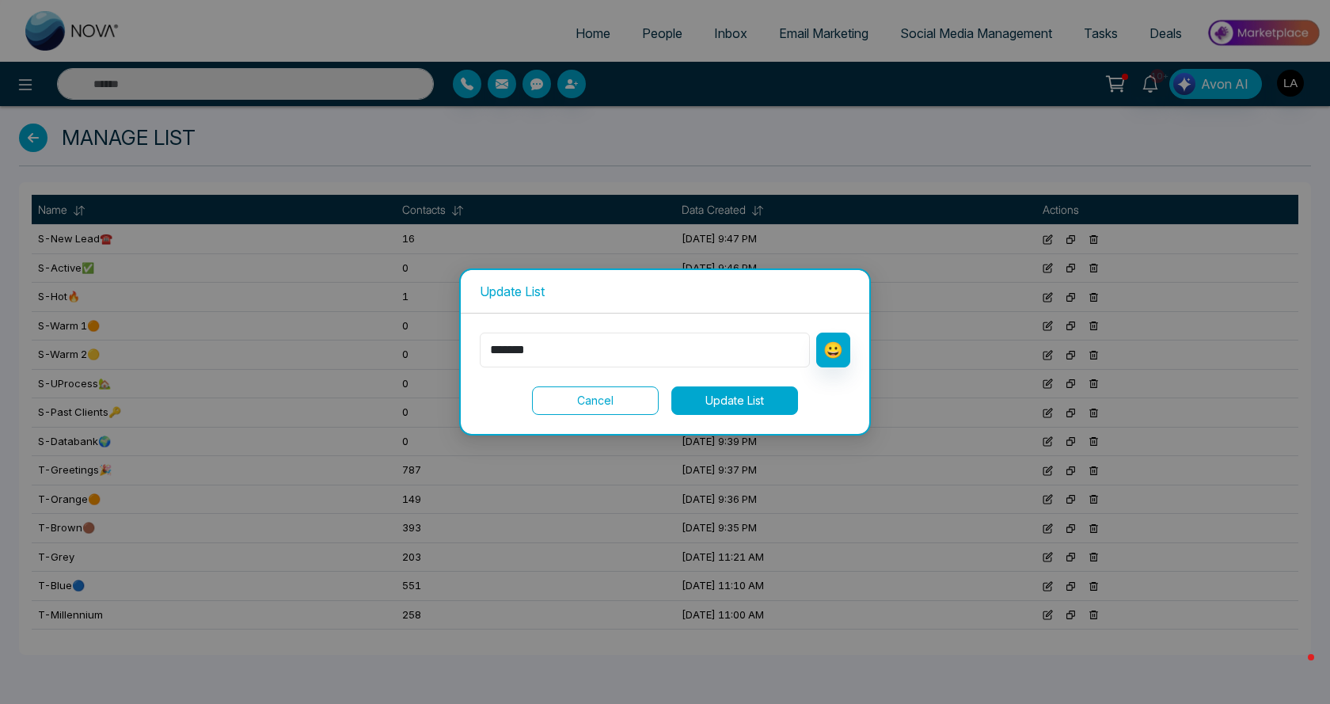
click at [586, 358] on input "*******" at bounding box center [645, 349] width 330 height 35
drag, startPoint x: 541, startPoint y: 353, endPoint x: 525, endPoint y: 353, distance: 15.8
click at [525, 353] on input "*******" at bounding box center [645, 349] width 330 height 35
click at [314, 156] on div "Update List ******* 😀 Cancel Update List" at bounding box center [665, 352] width 1330 height 704
